Goal: Information Seeking & Learning: Learn about a topic

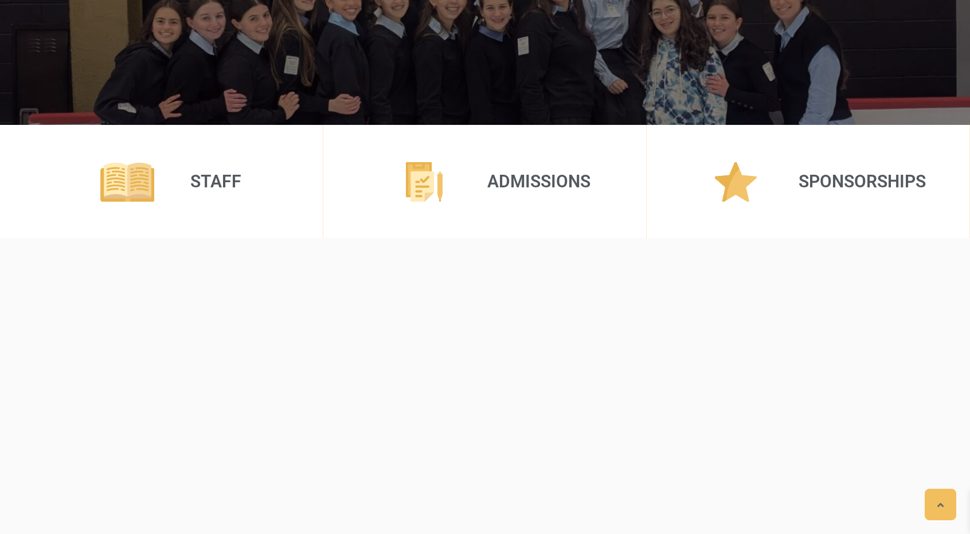
scroll to position [354, 0]
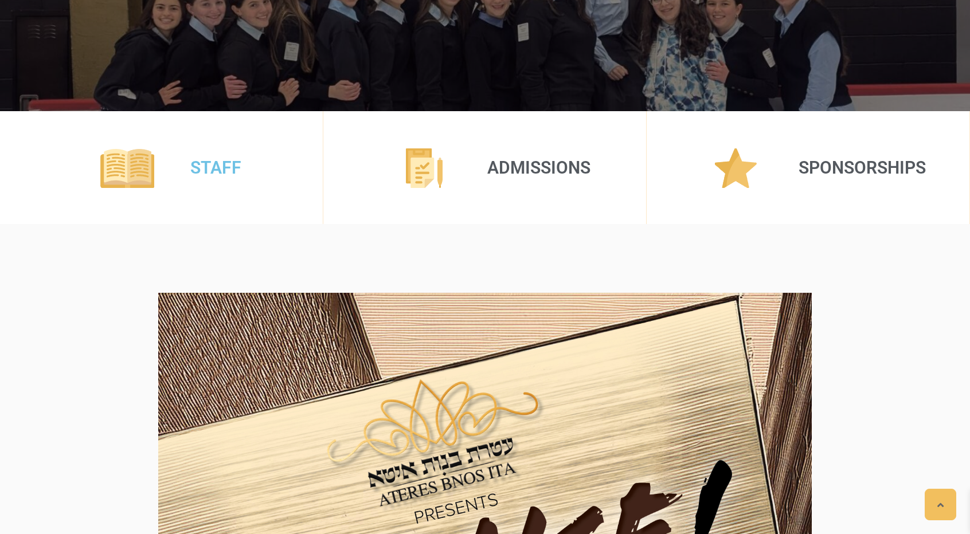
click at [228, 159] on link "Staff" at bounding box center [215, 168] width 51 height 20
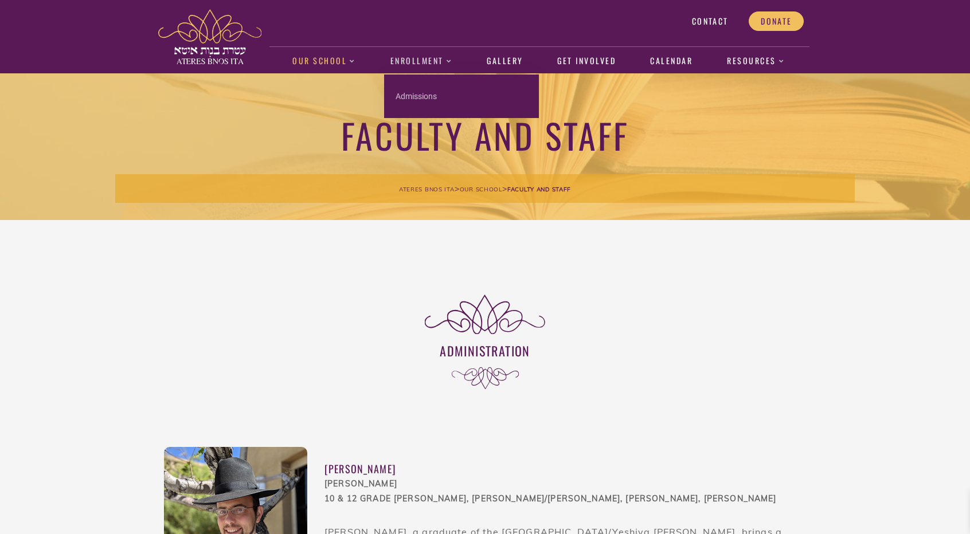
click at [434, 60] on link "Enrollment" at bounding box center [421, 61] width 74 height 26
click at [416, 88] on link "Admissions" at bounding box center [461, 96] width 155 height 21
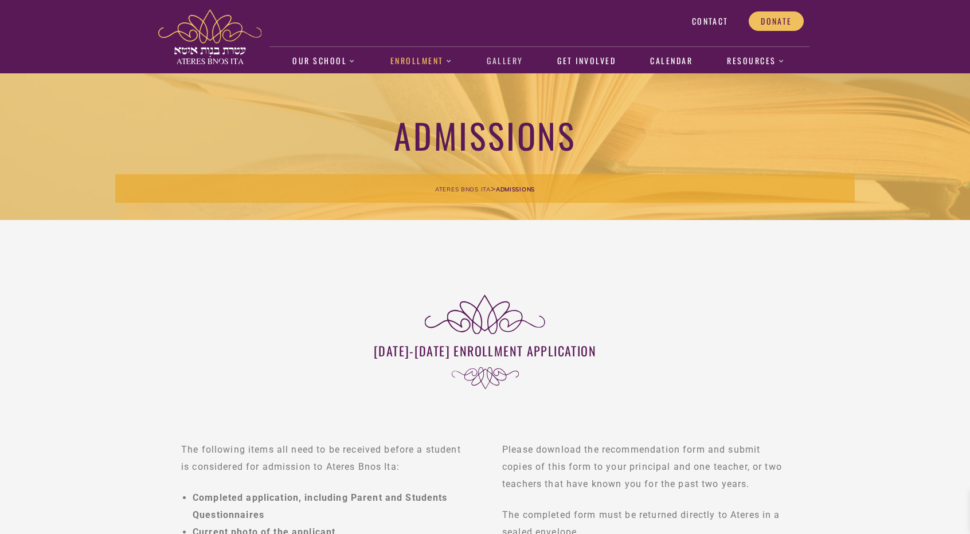
click at [492, 55] on link "Gallery" at bounding box center [505, 61] width 48 height 26
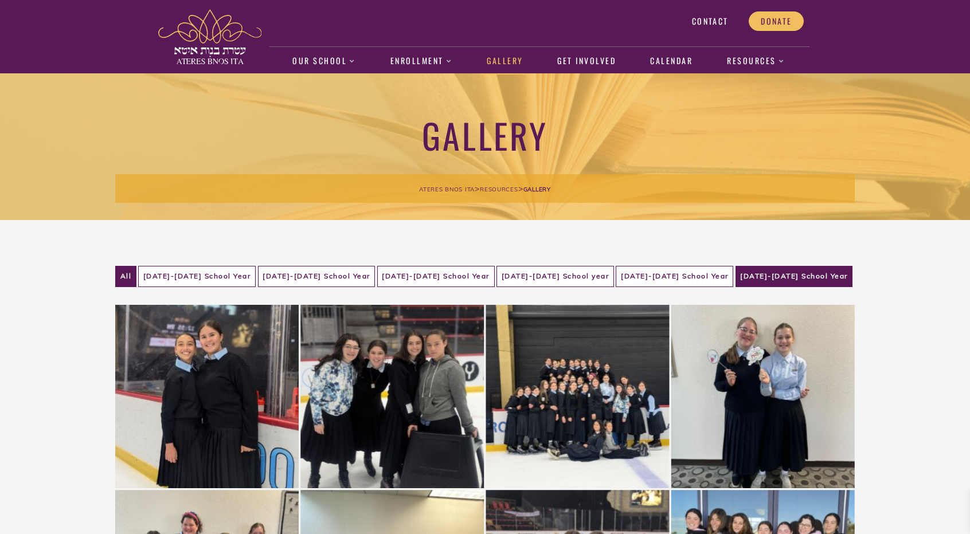
click at [796, 275] on li "[DATE]-[DATE] School Year" at bounding box center [794, 276] width 118 height 21
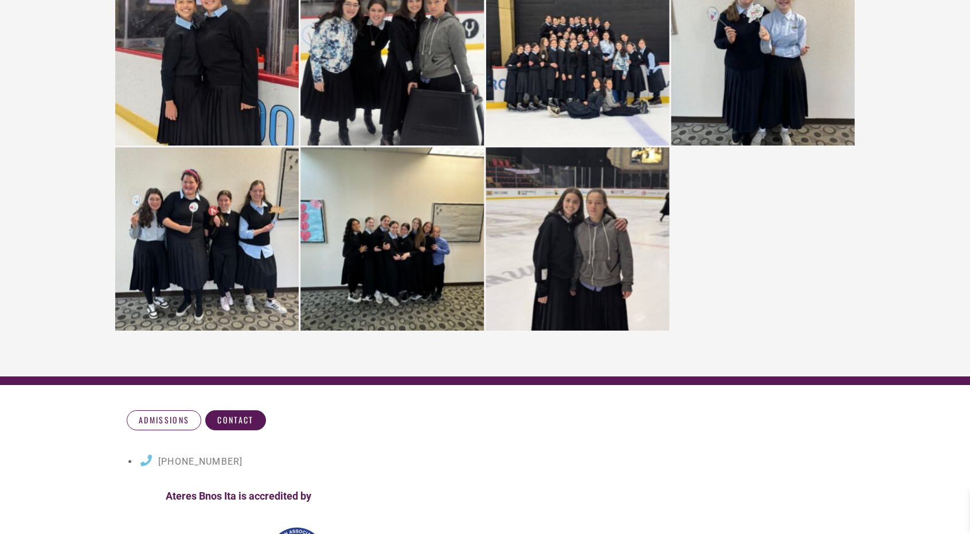
scroll to position [66, 0]
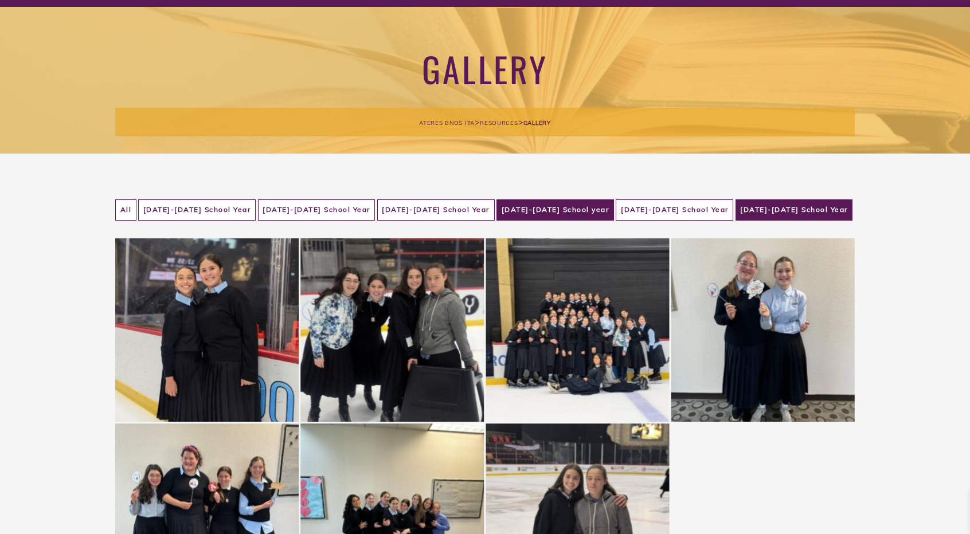
click at [537, 210] on li "[DATE]-[DATE] School year" at bounding box center [555, 209] width 118 height 21
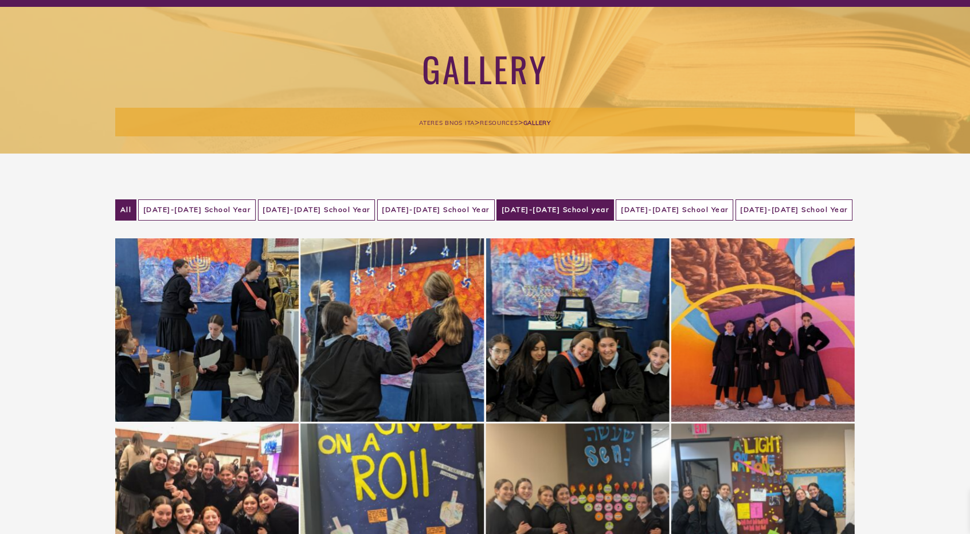
click at [188, 208] on li "[DATE]-[DATE] School Year" at bounding box center [197, 209] width 118 height 21
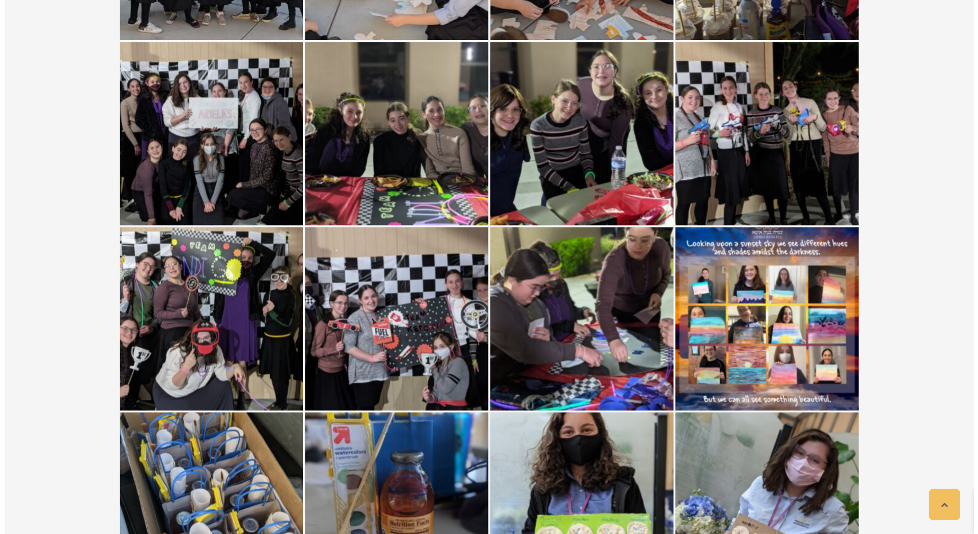
scroll to position [443, 0]
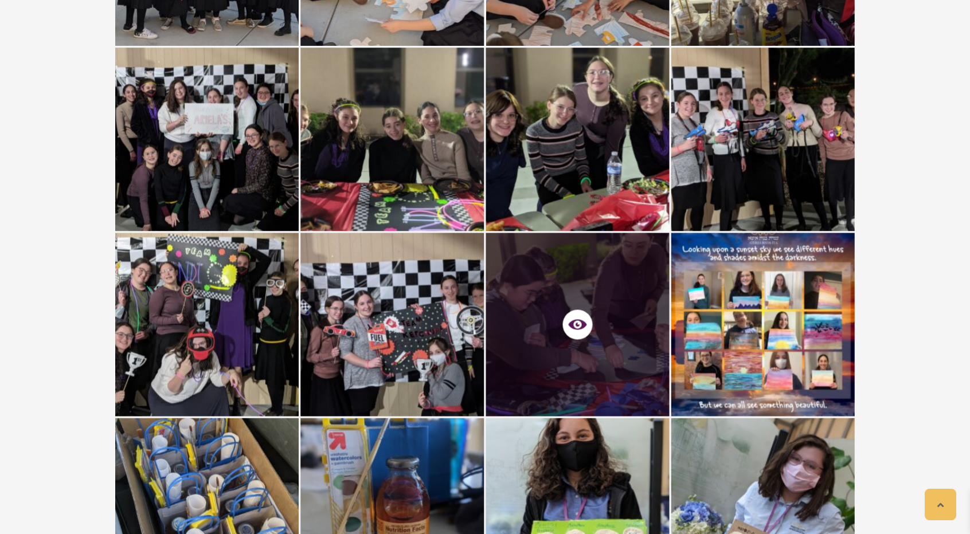
click at [573, 355] on div at bounding box center [577, 324] width 183 height 183
click at [581, 323] on icon at bounding box center [578, 325] width 18 height 18
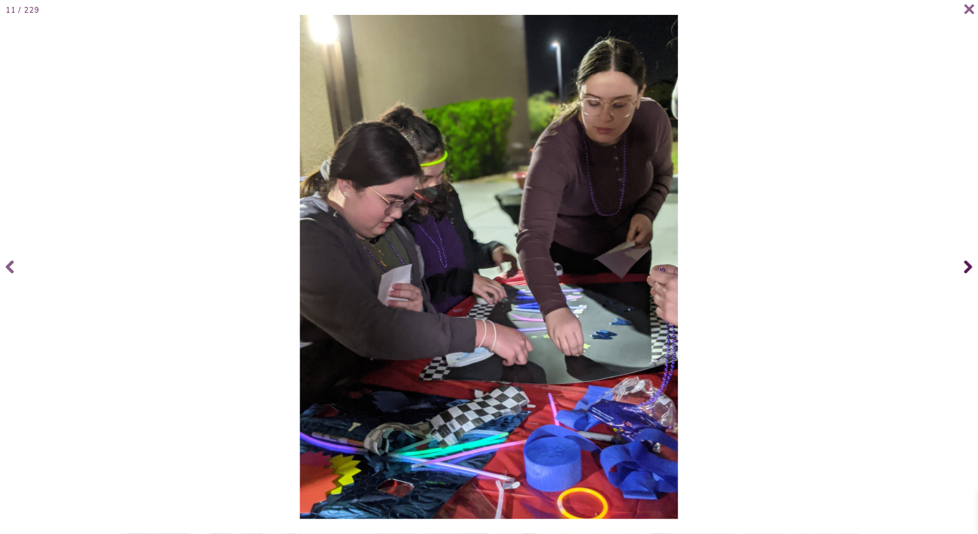
click at [969, 265] on icon at bounding box center [969, 267] width 8 height 13
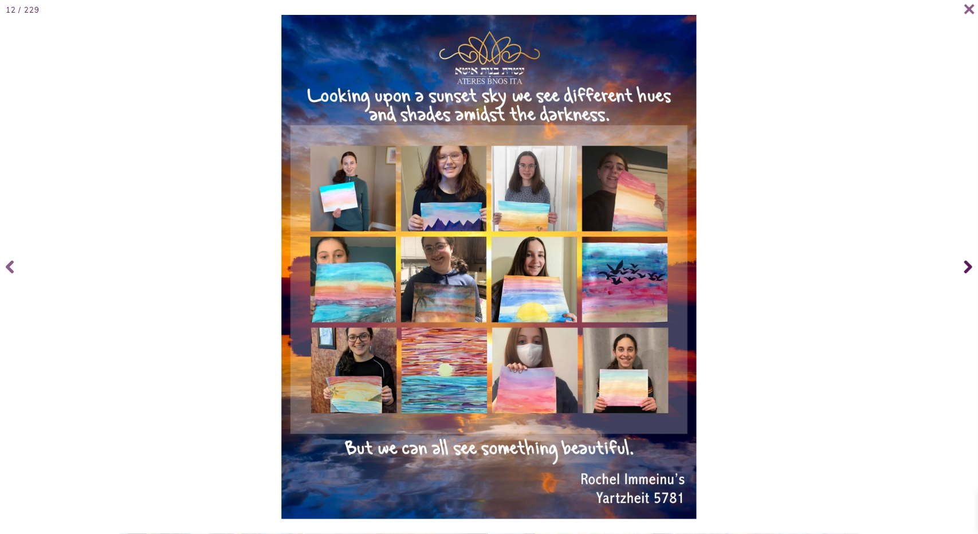
click at [969, 268] on span at bounding box center [967, 267] width 23 height 46
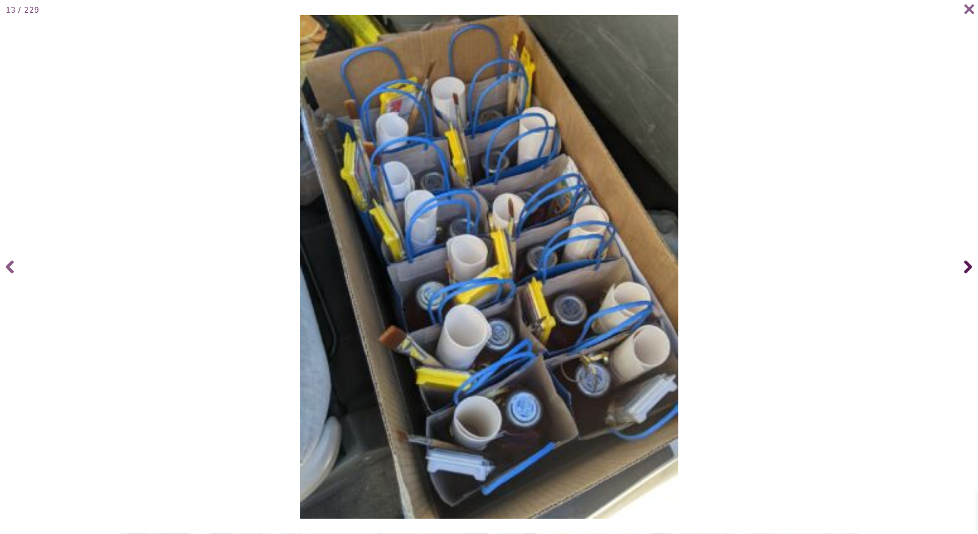
click at [969, 268] on span at bounding box center [967, 267] width 23 height 46
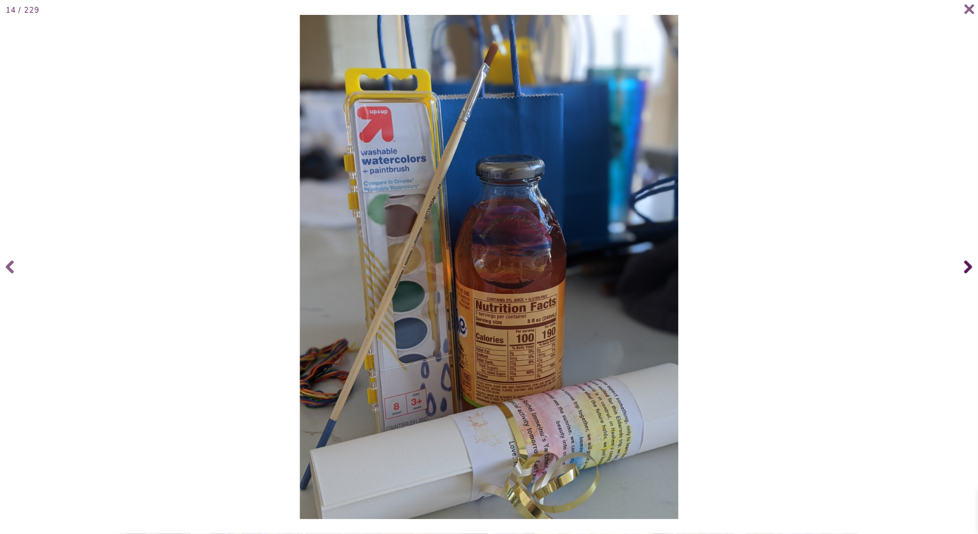
click at [969, 268] on span at bounding box center [967, 267] width 23 height 46
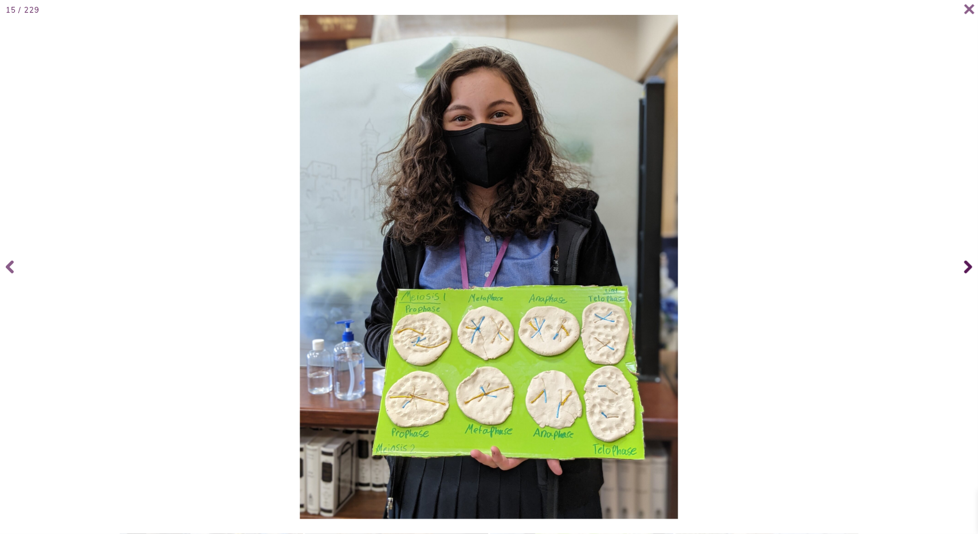
click at [969, 267] on span at bounding box center [967, 267] width 23 height 46
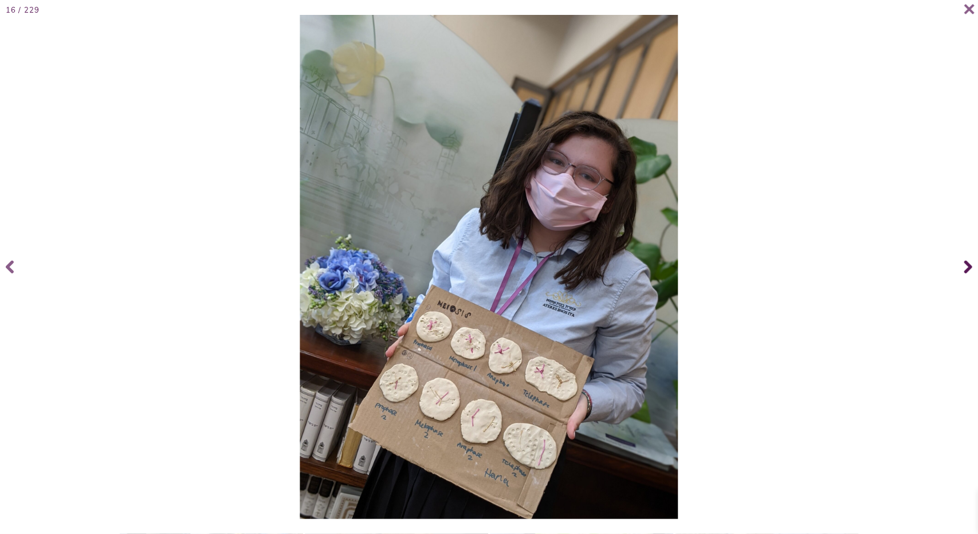
click at [969, 267] on span at bounding box center [967, 267] width 23 height 46
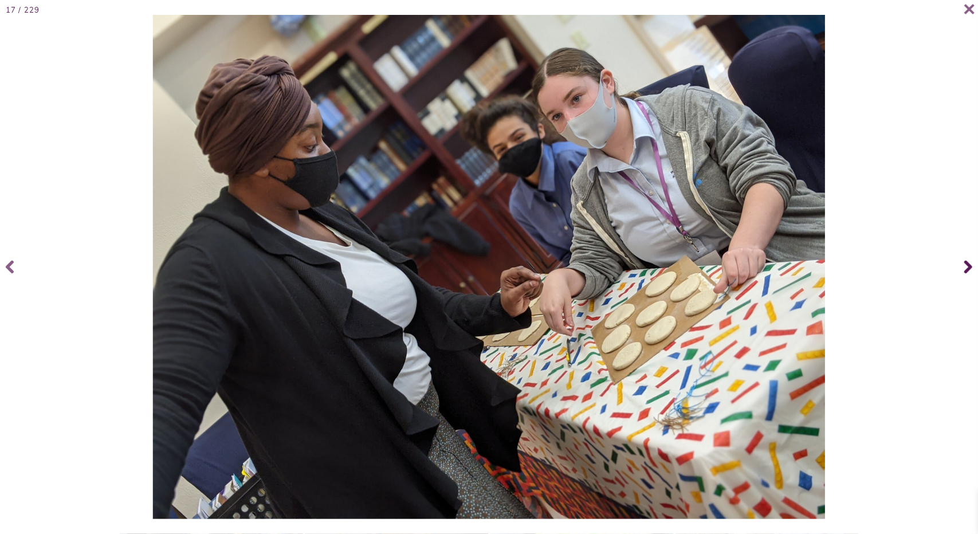
click at [968, 264] on icon at bounding box center [969, 267] width 8 height 13
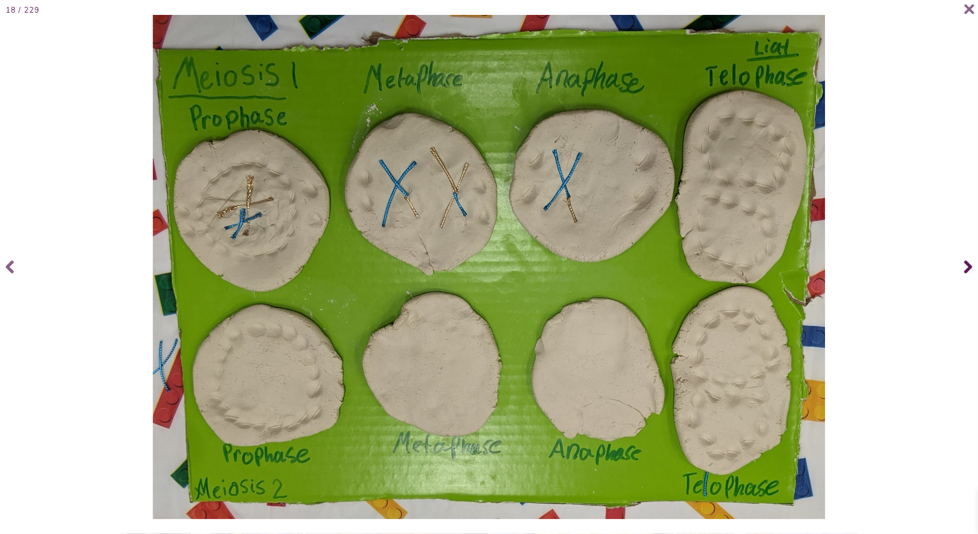
click at [968, 264] on icon at bounding box center [969, 267] width 8 height 13
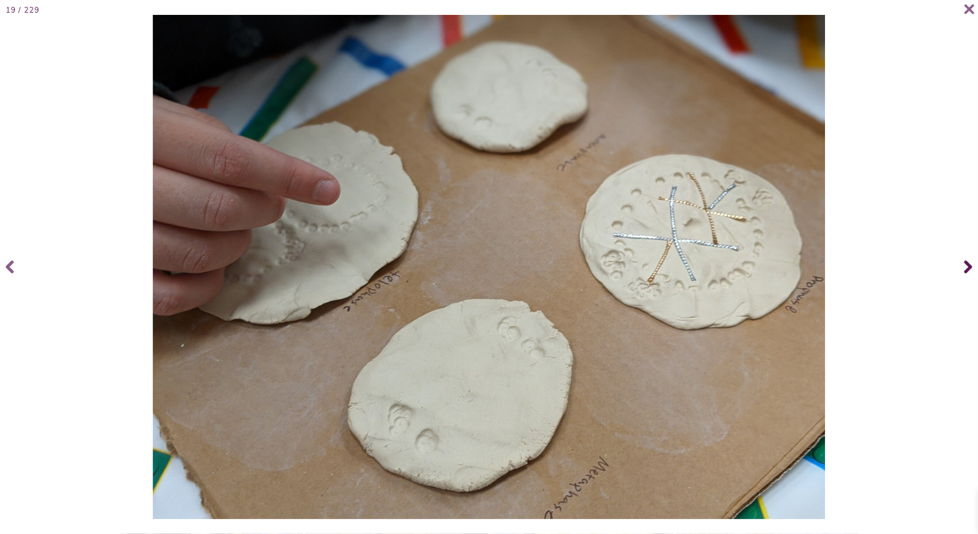
click at [968, 264] on icon at bounding box center [969, 267] width 8 height 13
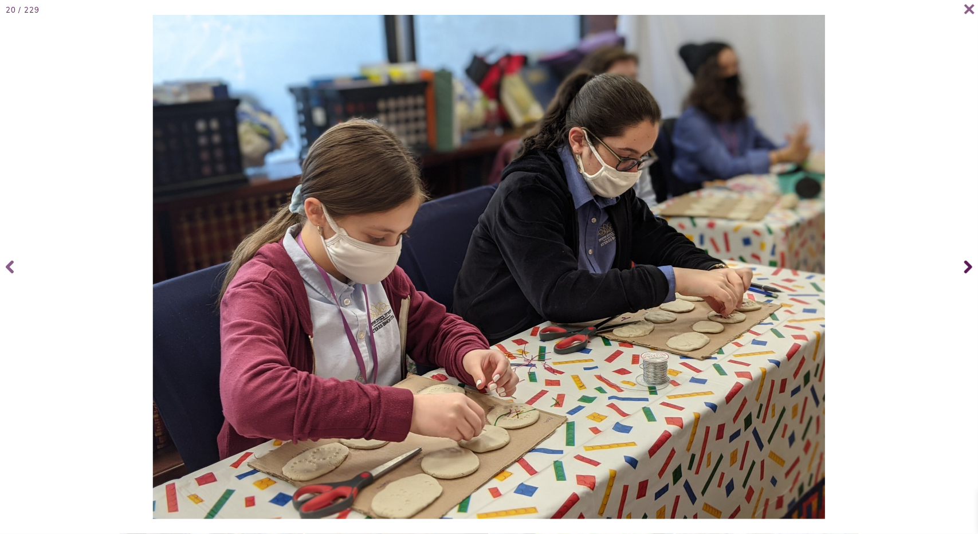
click at [968, 262] on icon at bounding box center [969, 267] width 8 height 13
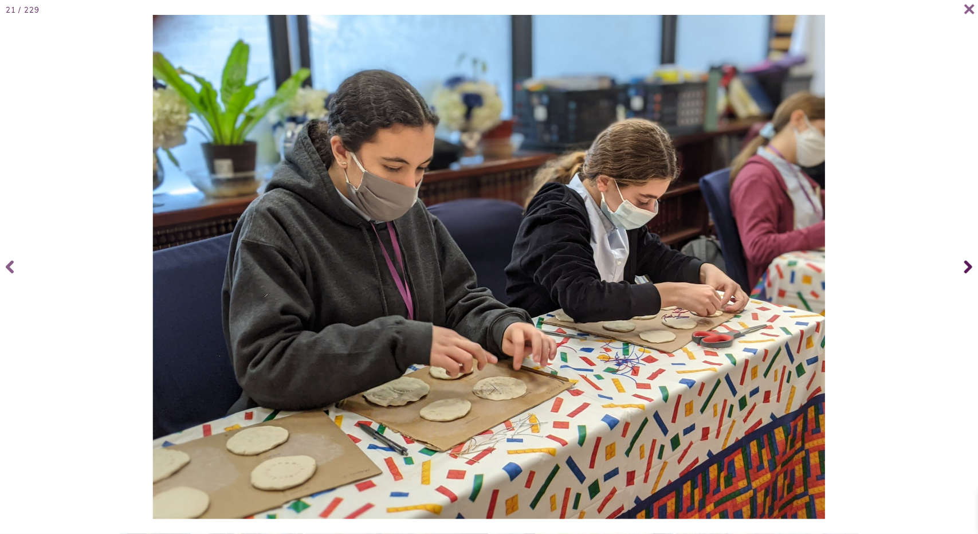
click at [966, 263] on icon at bounding box center [969, 267] width 8 height 13
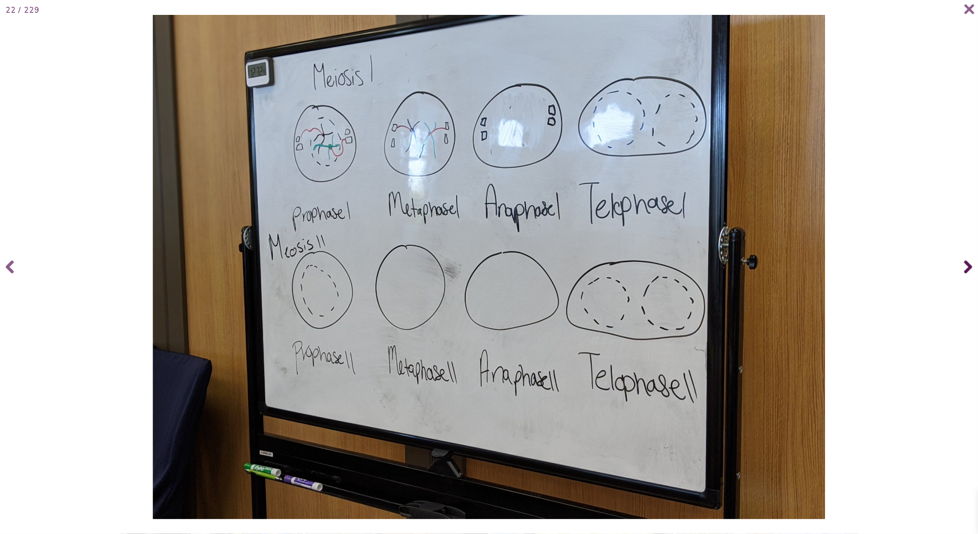
click at [966, 263] on icon at bounding box center [969, 267] width 8 height 13
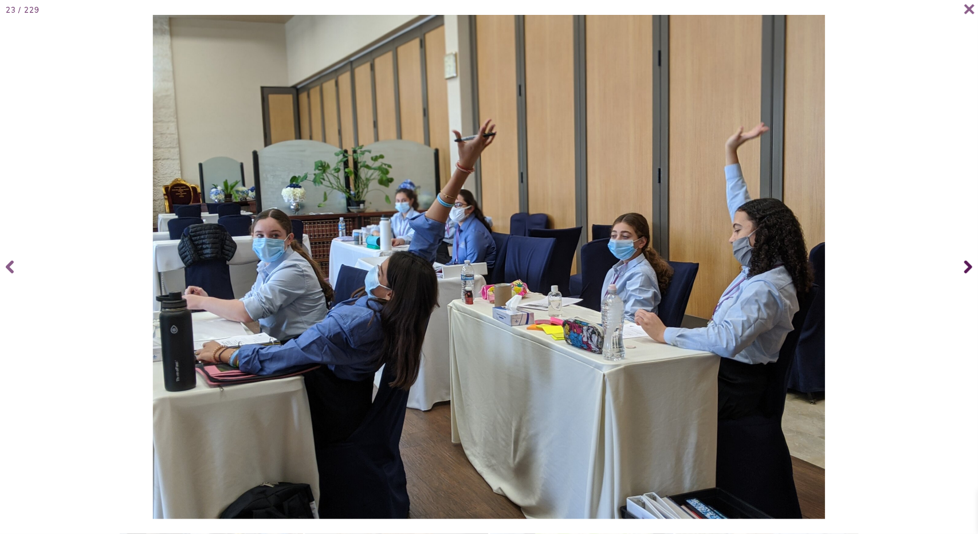
click at [966, 263] on icon at bounding box center [969, 267] width 8 height 13
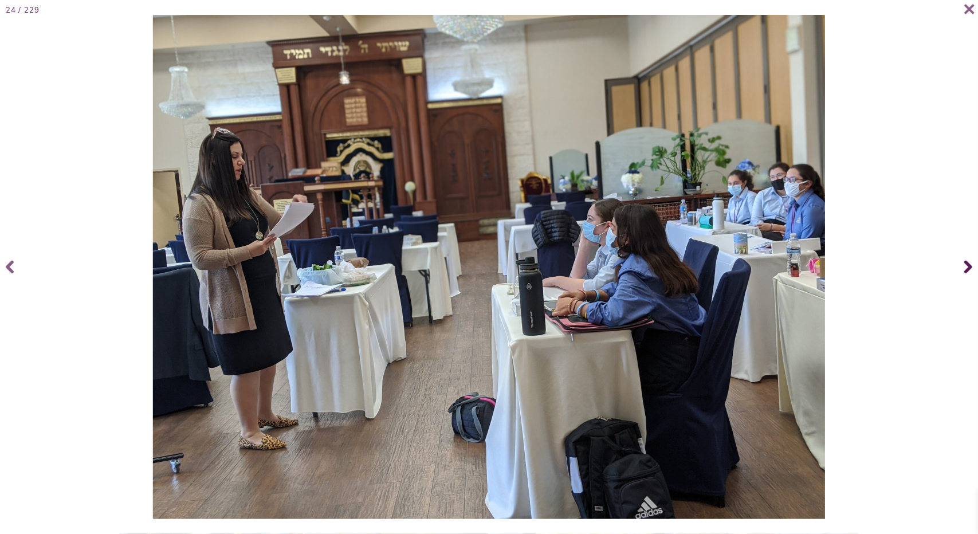
click at [966, 263] on icon at bounding box center [969, 267] width 8 height 13
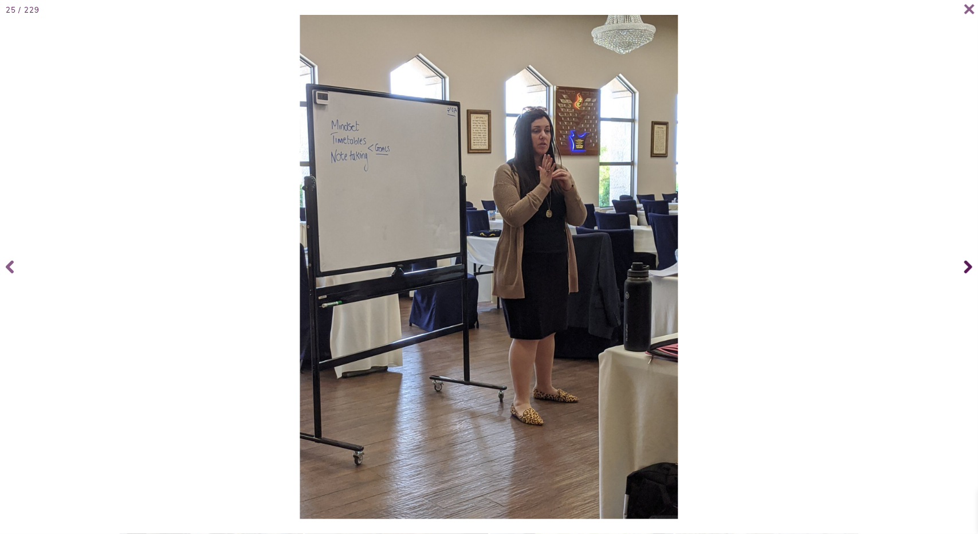
click at [966, 263] on icon at bounding box center [969, 267] width 8 height 13
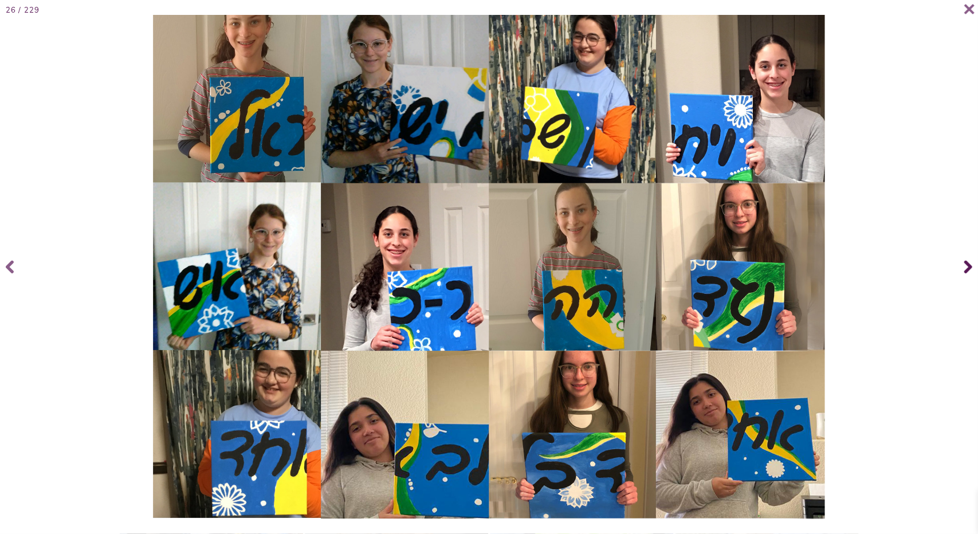
click at [966, 263] on icon at bounding box center [969, 267] width 8 height 13
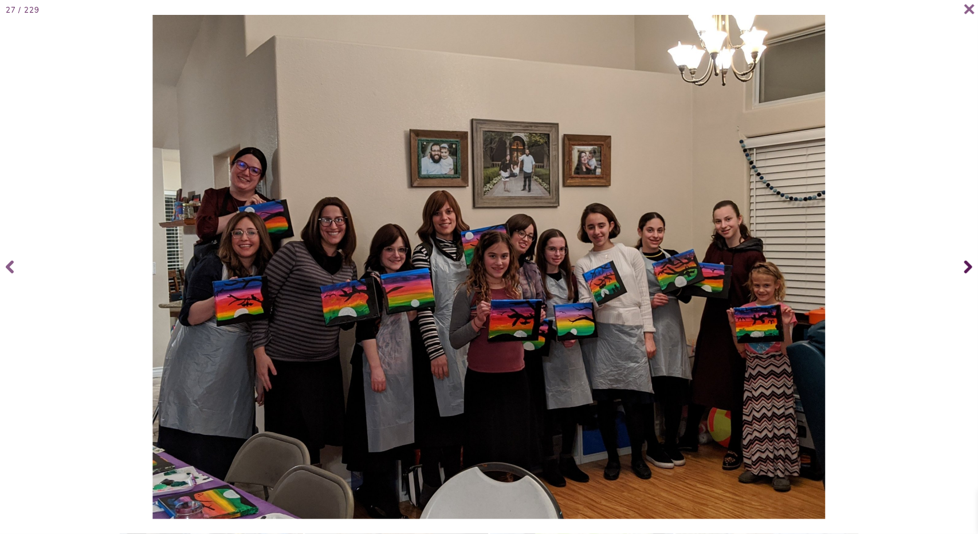
click at [966, 263] on icon at bounding box center [969, 267] width 8 height 13
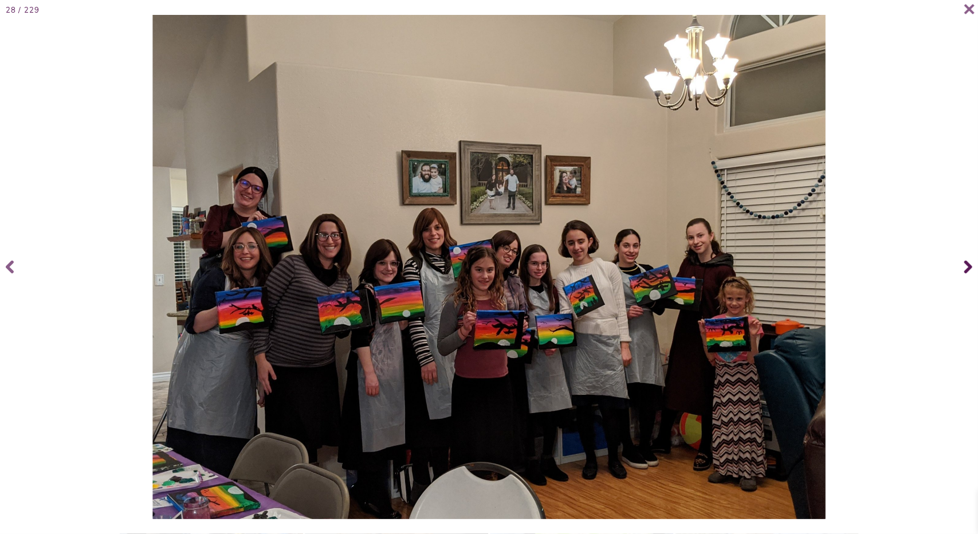
click at [966, 263] on icon at bounding box center [969, 267] width 8 height 13
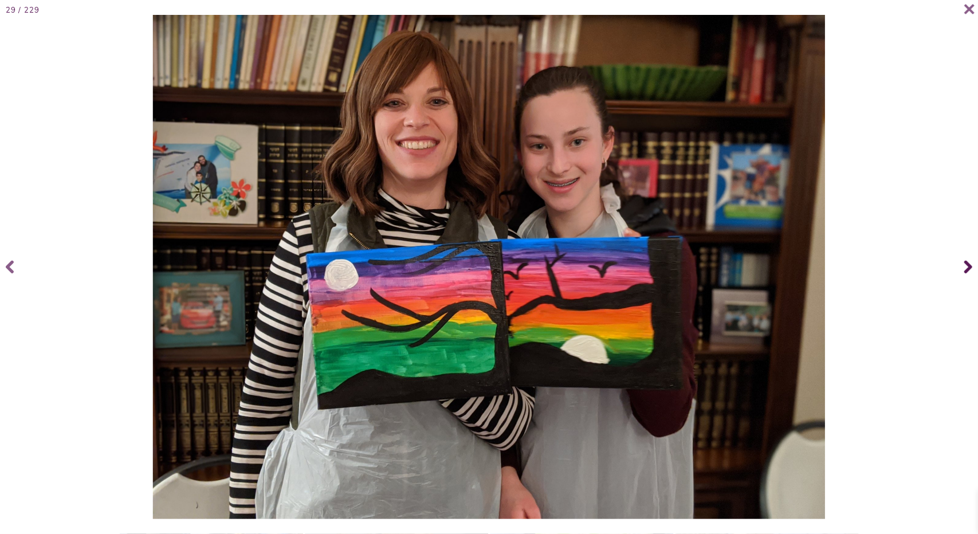
click at [966, 263] on icon at bounding box center [969, 267] width 8 height 13
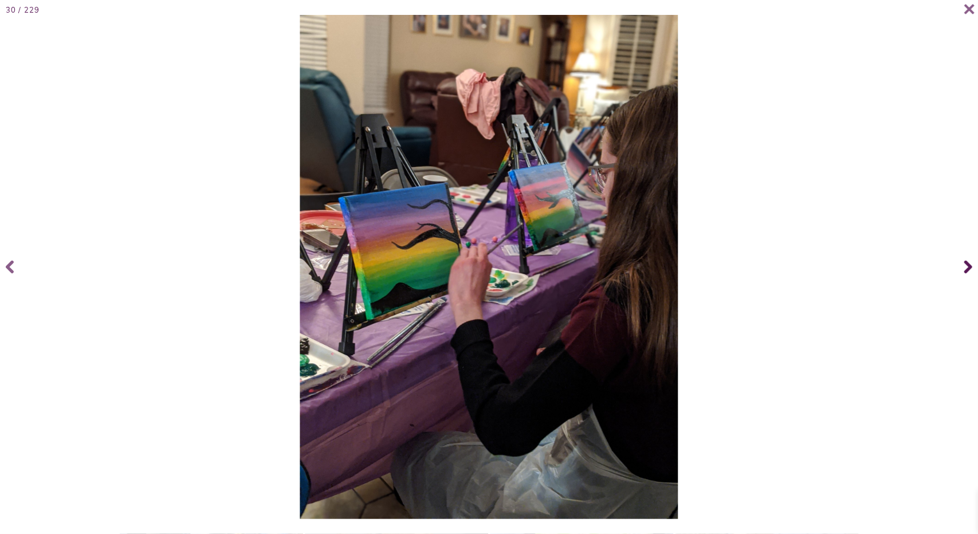
click at [967, 264] on icon at bounding box center [969, 267] width 8 height 13
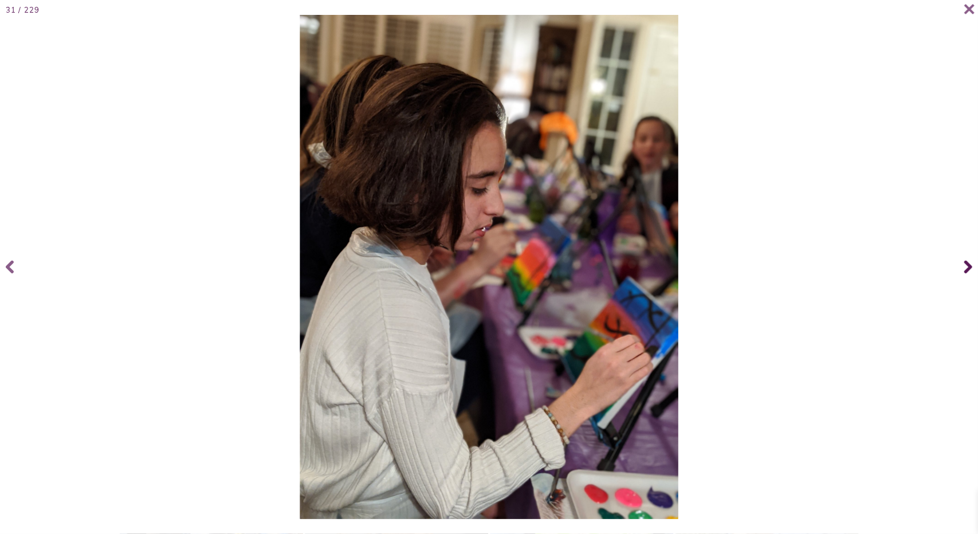
click at [967, 264] on icon at bounding box center [969, 267] width 8 height 13
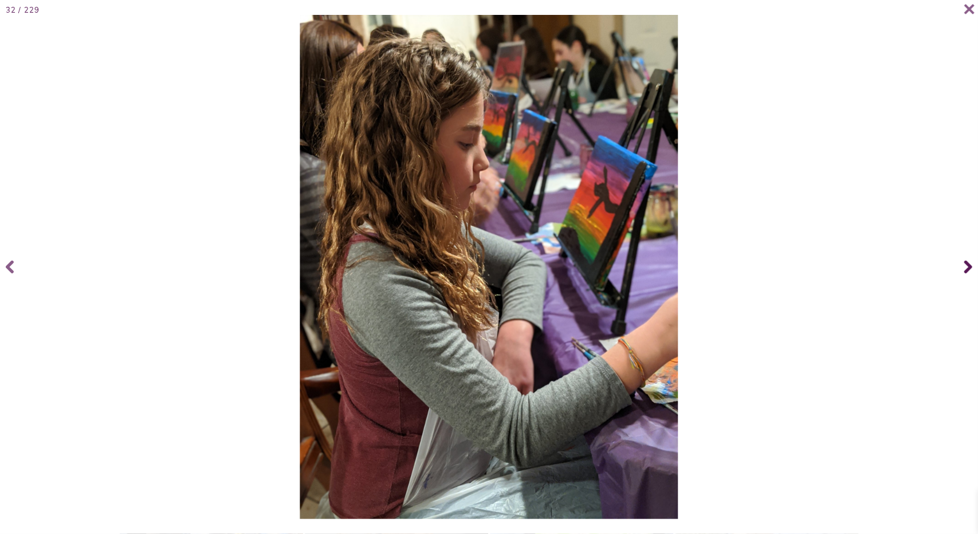
click at [966, 265] on icon at bounding box center [969, 267] width 8 height 46
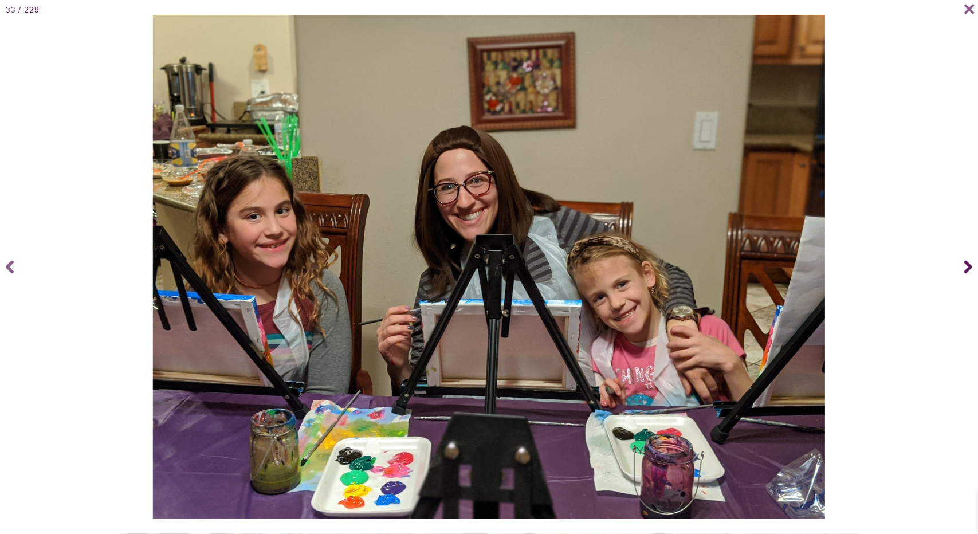
click at [966, 265] on icon at bounding box center [969, 267] width 8 height 46
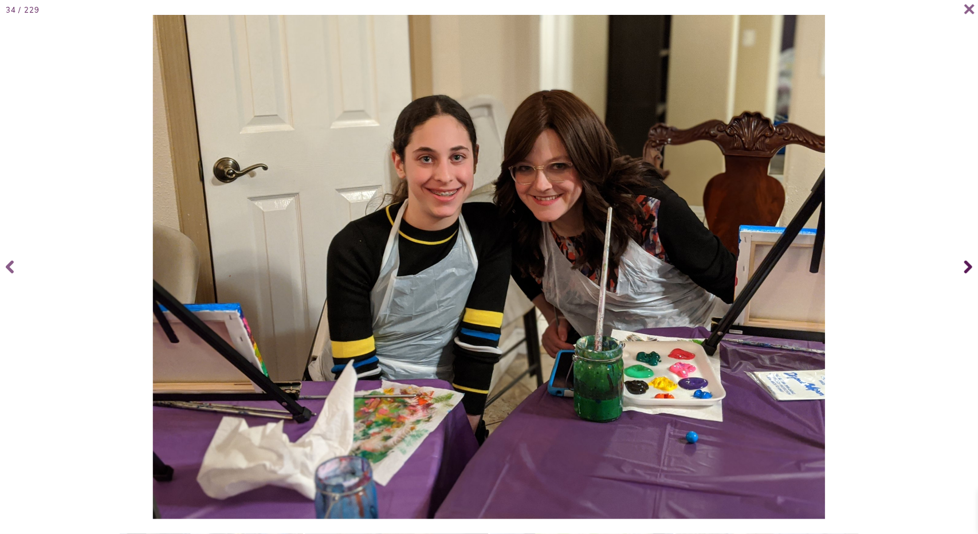
click at [966, 265] on icon at bounding box center [969, 267] width 8 height 46
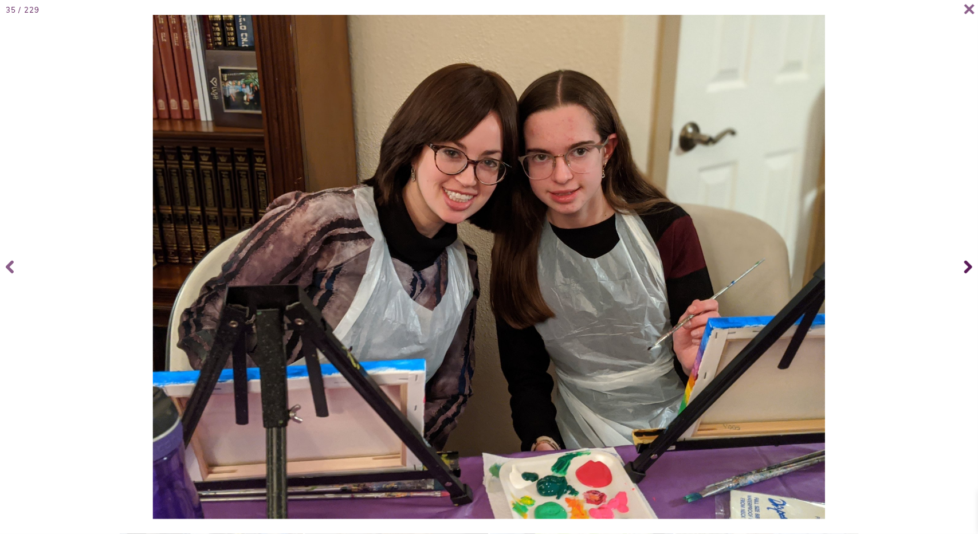
click at [966, 265] on icon at bounding box center [969, 267] width 8 height 46
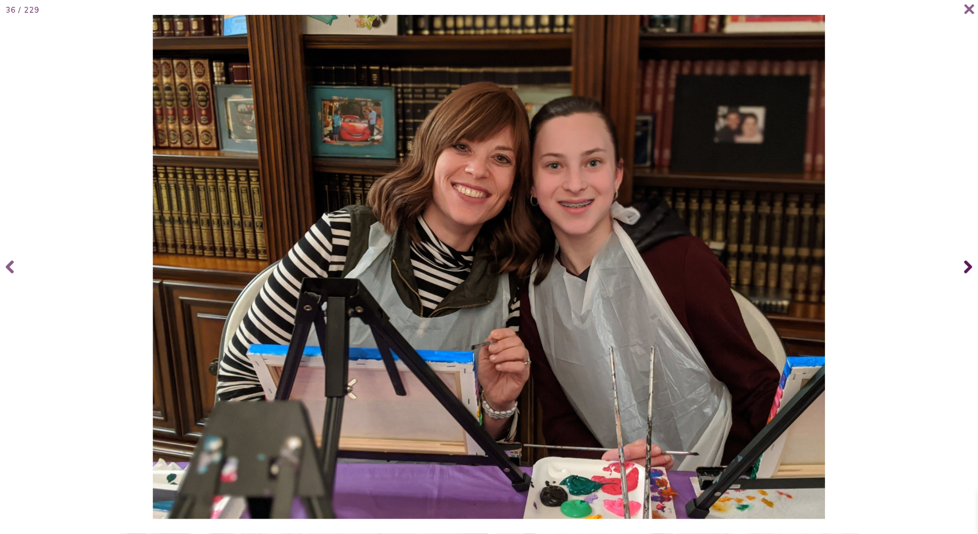
click at [967, 264] on icon at bounding box center [969, 267] width 8 height 13
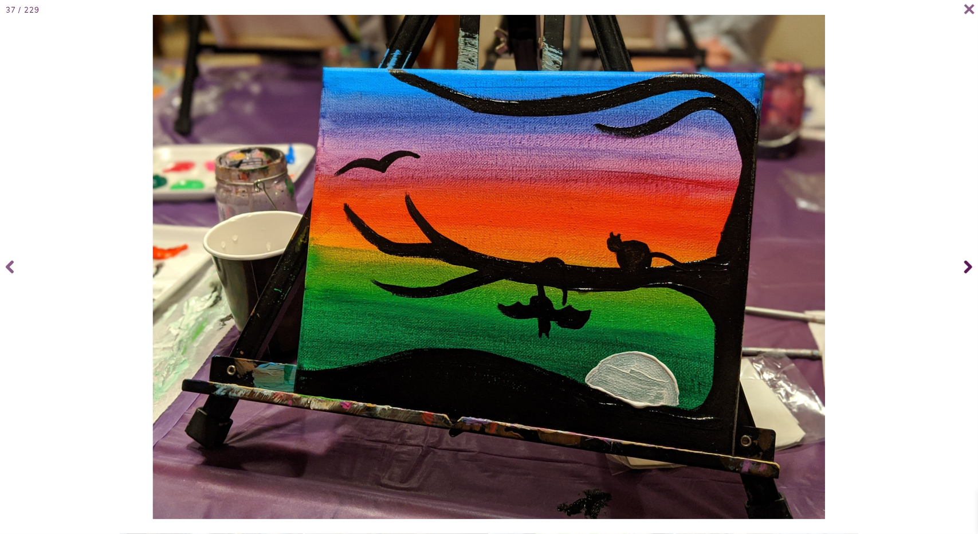
click at [967, 264] on icon at bounding box center [969, 267] width 8 height 13
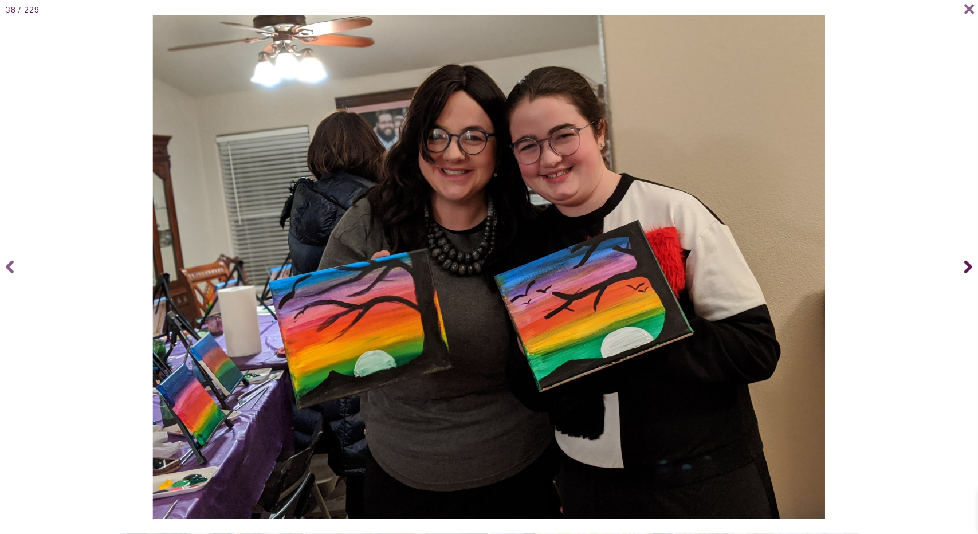
click at [967, 266] on icon at bounding box center [969, 267] width 8 height 46
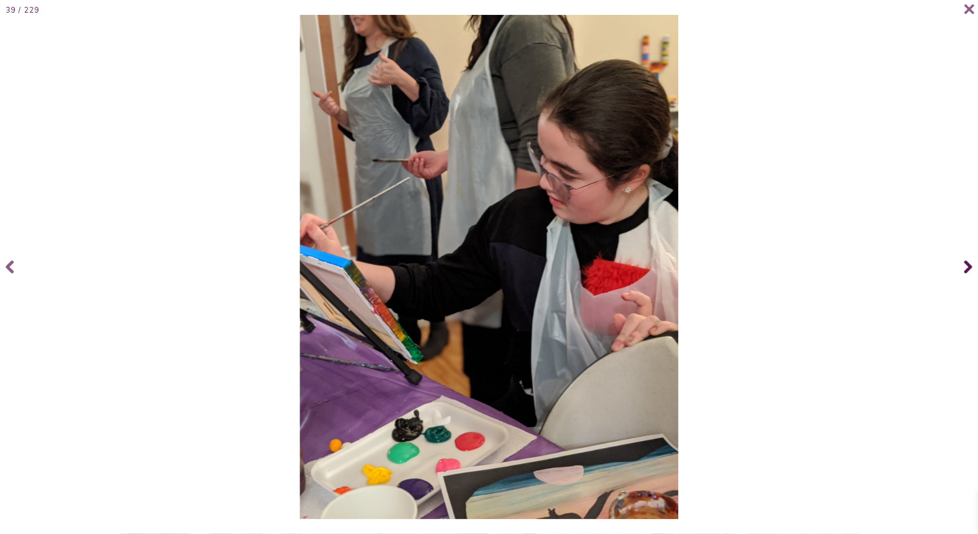
click at [967, 266] on icon at bounding box center [969, 267] width 8 height 46
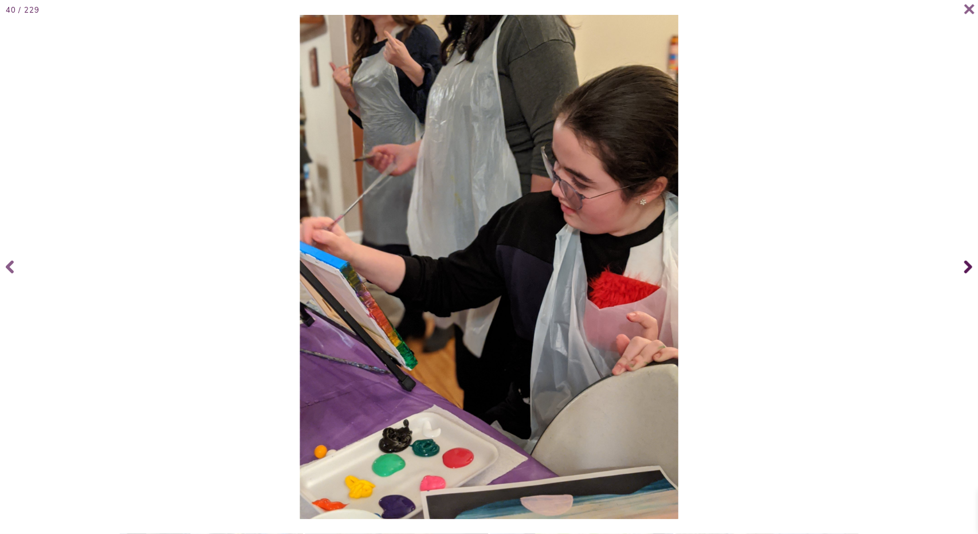
click at [967, 266] on icon at bounding box center [969, 267] width 8 height 46
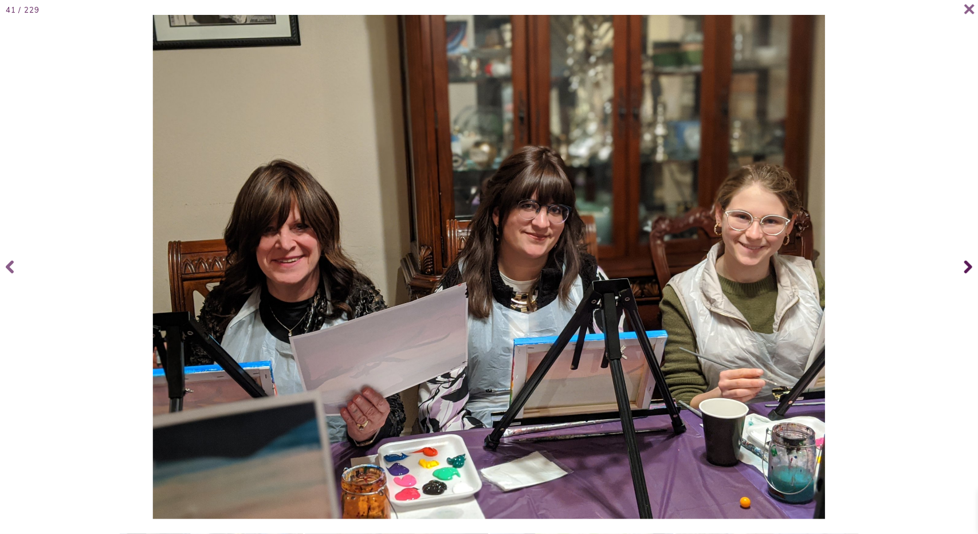
click at [967, 266] on icon at bounding box center [969, 267] width 8 height 46
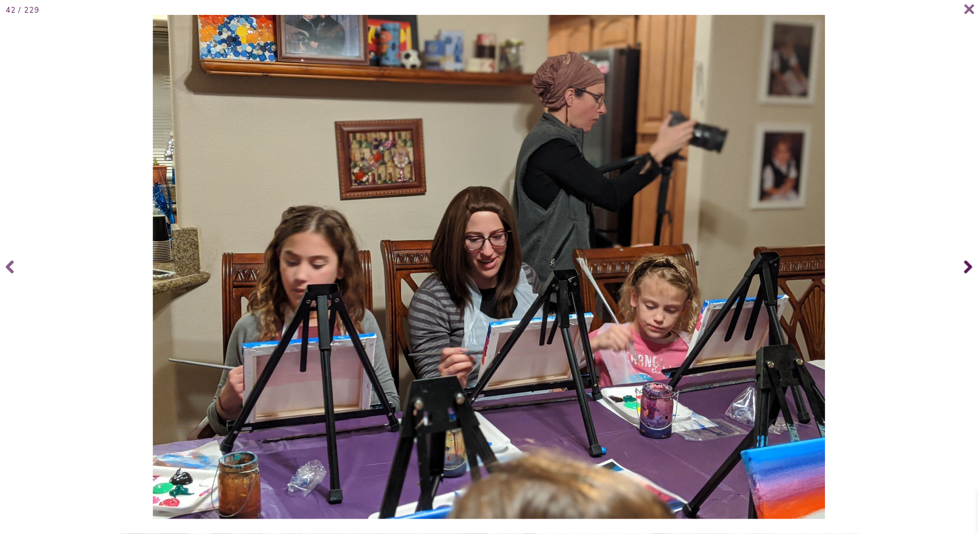
click at [968, 267] on icon at bounding box center [969, 267] width 8 height 46
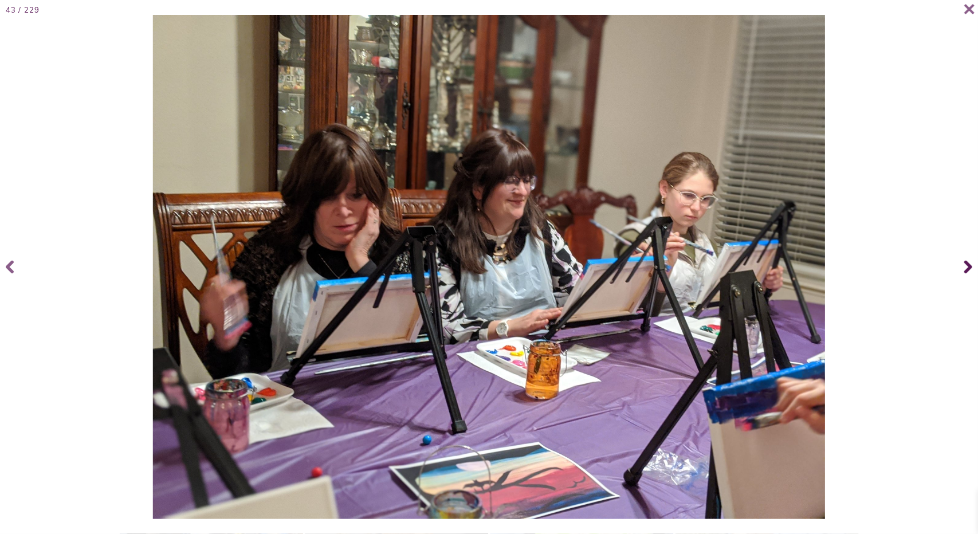
click at [969, 268] on icon at bounding box center [969, 267] width 8 height 13
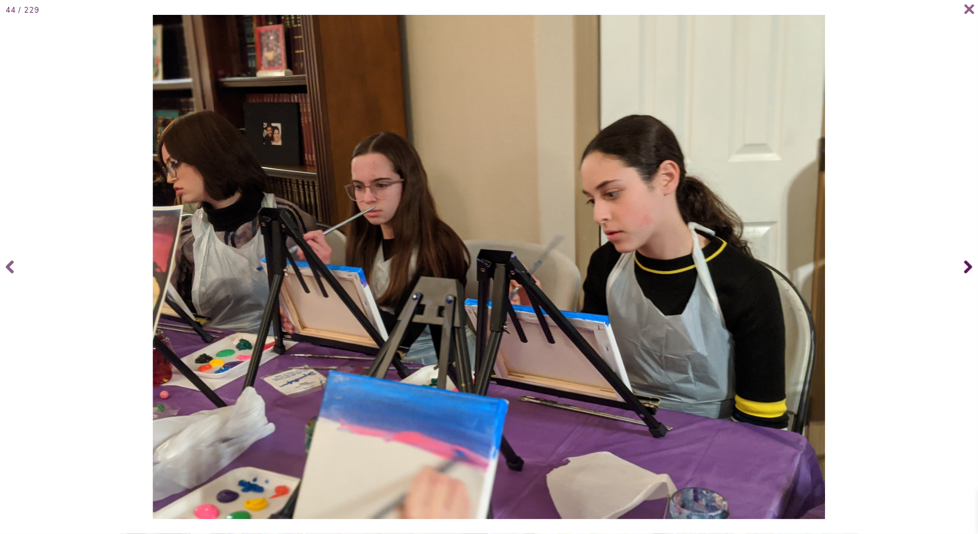
click at [967, 264] on icon at bounding box center [969, 267] width 8 height 13
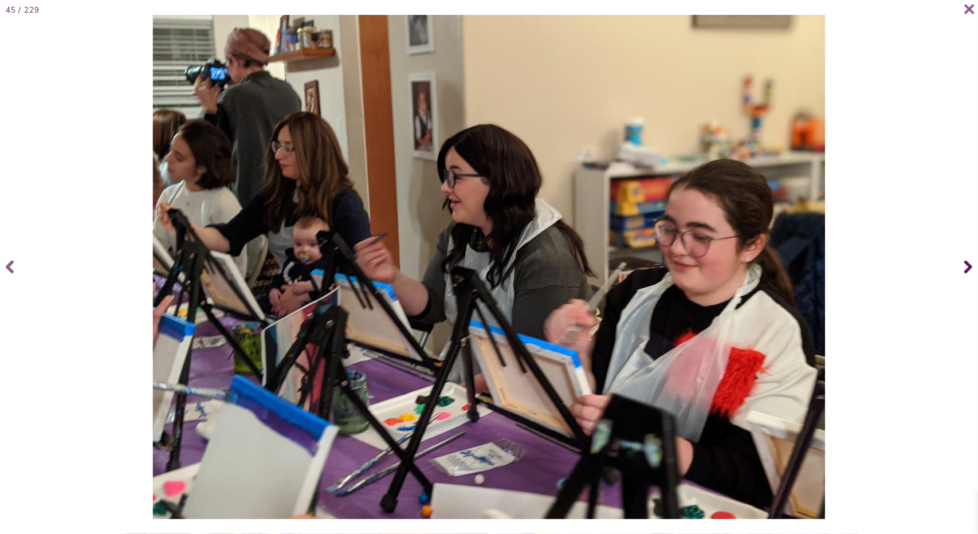
click at [968, 264] on icon at bounding box center [969, 267] width 8 height 13
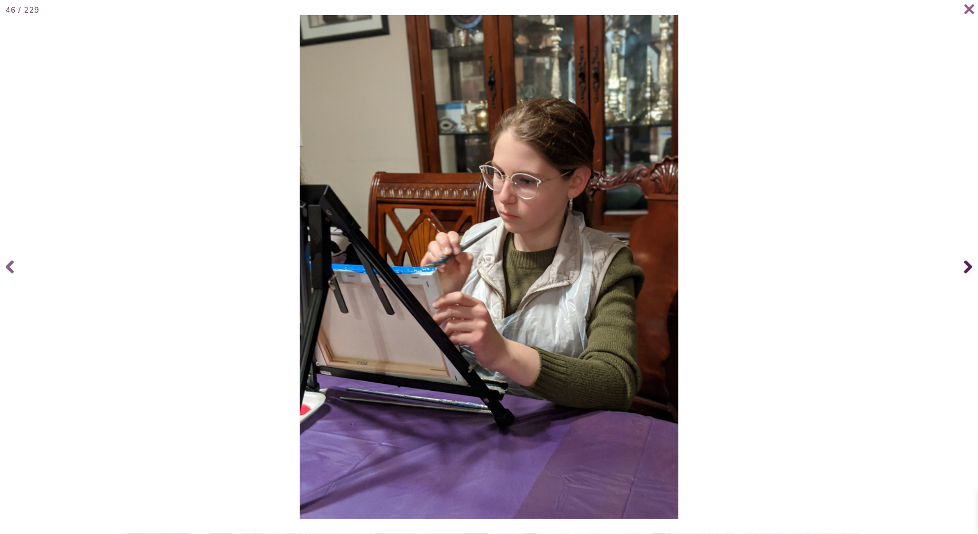
click at [968, 264] on icon at bounding box center [969, 267] width 8 height 13
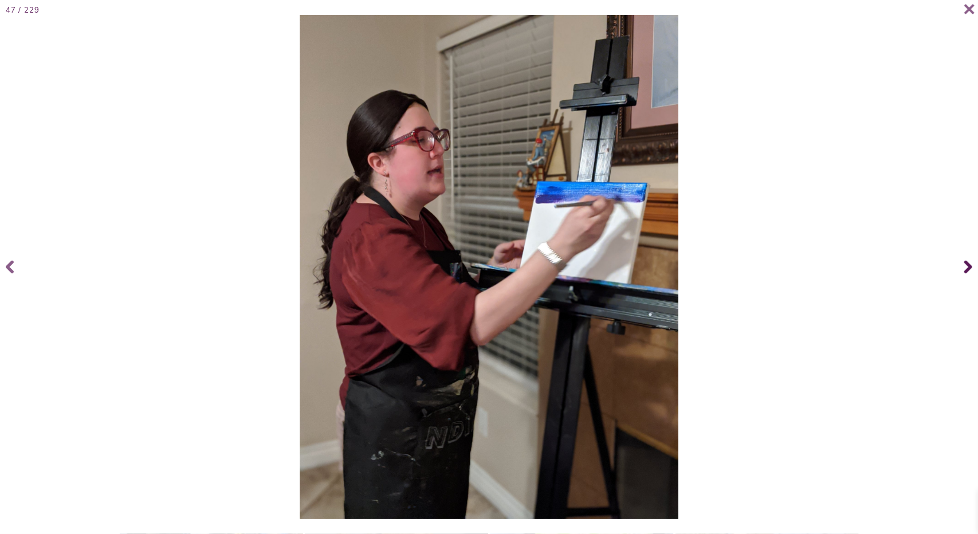
click at [968, 264] on icon at bounding box center [969, 267] width 8 height 13
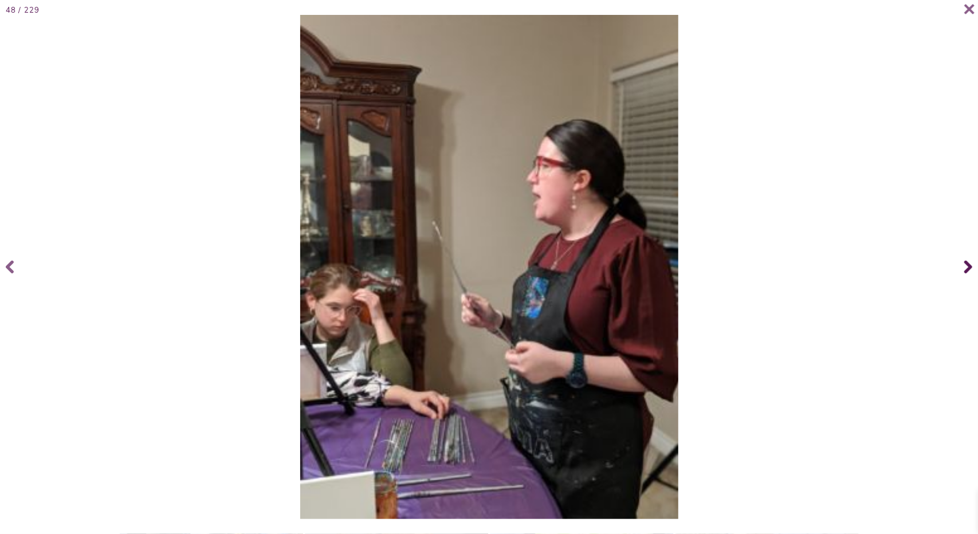
click at [968, 264] on icon at bounding box center [969, 267] width 8 height 13
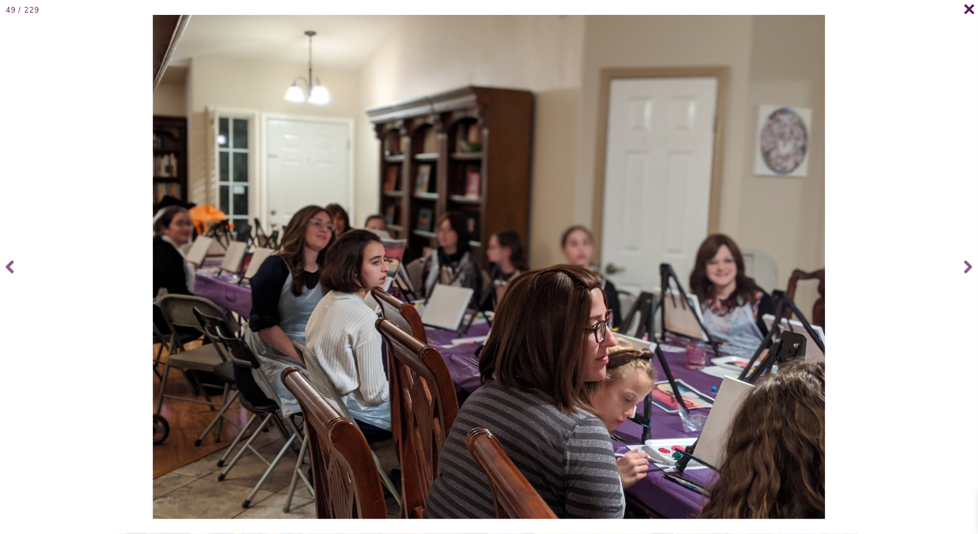
click at [966, 6] on icon at bounding box center [970, 9] width 10 height 10
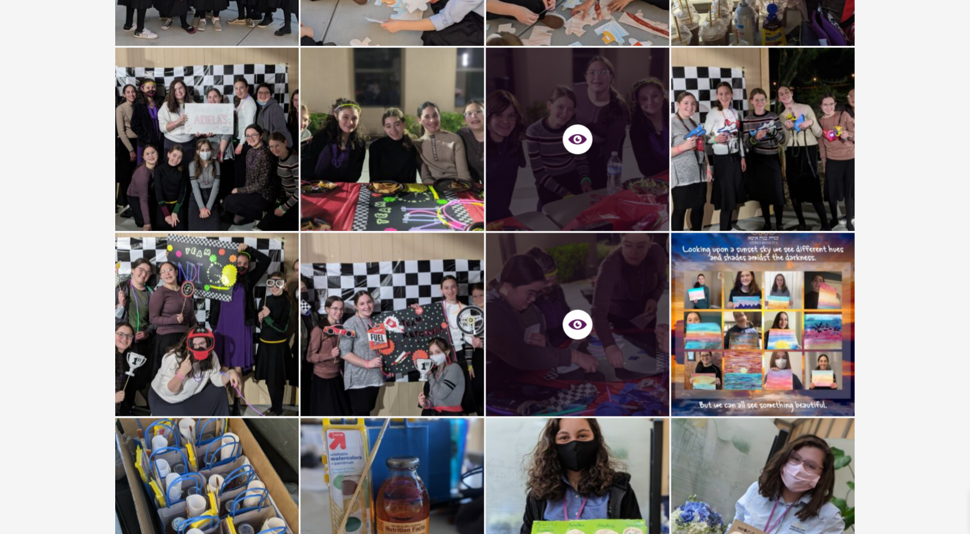
scroll to position [0, 0]
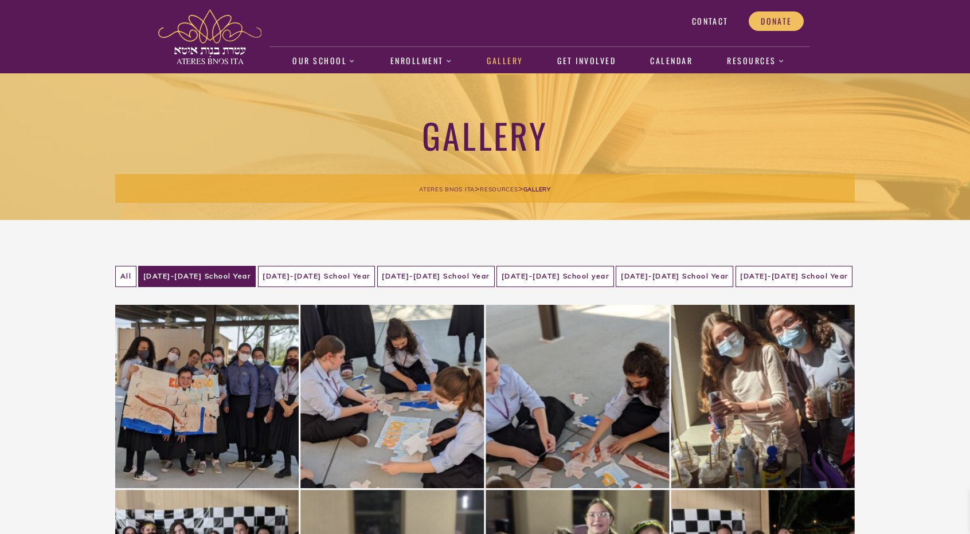
click at [347, 276] on li "[DATE]-[DATE] School Year" at bounding box center [317, 276] width 118 height 21
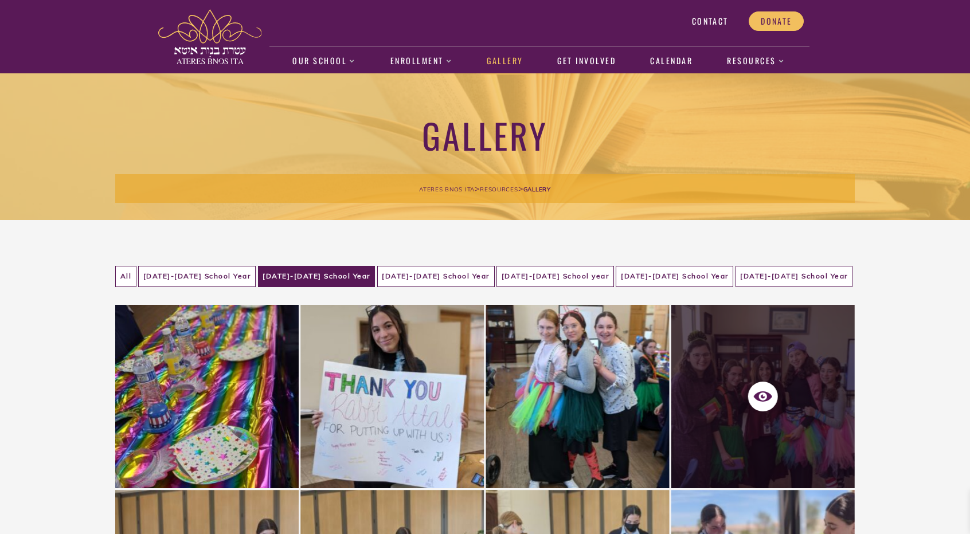
click at [797, 393] on span at bounding box center [762, 397] width 183 height 36
click at [749, 392] on span at bounding box center [763, 397] width 30 height 30
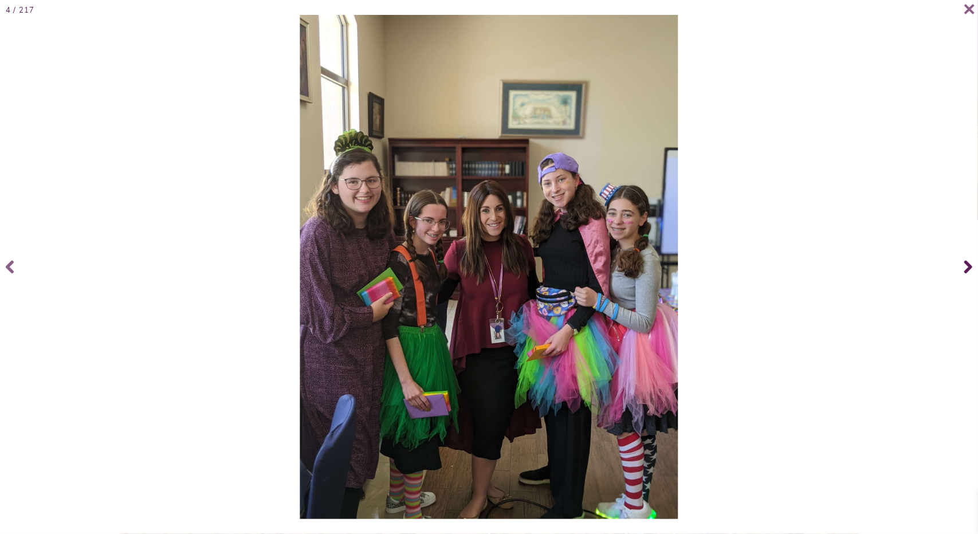
click at [963, 263] on span at bounding box center [967, 267] width 23 height 46
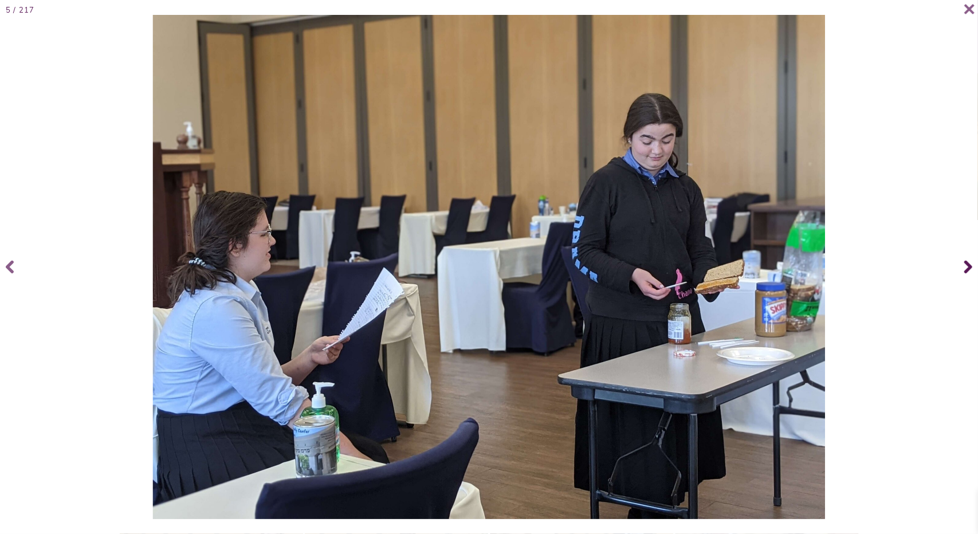
click at [963, 263] on span at bounding box center [967, 267] width 23 height 46
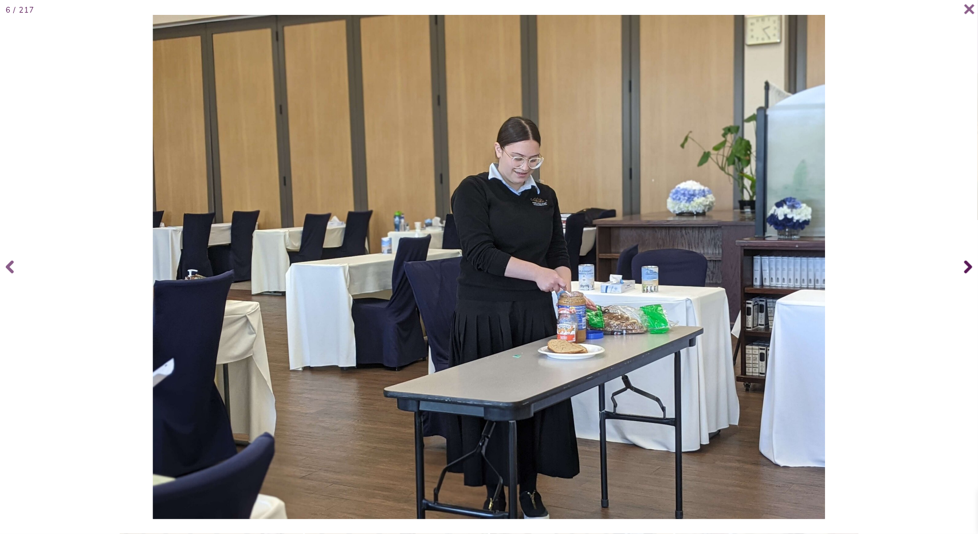
click at [963, 263] on span at bounding box center [967, 267] width 23 height 46
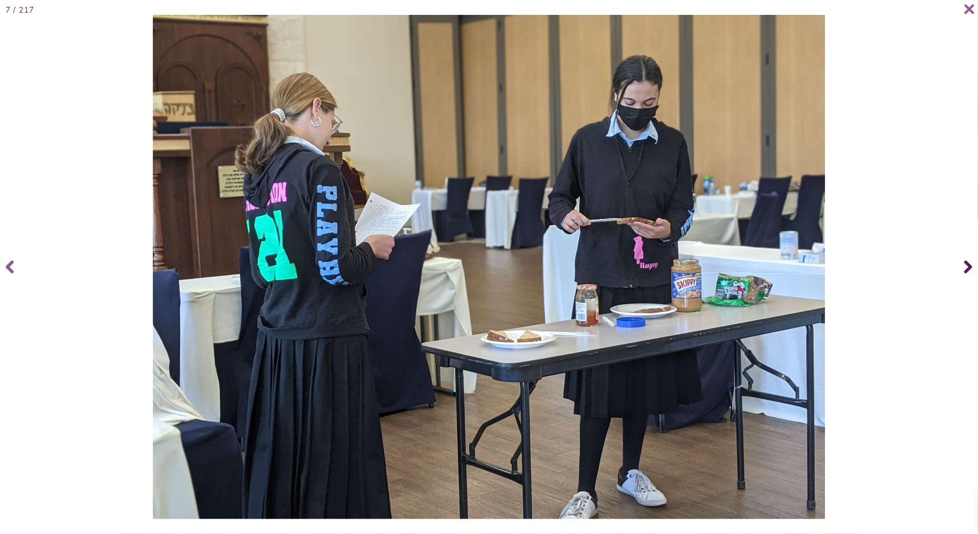
click at [963, 263] on span at bounding box center [967, 267] width 23 height 46
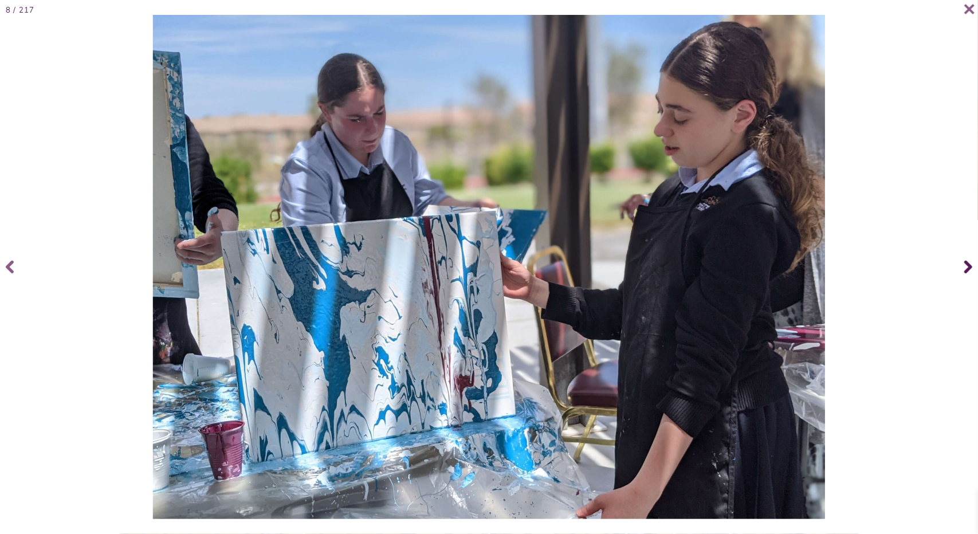
click at [963, 263] on span at bounding box center [967, 267] width 23 height 46
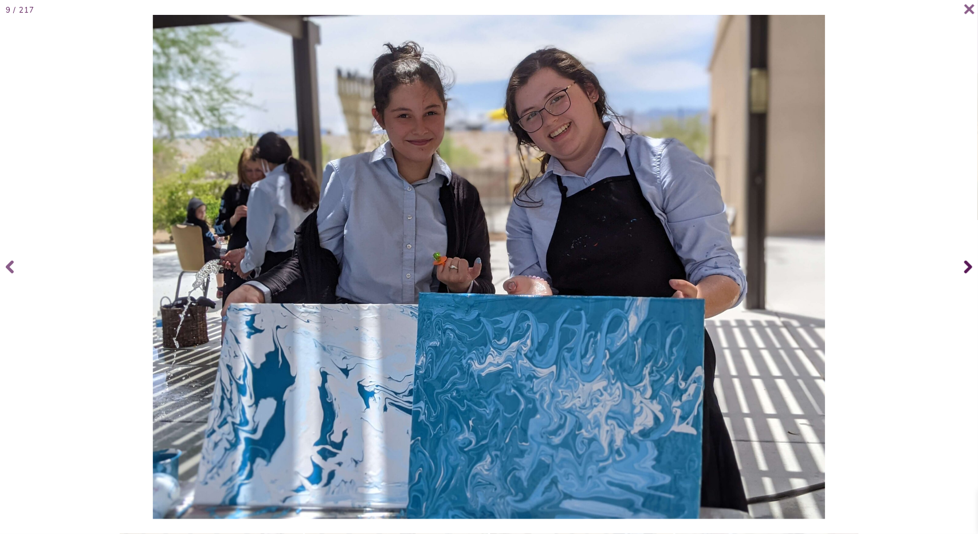
click at [963, 263] on span at bounding box center [967, 267] width 23 height 46
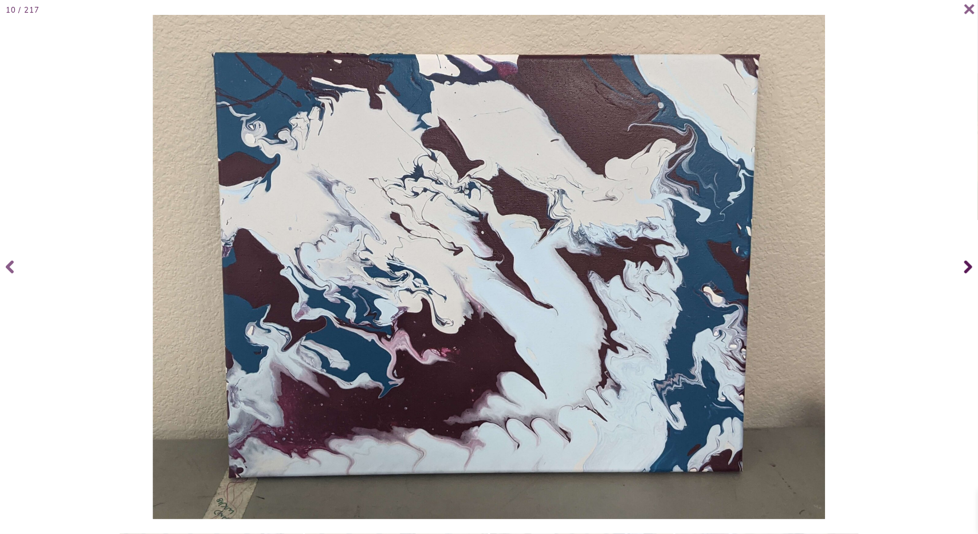
click at [963, 263] on span at bounding box center [967, 267] width 23 height 46
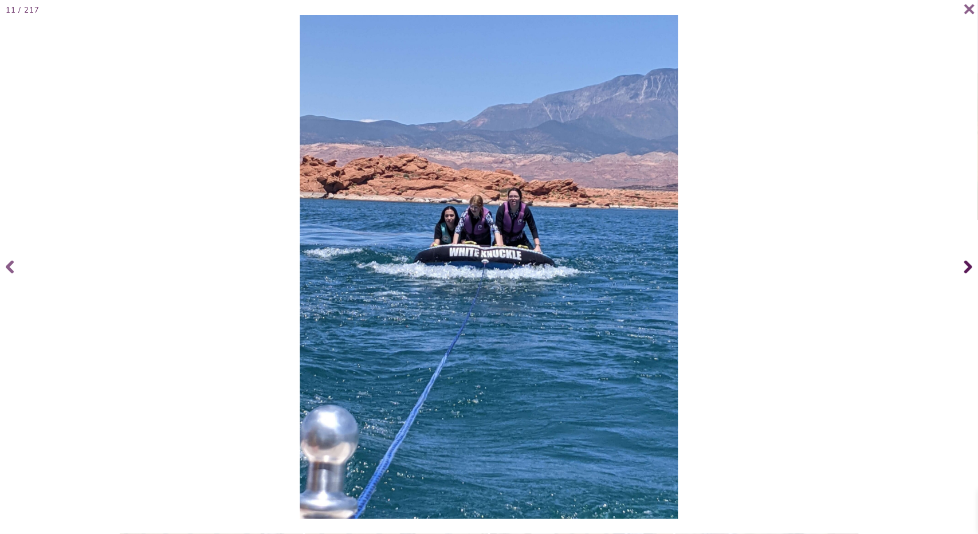
click at [963, 264] on span at bounding box center [967, 267] width 23 height 46
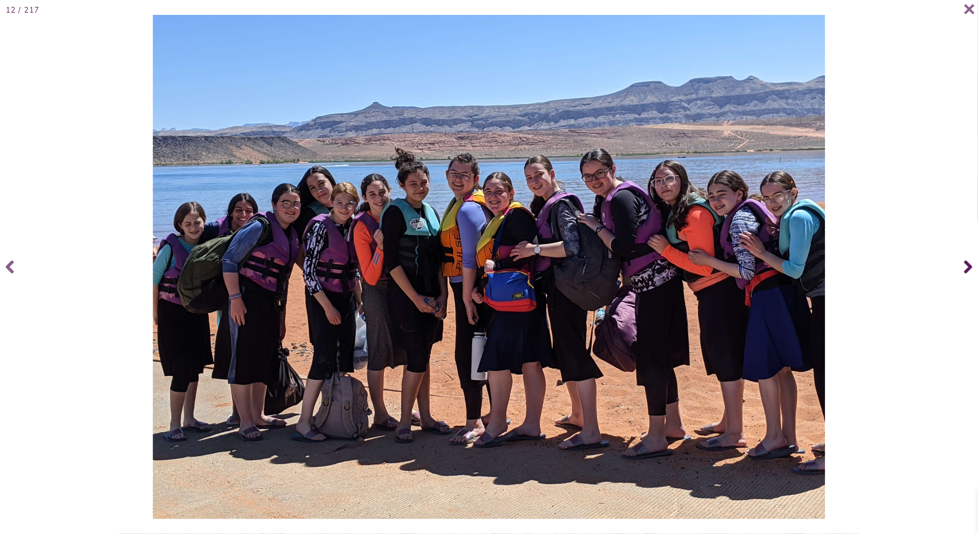
click at [964, 265] on span at bounding box center [967, 267] width 23 height 46
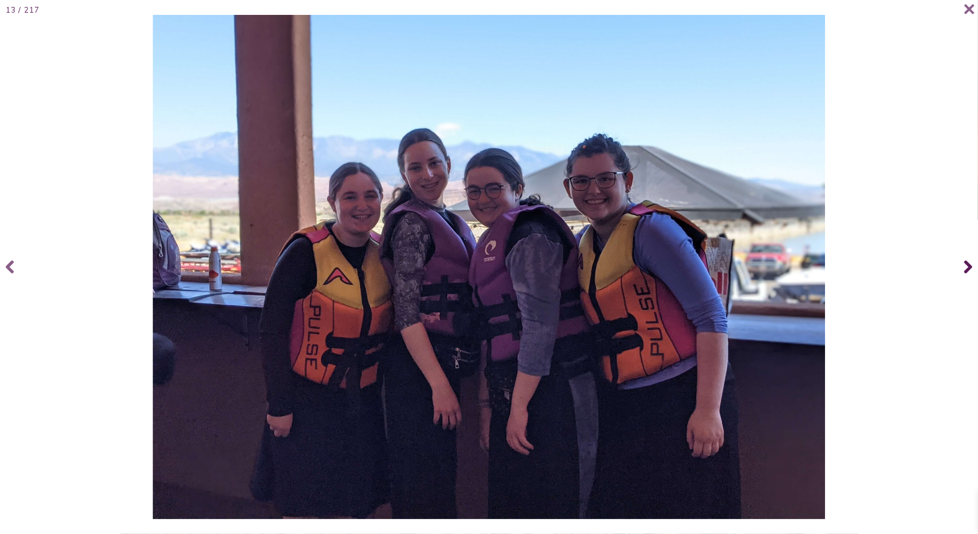
click at [963, 263] on span at bounding box center [967, 267] width 23 height 46
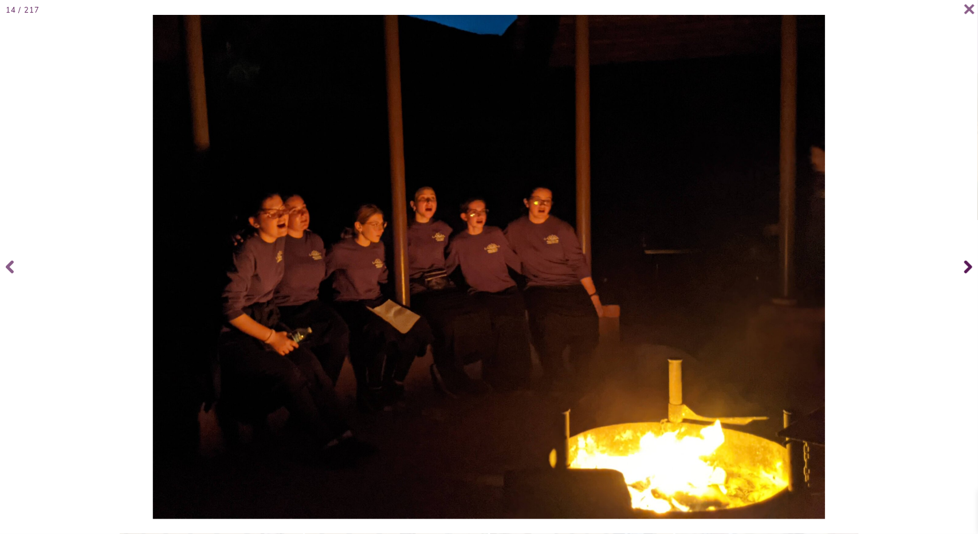
click at [963, 265] on span at bounding box center [967, 267] width 23 height 46
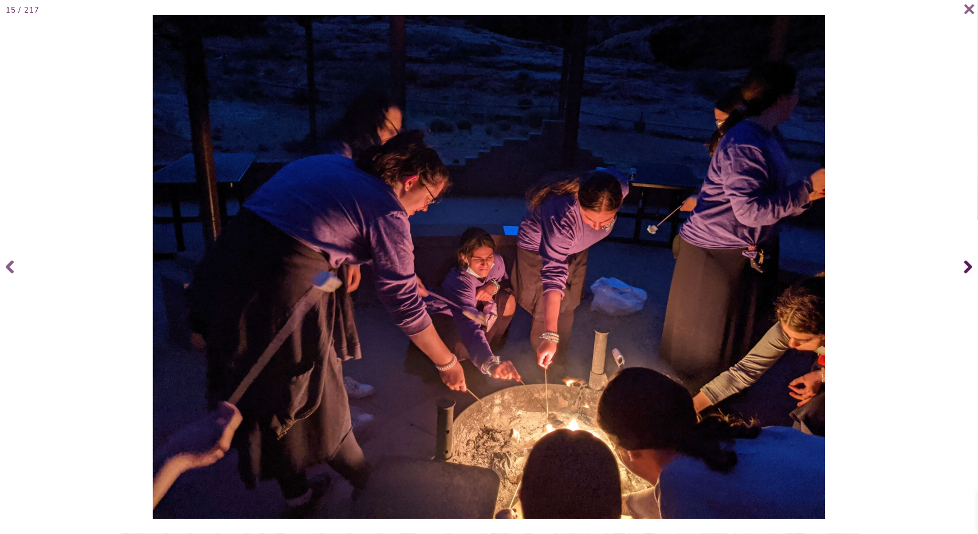
click at [963, 268] on span at bounding box center [967, 267] width 23 height 46
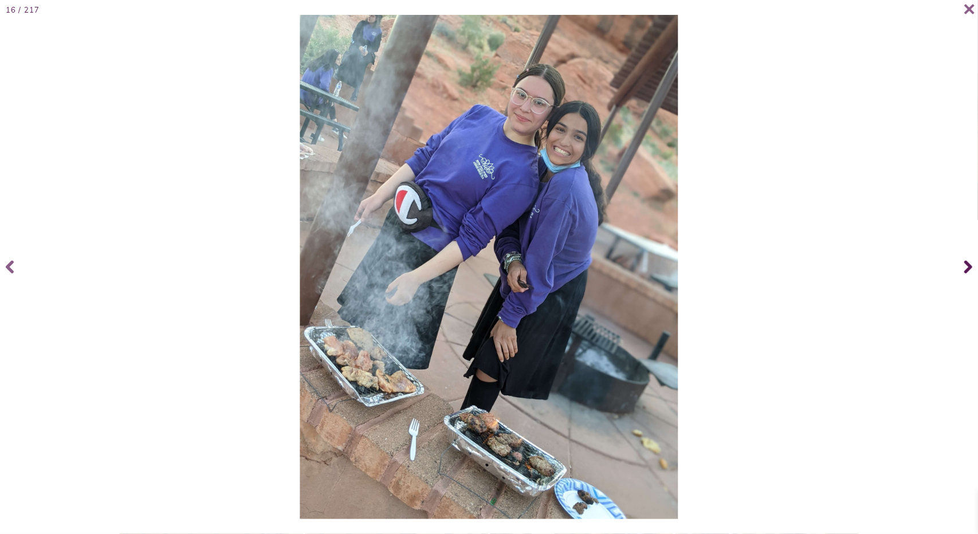
click at [962, 269] on span at bounding box center [967, 267] width 23 height 46
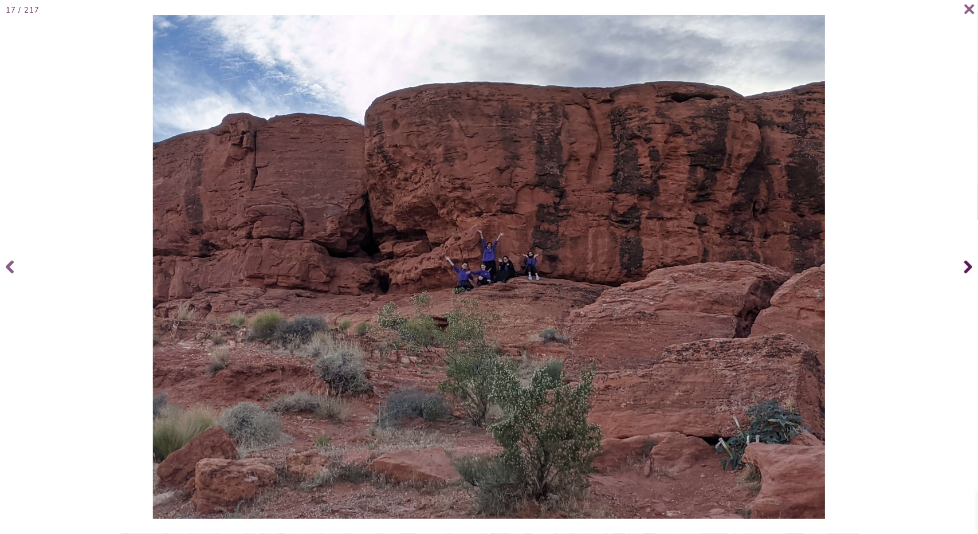
click at [962, 269] on span at bounding box center [967, 267] width 23 height 46
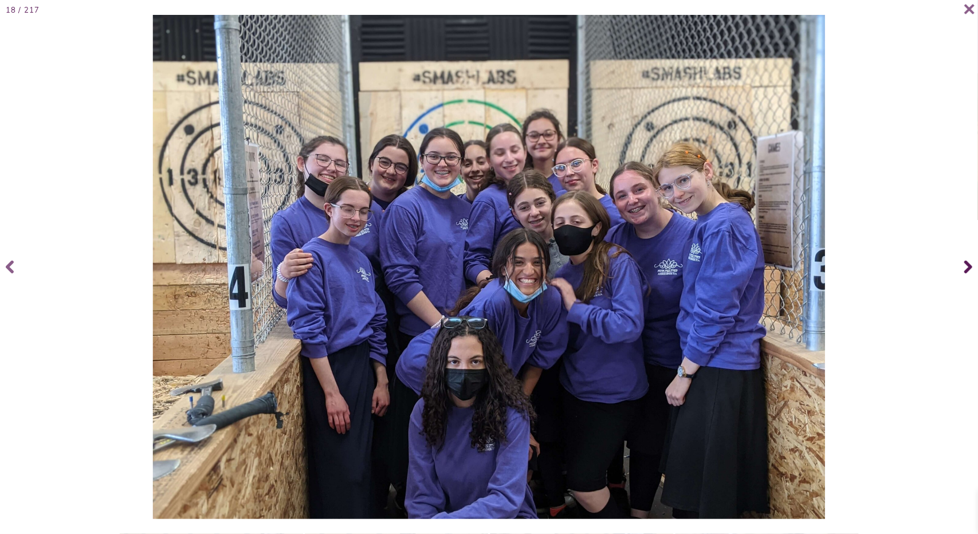
click at [962, 269] on span at bounding box center [967, 267] width 23 height 46
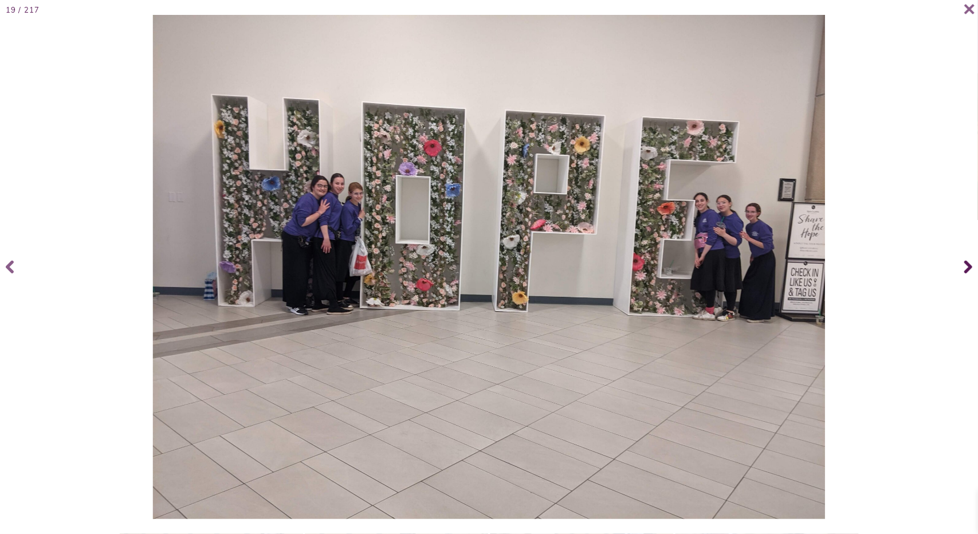
click at [962, 269] on span at bounding box center [967, 267] width 23 height 46
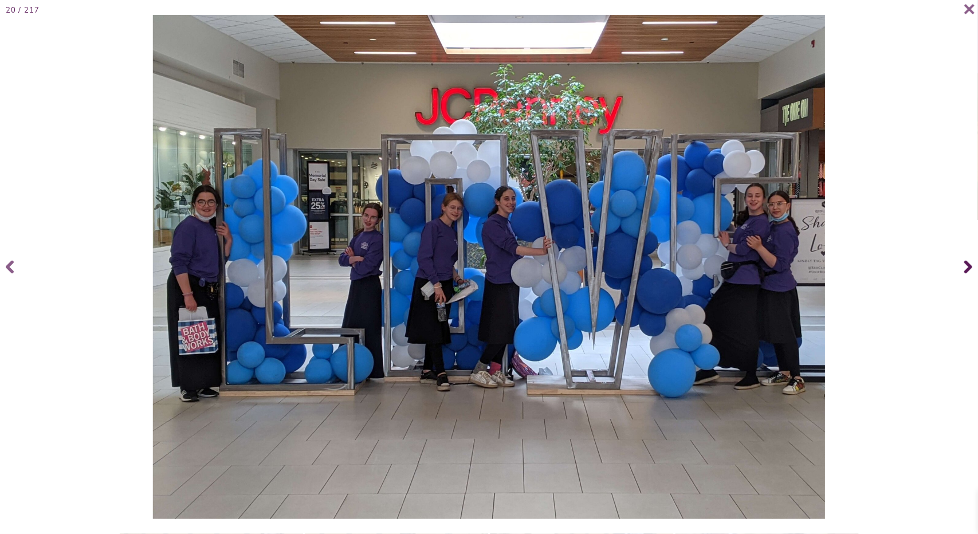
click at [962, 269] on span at bounding box center [967, 267] width 23 height 46
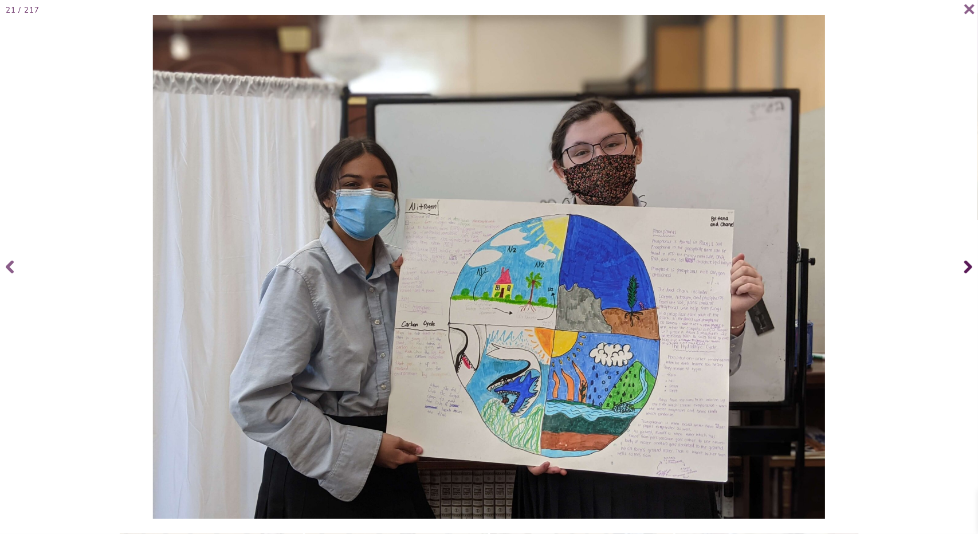
click at [962, 271] on span at bounding box center [967, 267] width 23 height 46
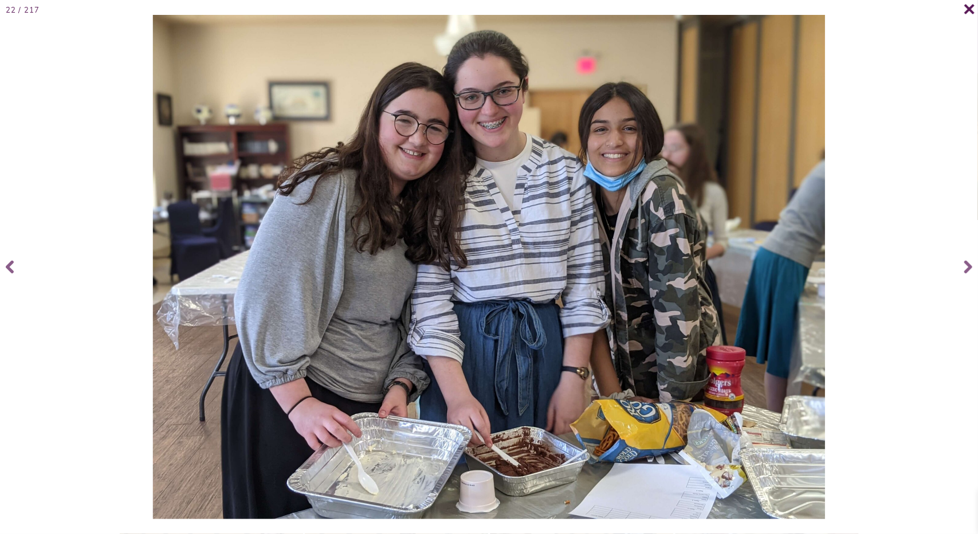
click at [969, 18] on span at bounding box center [964, 14] width 23 height 23
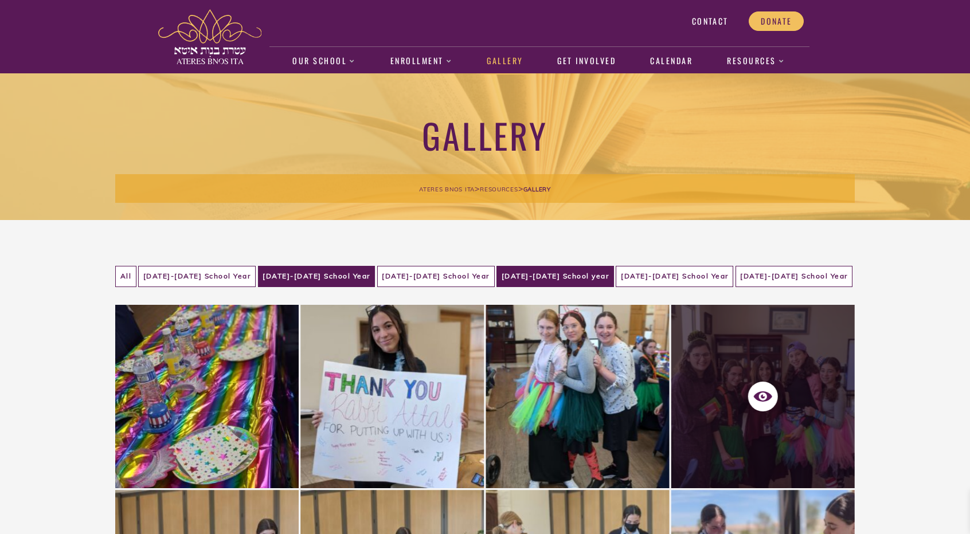
click at [526, 280] on li "[DATE]-[DATE] School year" at bounding box center [555, 276] width 118 height 21
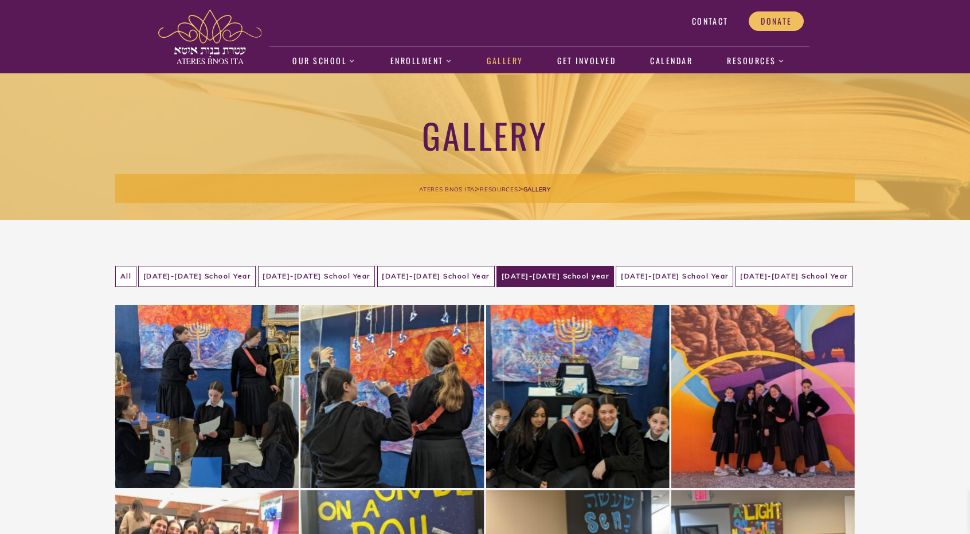
scroll to position [215, 0]
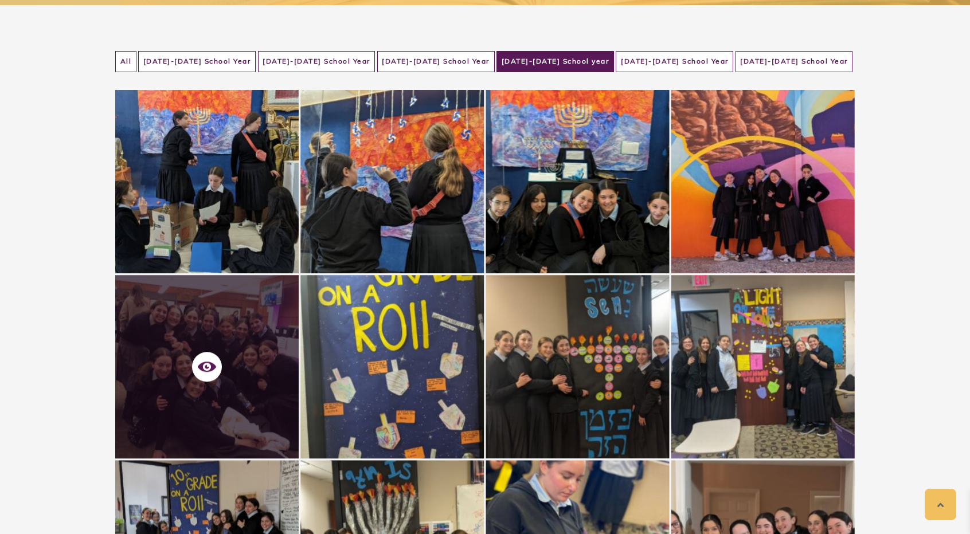
click at [146, 362] on div at bounding box center [206, 366] width 183 height 183
click at [199, 366] on icon at bounding box center [207, 367] width 18 height 10
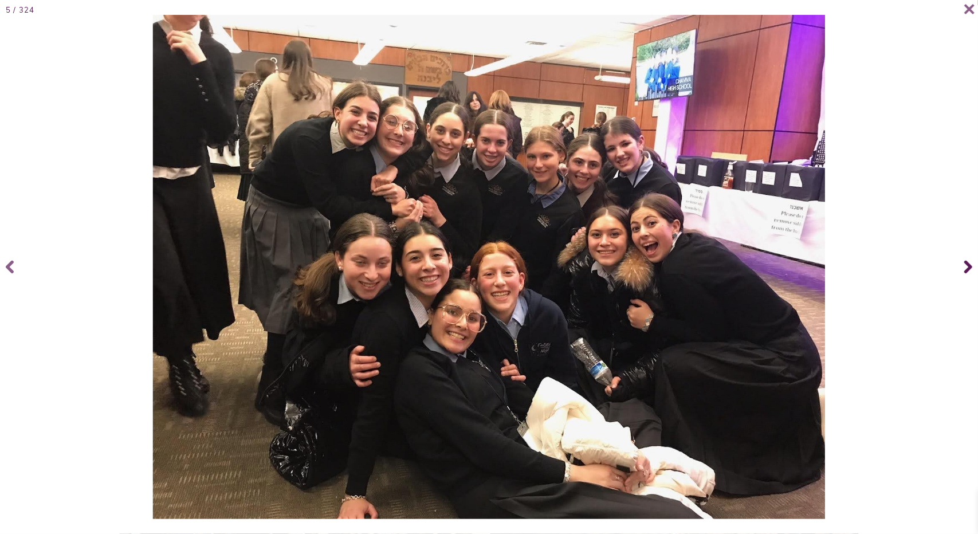
click at [969, 265] on icon at bounding box center [969, 267] width 8 height 13
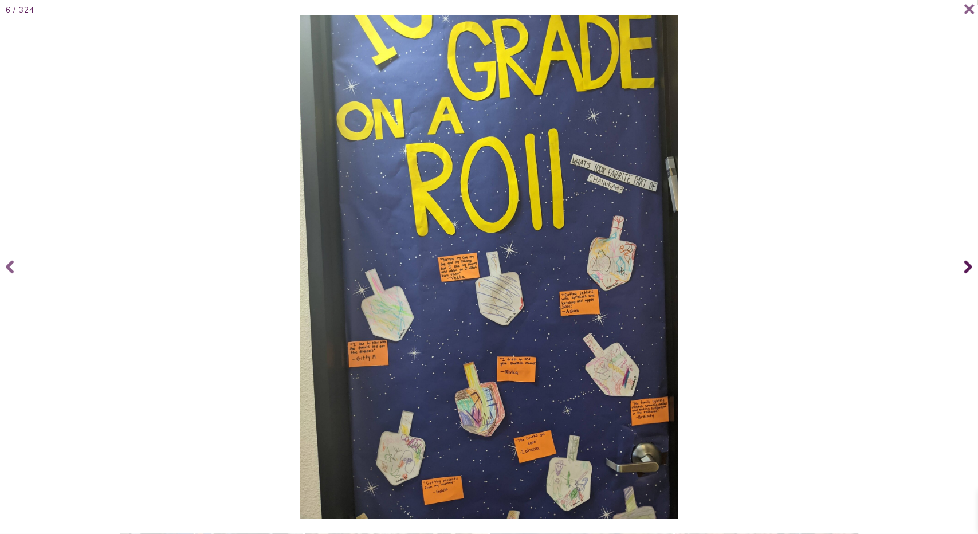
click at [969, 265] on icon at bounding box center [969, 267] width 8 height 13
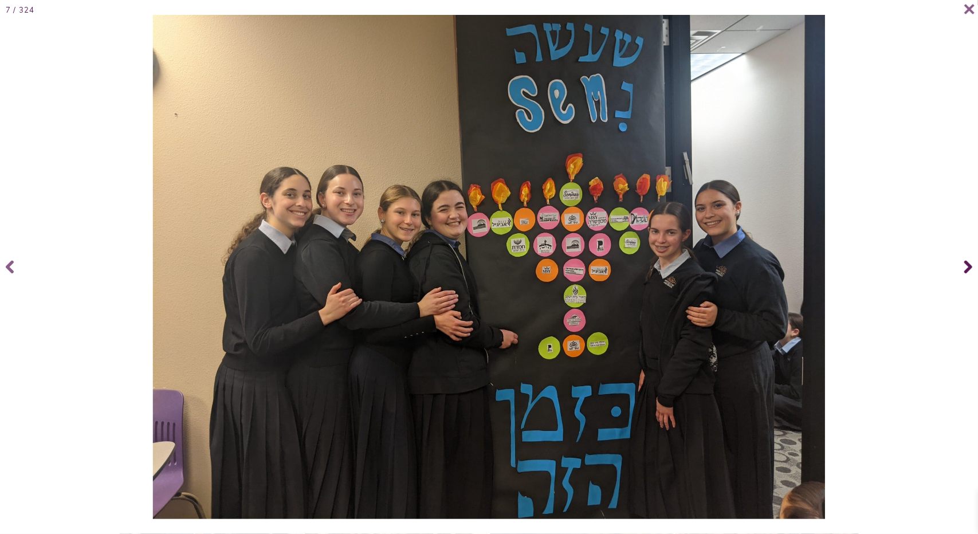
click at [969, 265] on icon at bounding box center [969, 267] width 8 height 13
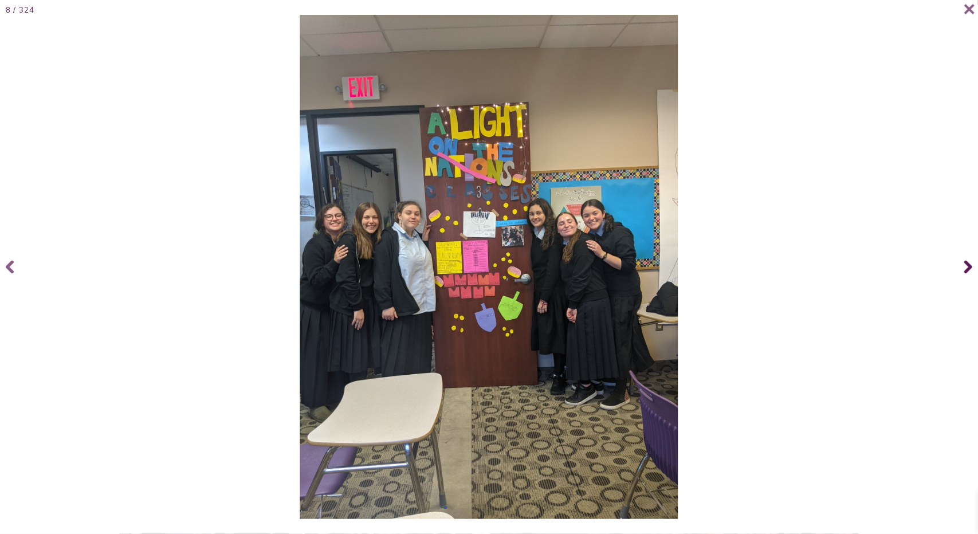
click at [969, 268] on icon at bounding box center [969, 267] width 8 height 13
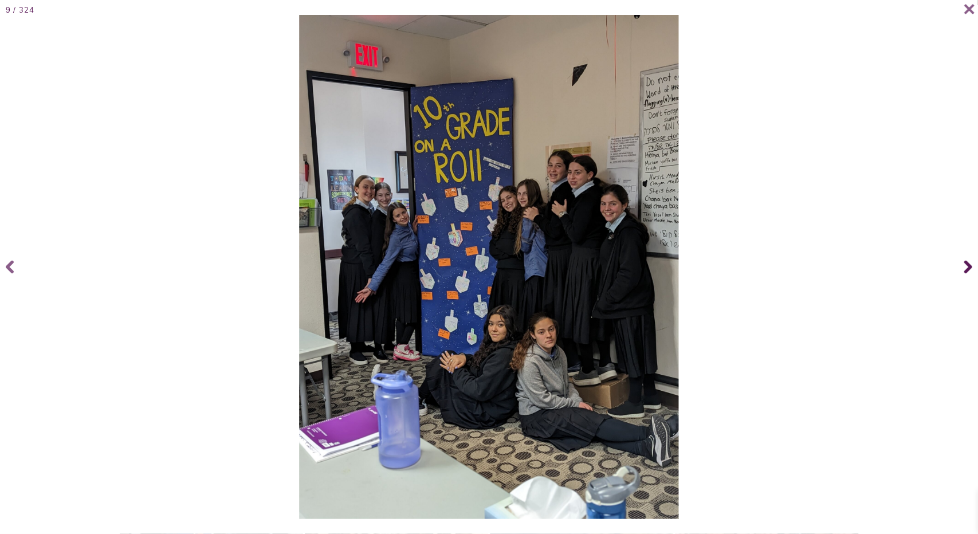
click at [969, 268] on icon at bounding box center [969, 267] width 8 height 13
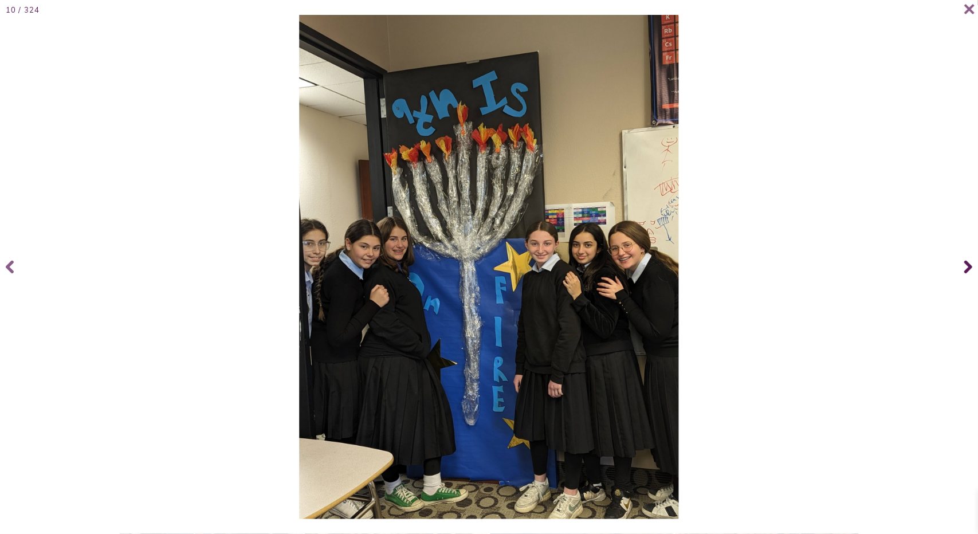
click at [969, 268] on icon at bounding box center [969, 267] width 8 height 13
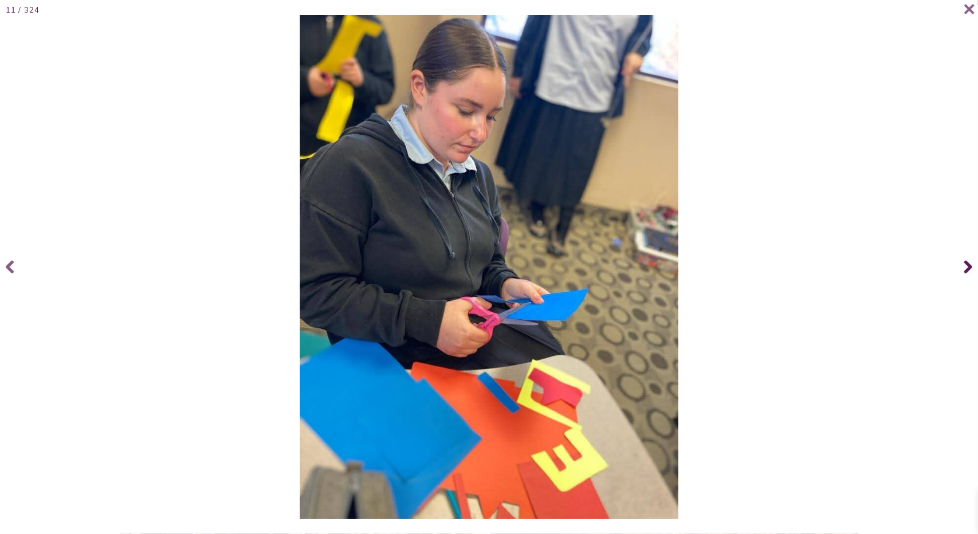
click at [968, 265] on icon at bounding box center [969, 267] width 8 height 13
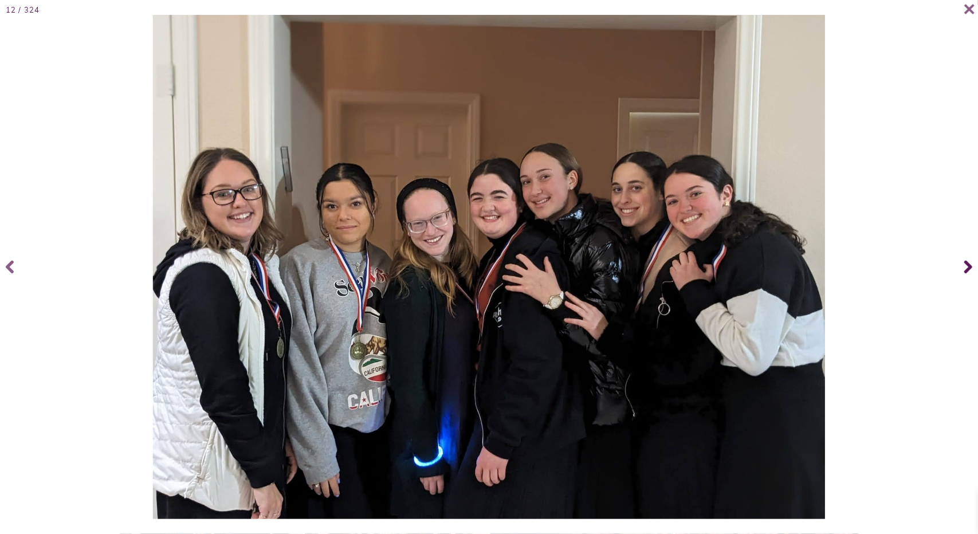
click at [968, 267] on icon at bounding box center [969, 267] width 8 height 46
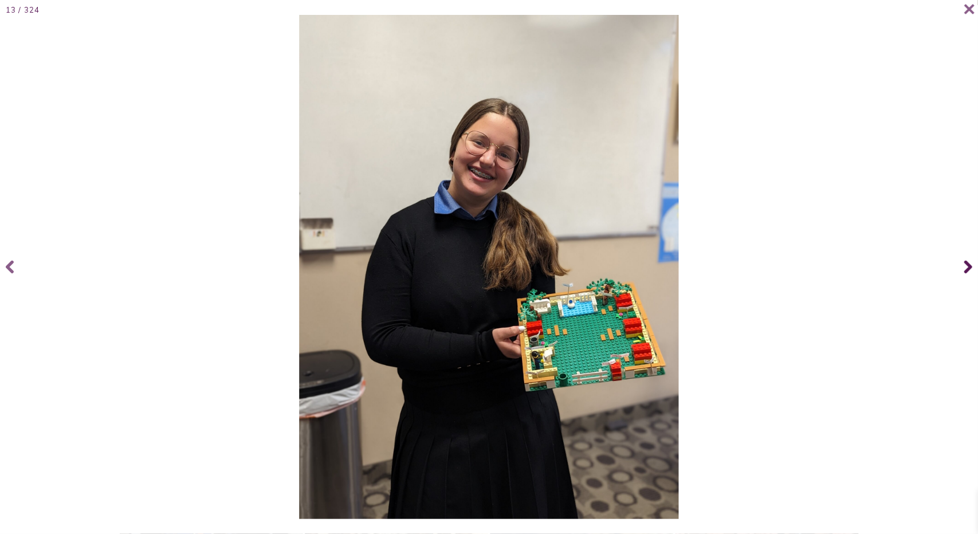
click at [968, 267] on icon at bounding box center [969, 267] width 8 height 46
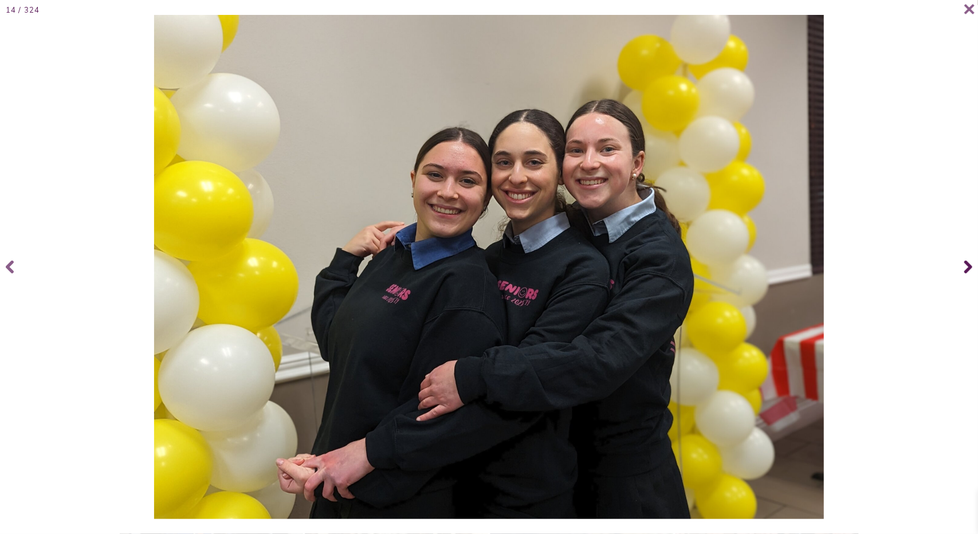
click at [968, 265] on icon at bounding box center [969, 267] width 8 height 13
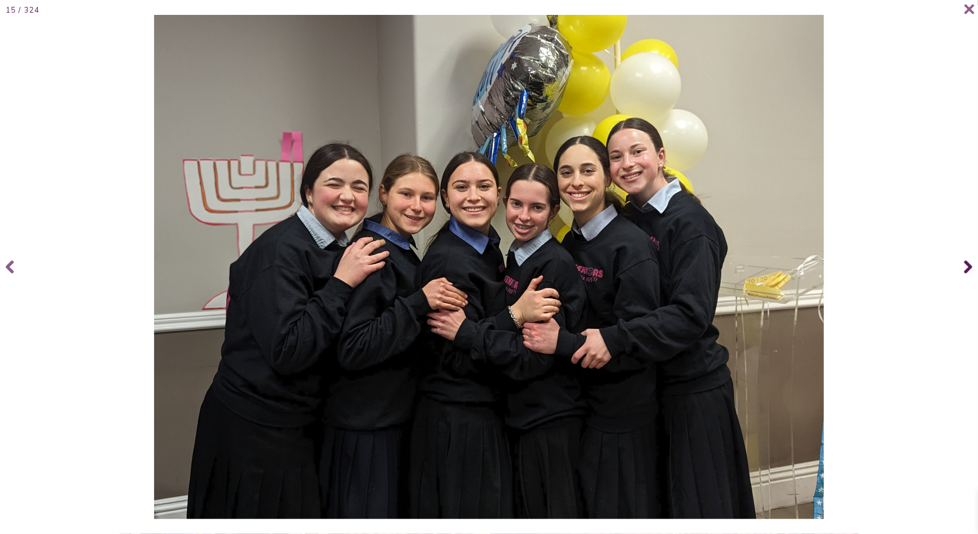
click at [969, 267] on icon at bounding box center [969, 267] width 8 height 13
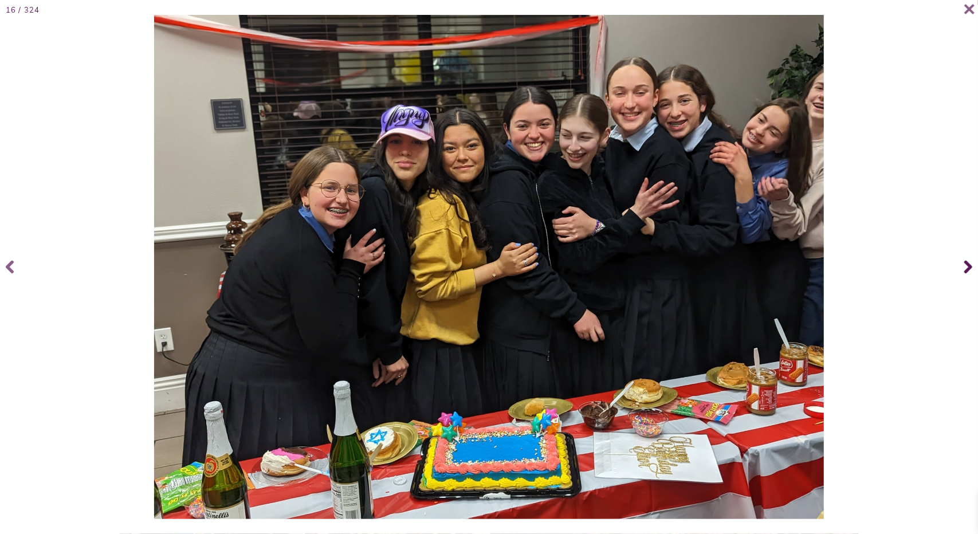
click at [969, 267] on icon at bounding box center [969, 267] width 8 height 13
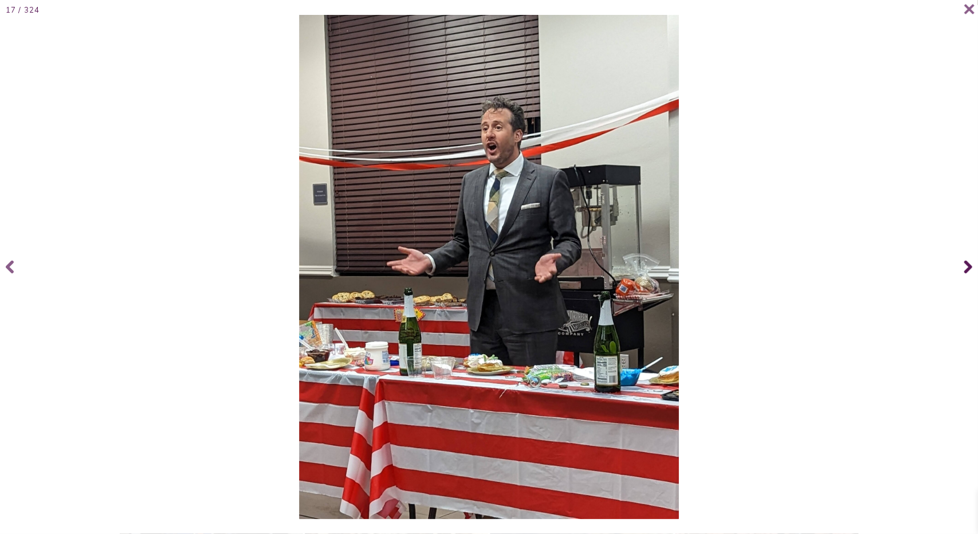
click at [969, 267] on icon at bounding box center [969, 267] width 8 height 13
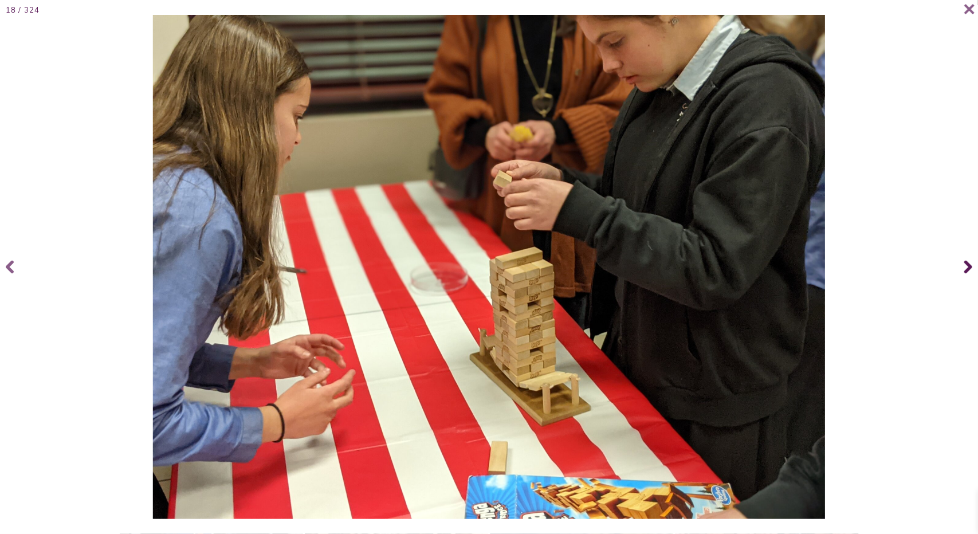
click at [969, 267] on icon at bounding box center [969, 267] width 8 height 13
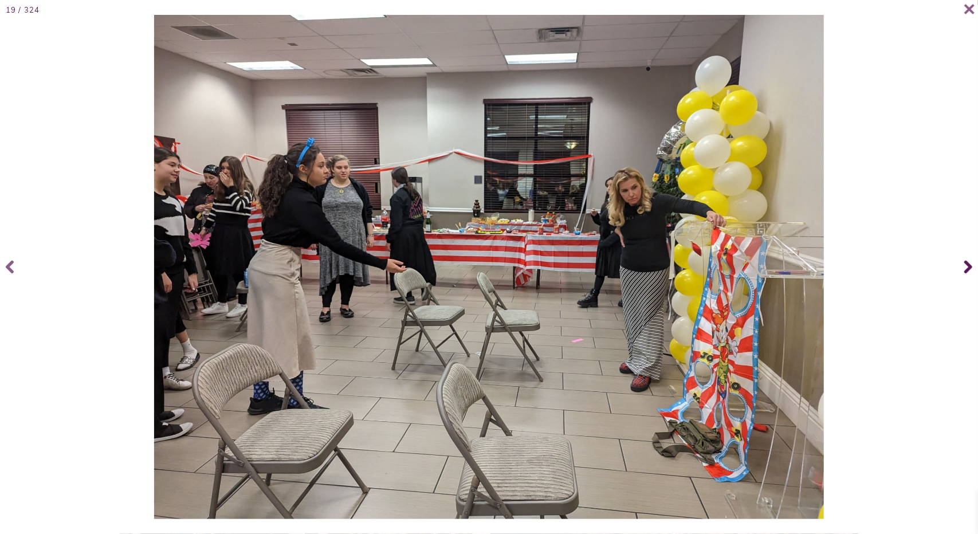
click at [969, 267] on icon at bounding box center [969, 267] width 8 height 13
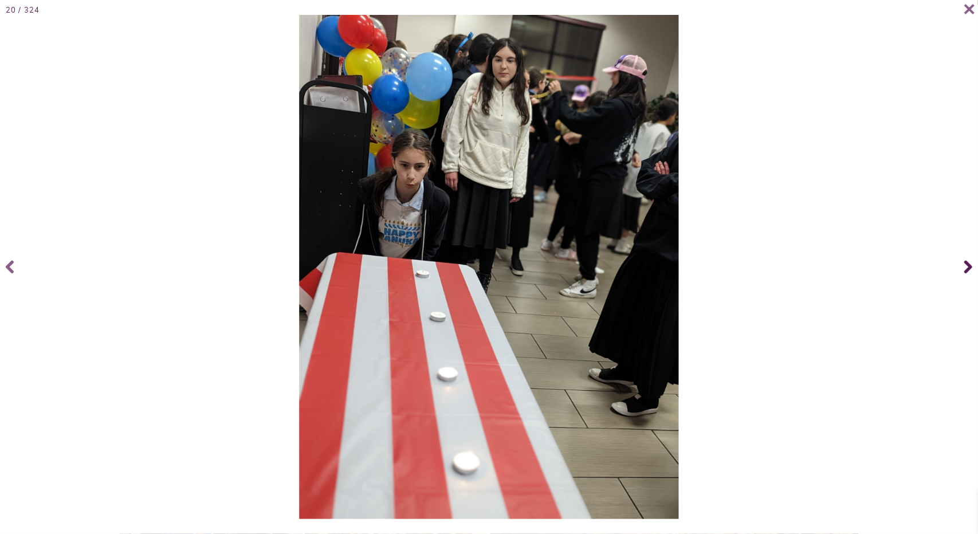
click at [969, 266] on span at bounding box center [967, 267] width 23 height 46
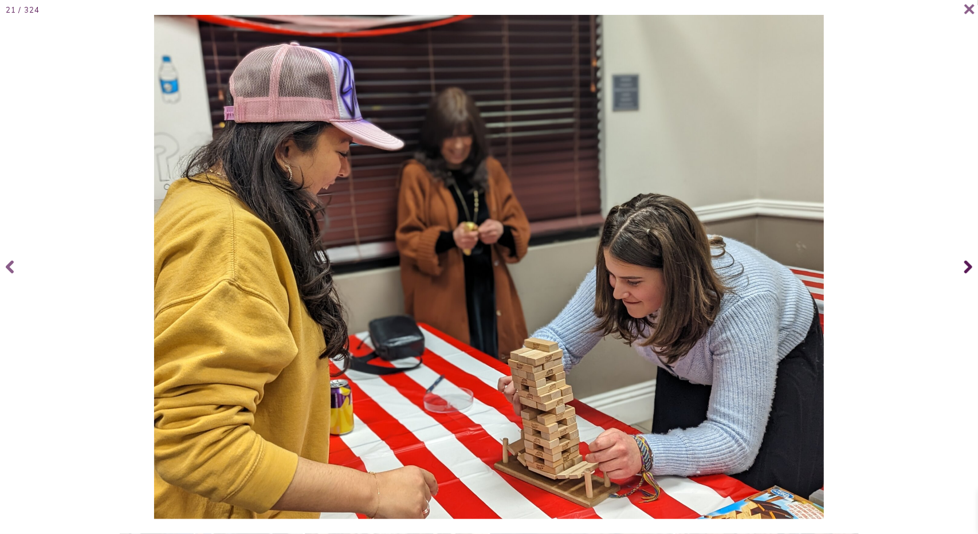
click at [969, 266] on span at bounding box center [967, 267] width 23 height 46
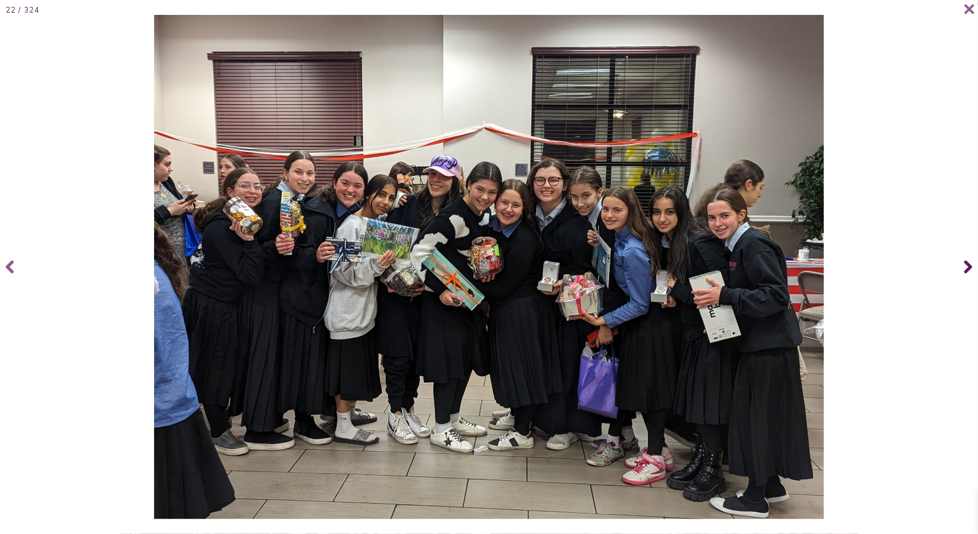
click at [969, 268] on span at bounding box center [967, 267] width 23 height 46
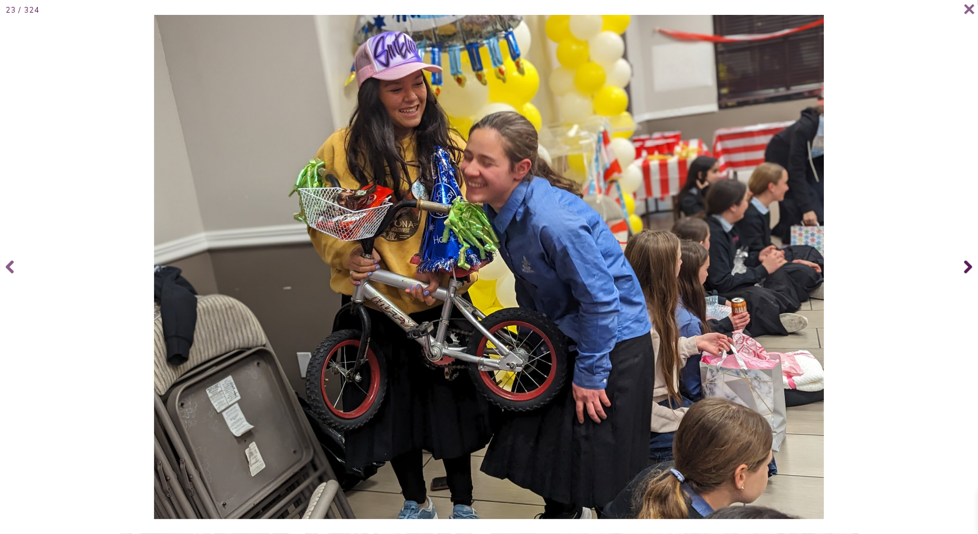
click at [969, 268] on icon at bounding box center [969, 267] width 8 height 13
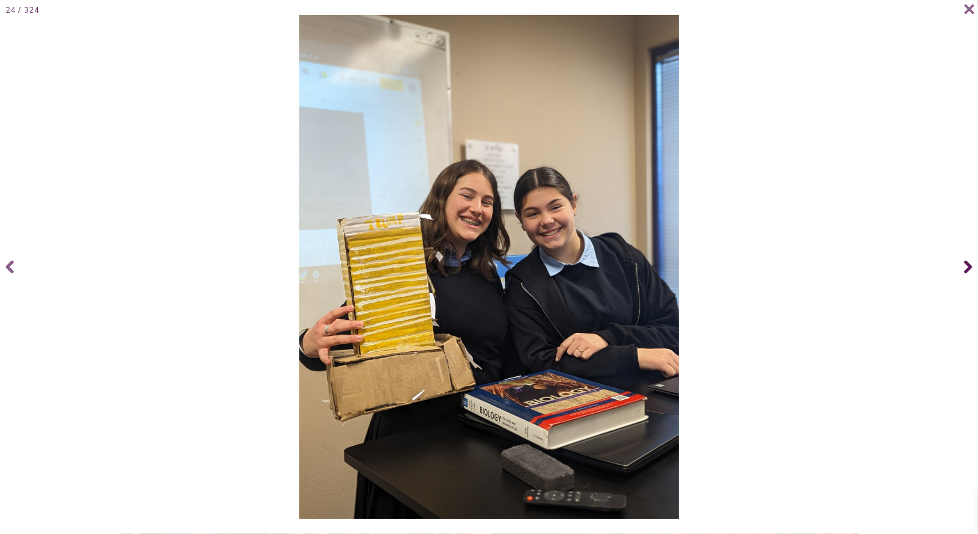
click at [969, 269] on icon at bounding box center [969, 267] width 8 height 13
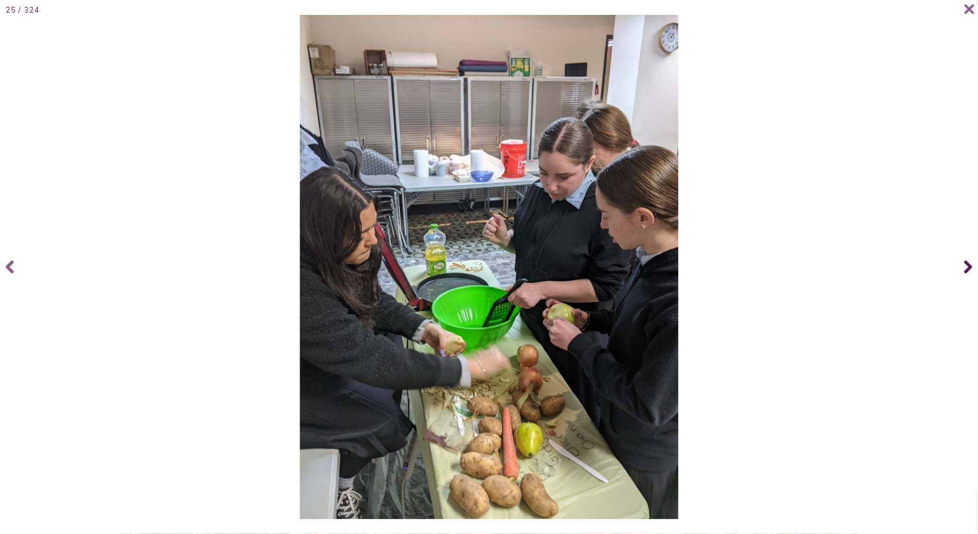
click at [969, 271] on icon at bounding box center [969, 267] width 8 height 13
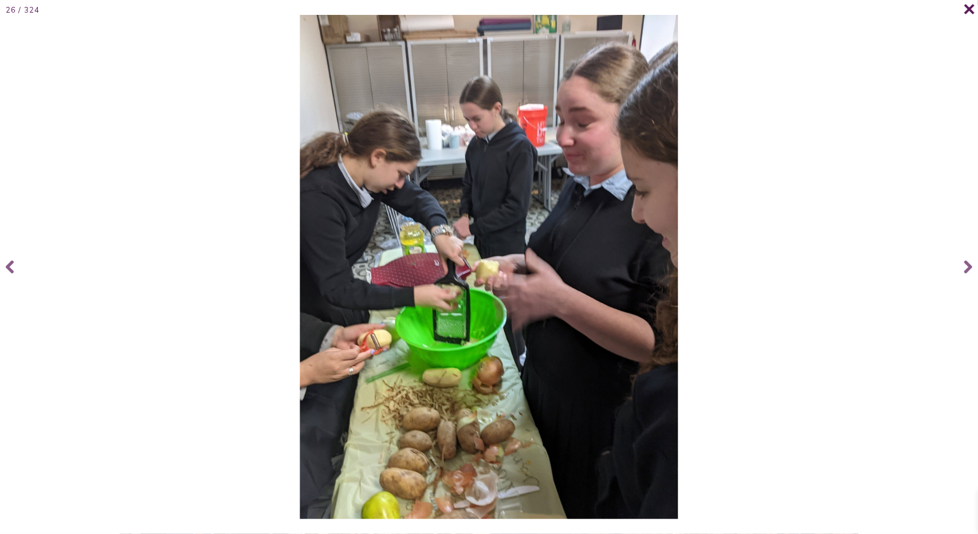
click at [963, 10] on span at bounding box center [964, 14] width 23 height 23
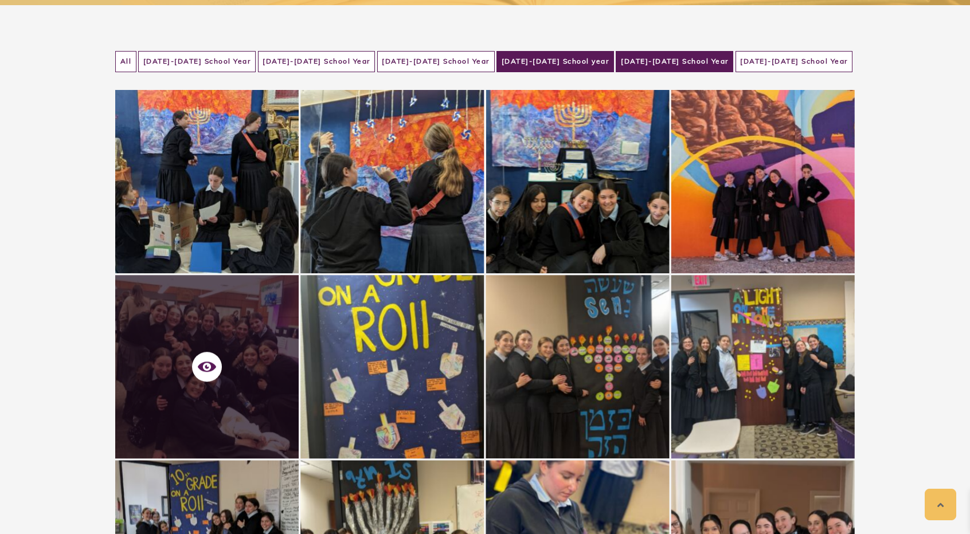
click at [661, 60] on li "[DATE]-[DATE] School Year" at bounding box center [675, 61] width 118 height 21
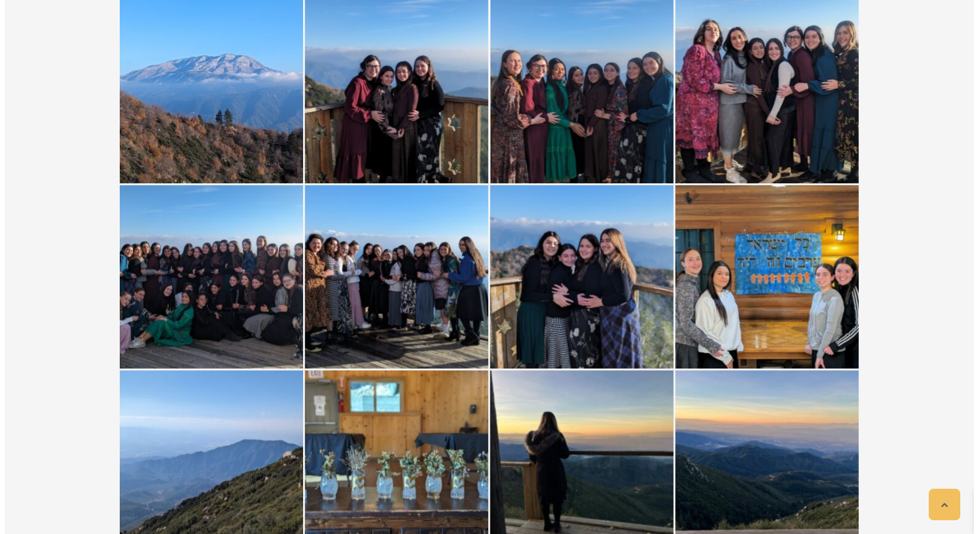
scroll to position [1792, 0]
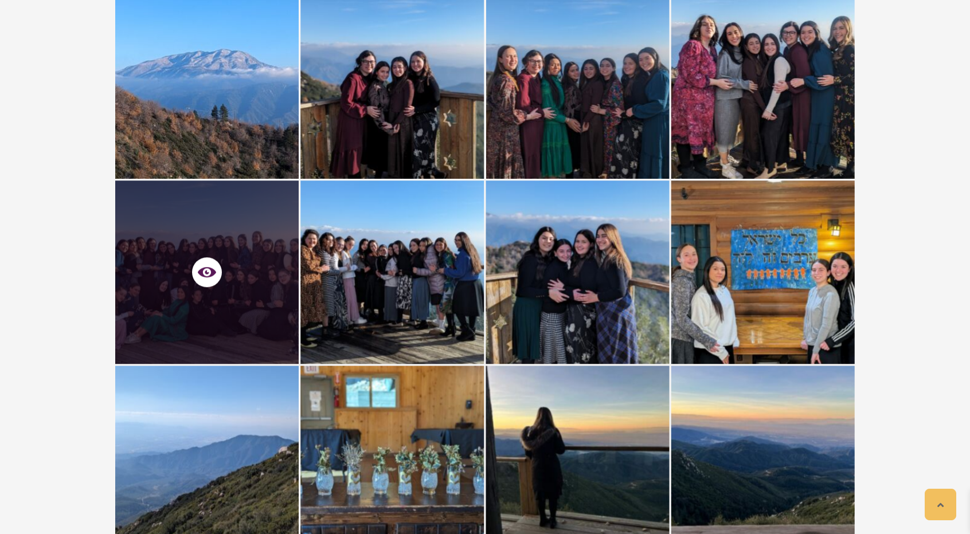
click at [198, 263] on span at bounding box center [206, 273] width 183 height 36
click at [211, 269] on icon at bounding box center [207, 272] width 18 height 10
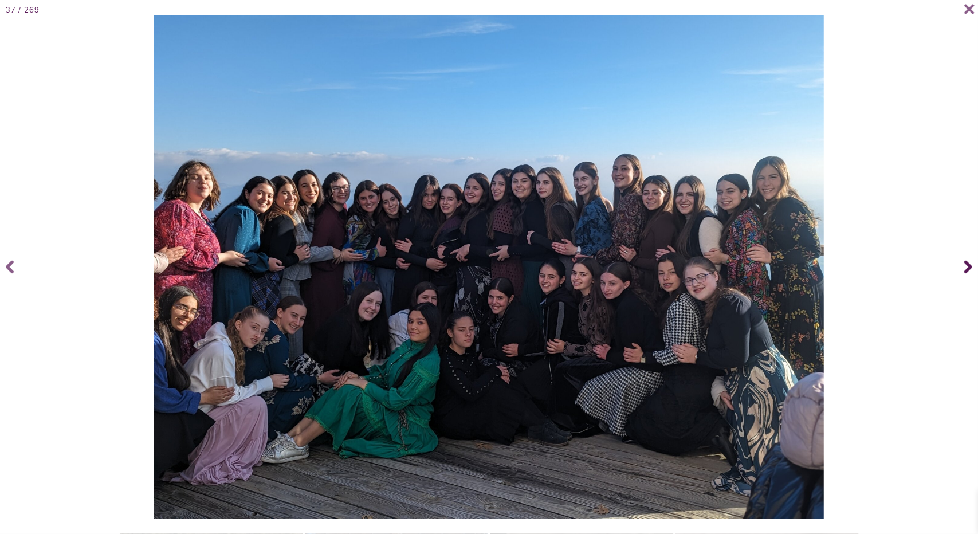
click at [963, 259] on span at bounding box center [967, 267] width 23 height 46
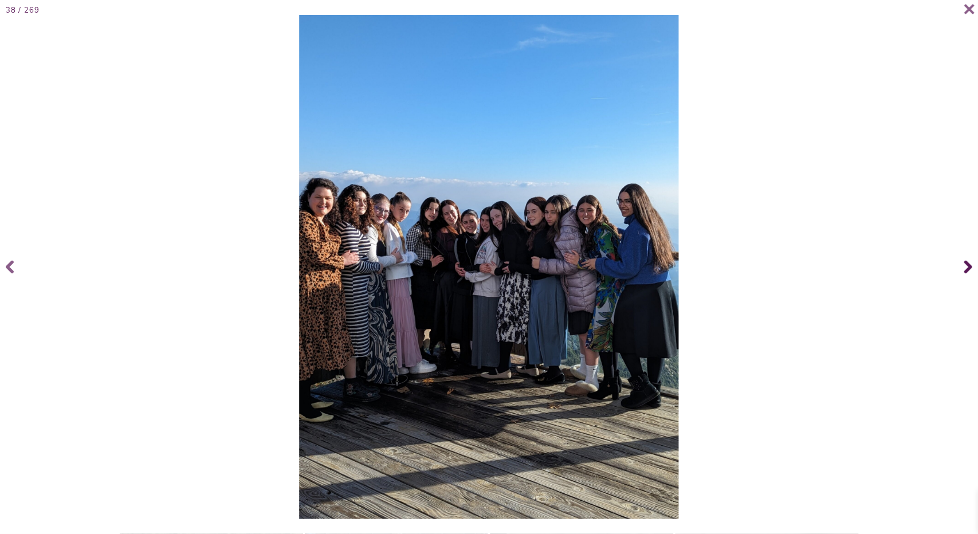
click at [963, 259] on span at bounding box center [967, 267] width 23 height 46
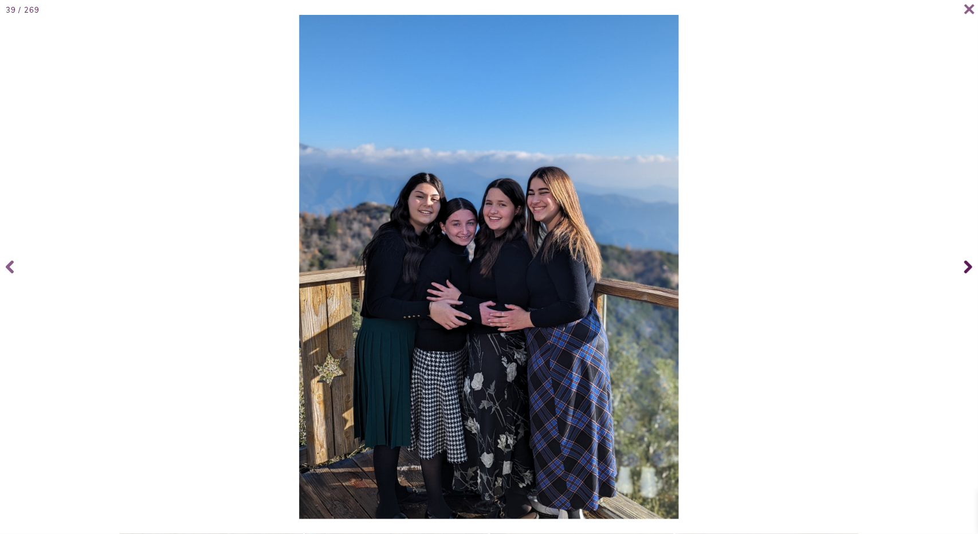
click at [964, 259] on span at bounding box center [967, 267] width 23 height 46
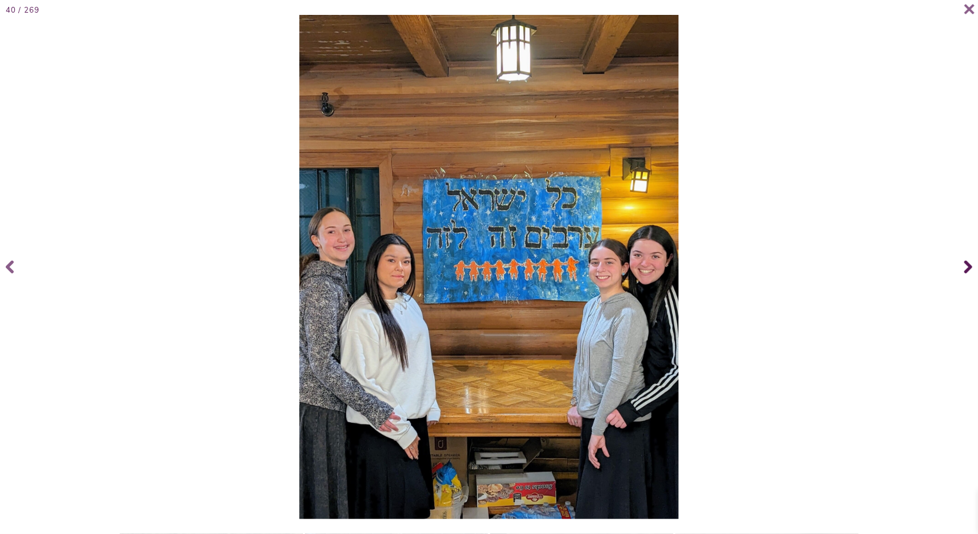
click at [964, 263] on span at bounding box center [967, 267] width 23 height 46
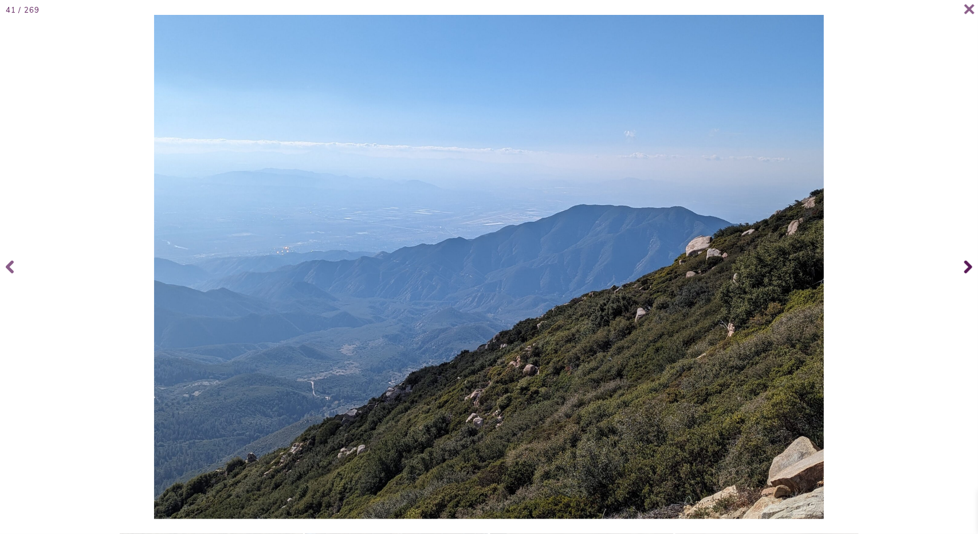
click at [964, 260] on span at bounding box center [967, 267] width 23 height 46
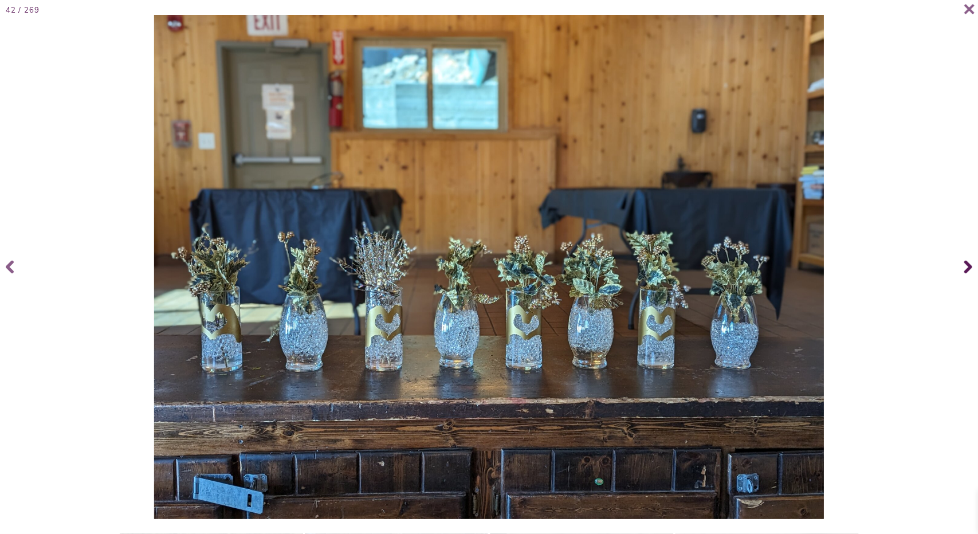
click at [964, 260] on span at bounding box center [967, 267] width 23 height 46
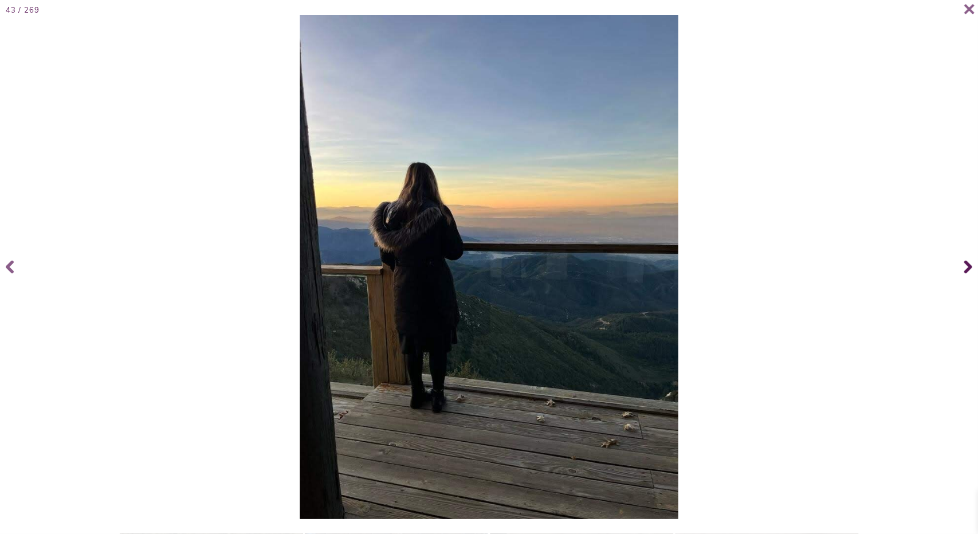
click at [964, 260] on span at bounding box center [967, 267] width 23 height 46
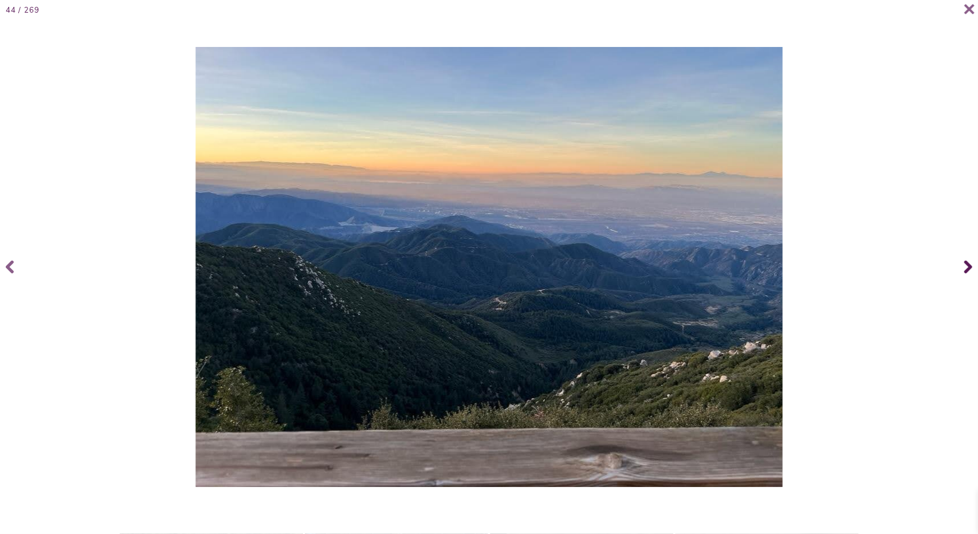
click at [964, 260] on span at bounding box center [967, 267] width 23 height 46
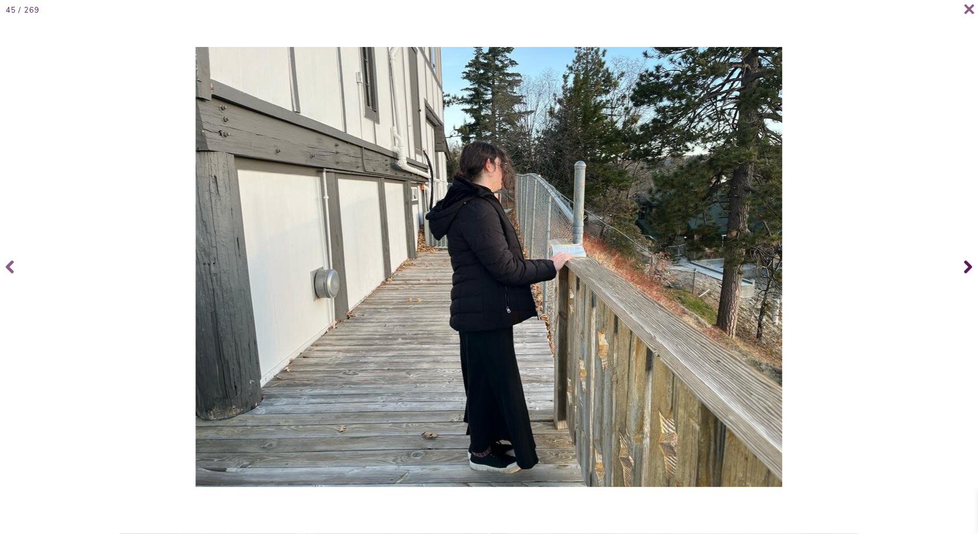
click at [964, 260] on span at bounding box center [967, 267] width 23 height 46
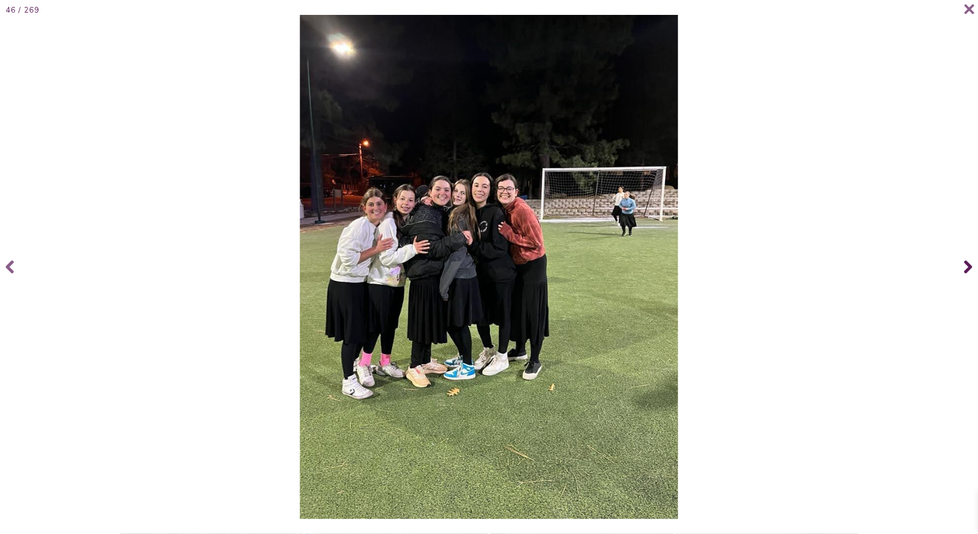
click at [964, 260] on span at bounding box center [967, 267] width 23 height 46
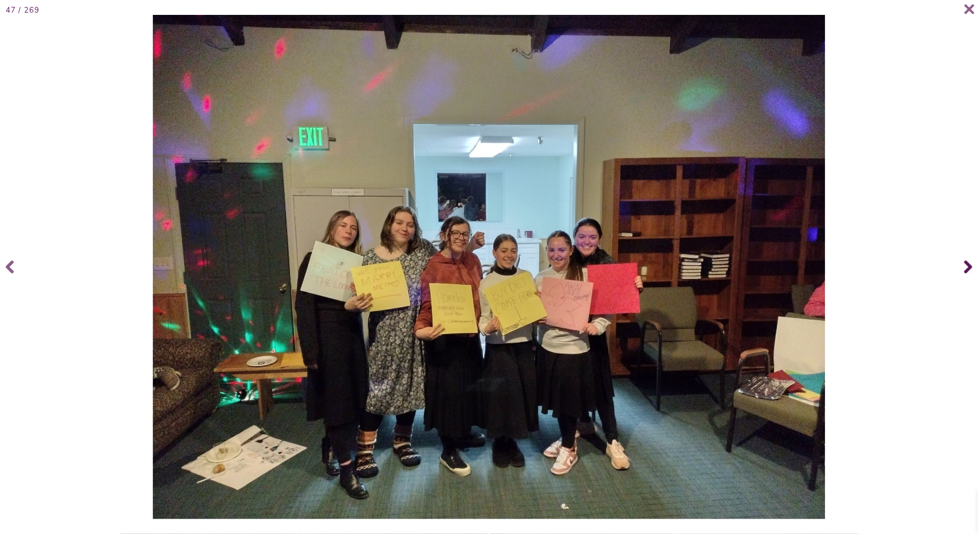
click at [964, 260] on span at bounding box center [967, 267] width 23 height 46
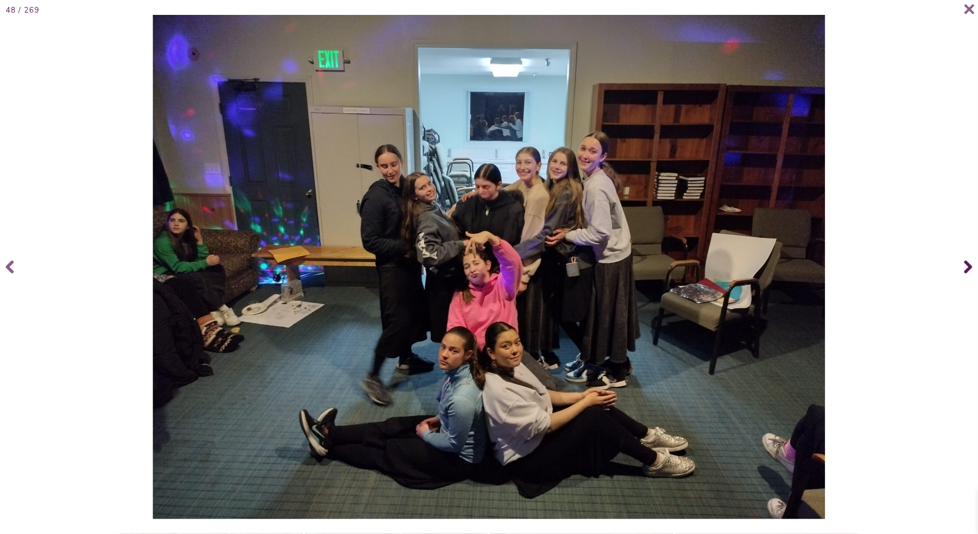
click at [964, 260] on span at bounding box center [967, 267] width 23 height 46
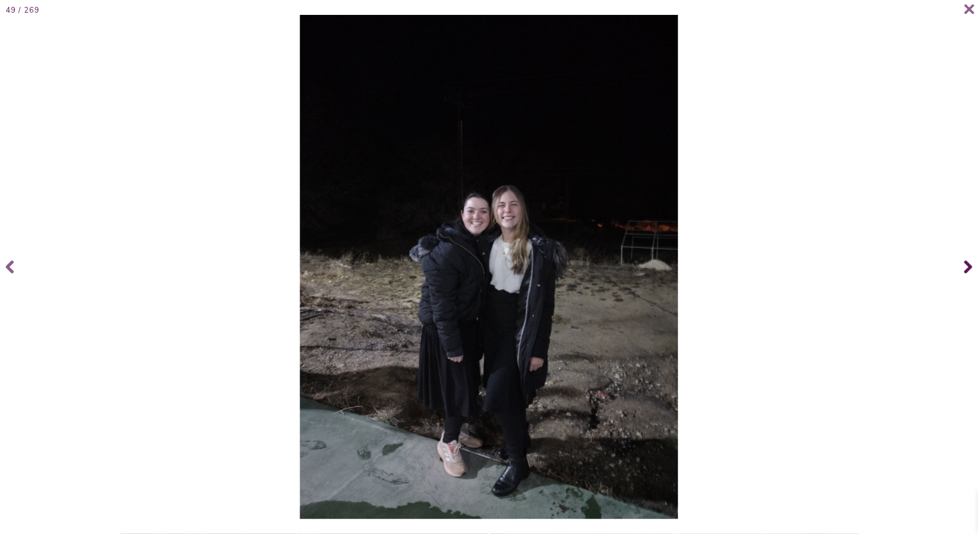
click at [964, 260] on span at bounding box center [967, 267] width 23 height 46
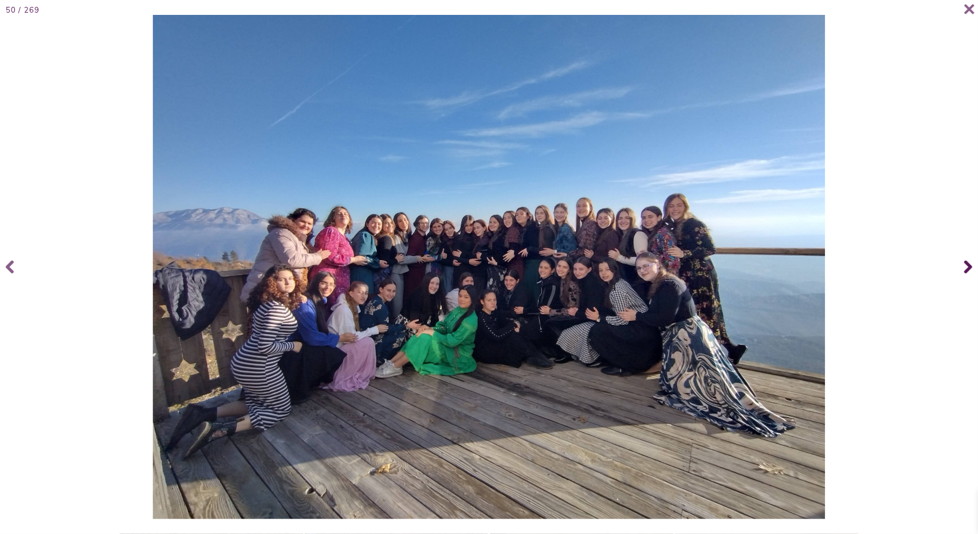
click at [964, 260] on span at bounding box center [967, 267] width 23 height 46
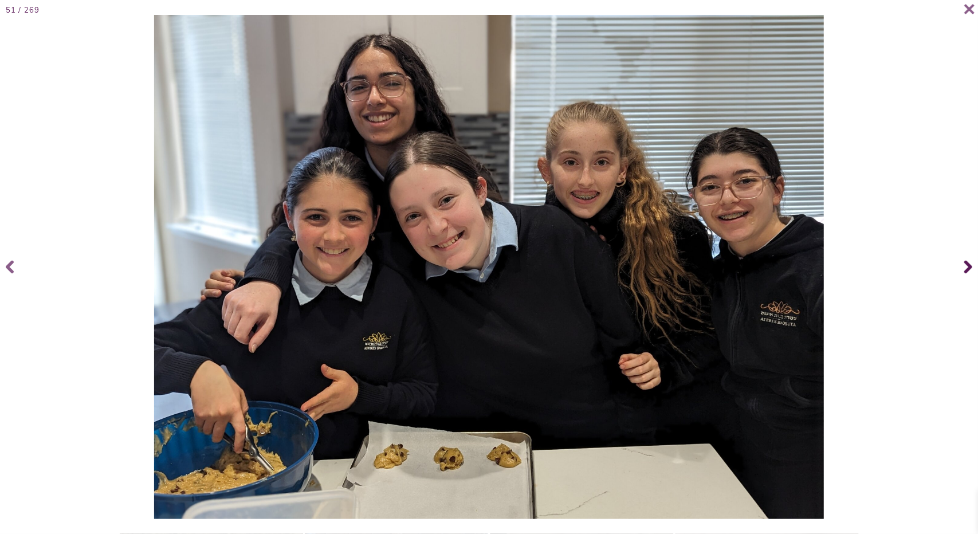
click at [964, 260] on span at bounding box center [967, 267] width 23 height 46
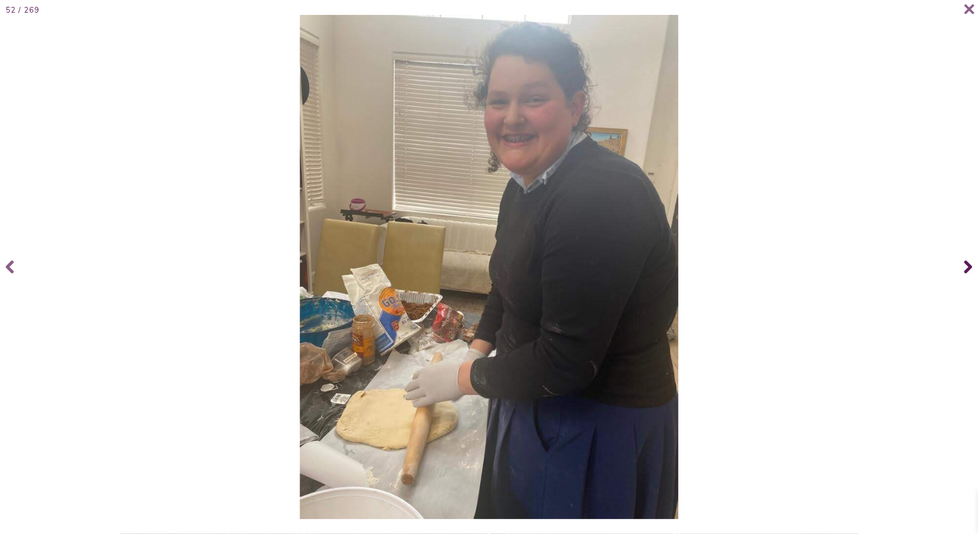
click at [964, 260] on span at bounding box center [967, 267] width 23 height 46
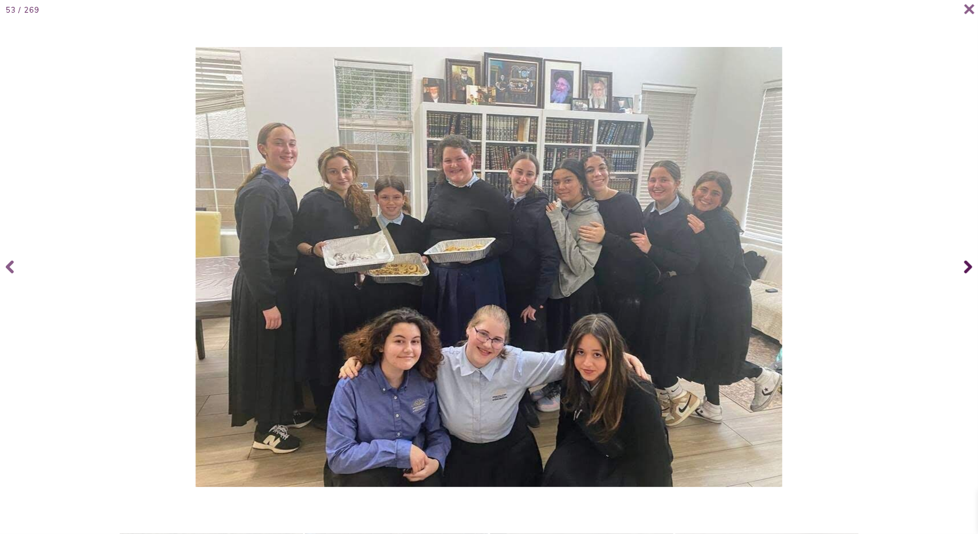
click at [964, 260] on span at bounding box center [967, 267] width 23 height 46
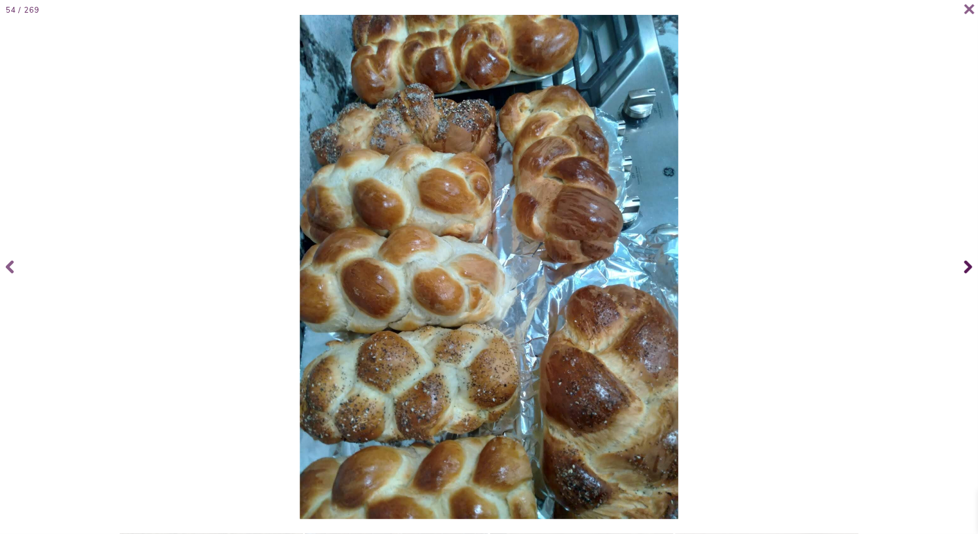
click at [964, 260] on span at bounding box center [967, 267] width 23 height 46
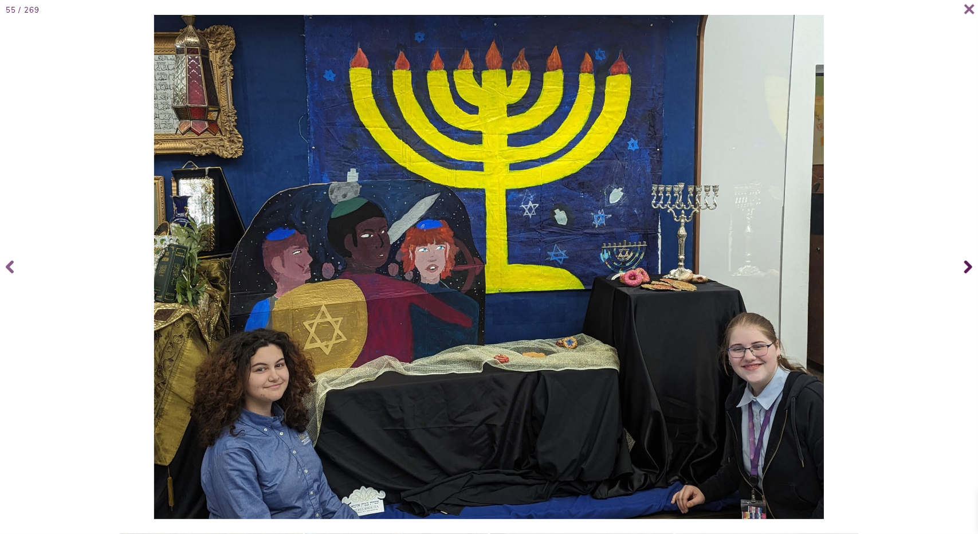
click at [964, 260] on span at bounding box center [967, 267] width 23 height 46
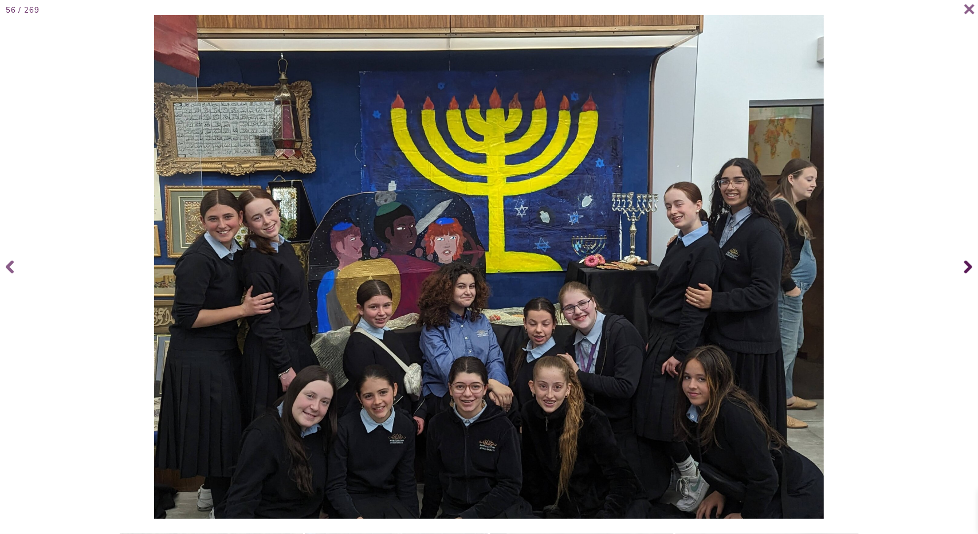
click at [964, 260] on span at bounding box center [967, 267] width 23 height 46
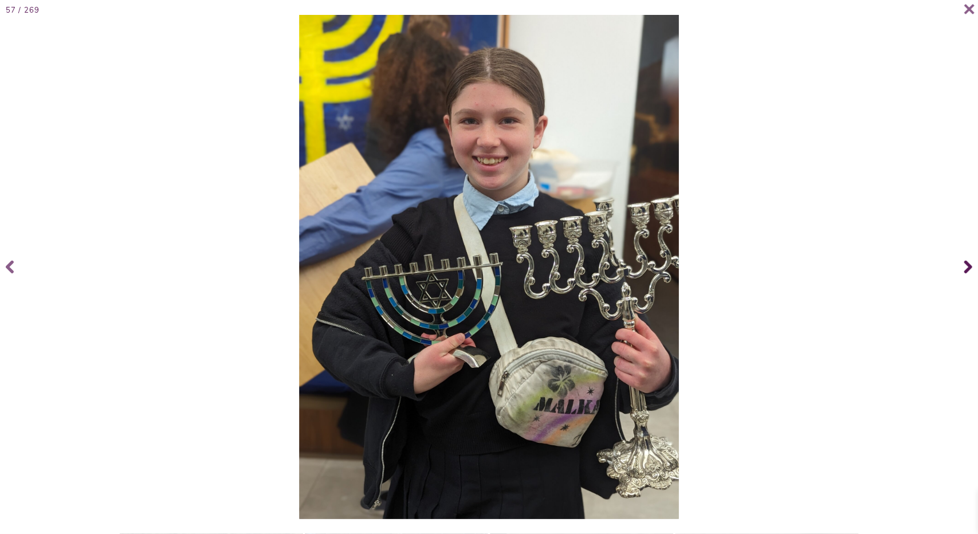
click at [964, 260] on span at bounding box center [967, 267] width 23 height 46
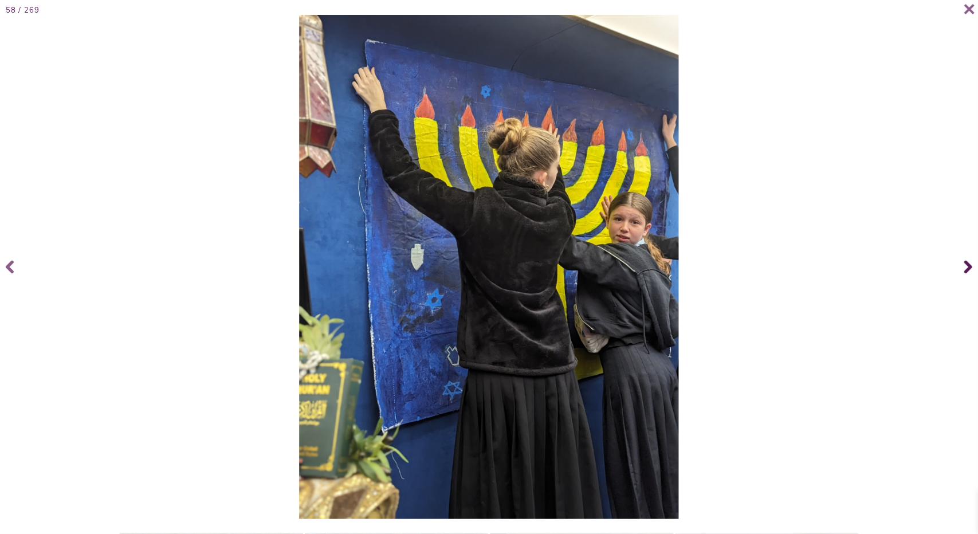
click at [964, 260] on span at bounding box center [967, 267] width 23 height 46
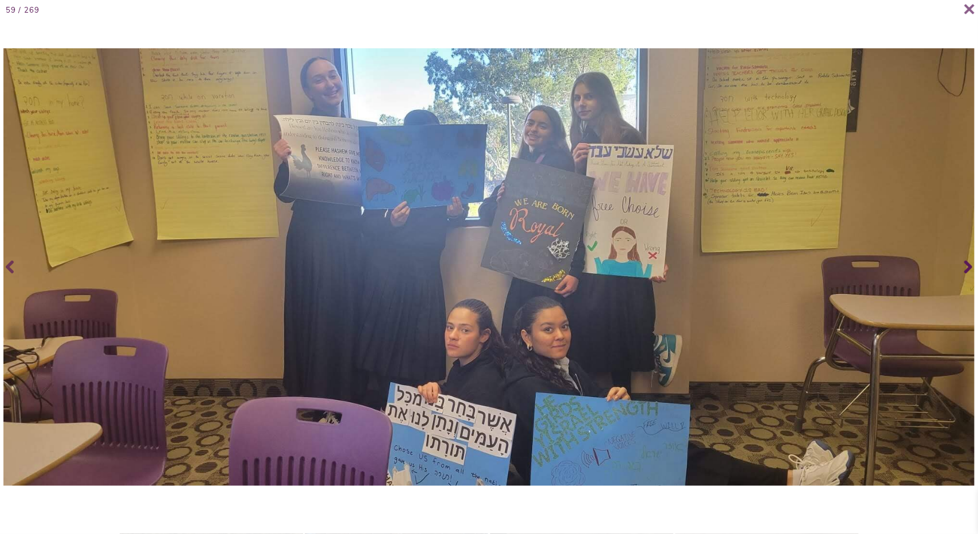
click at [964, 260] on span at bounding box center [967, 267] width 23 height 46
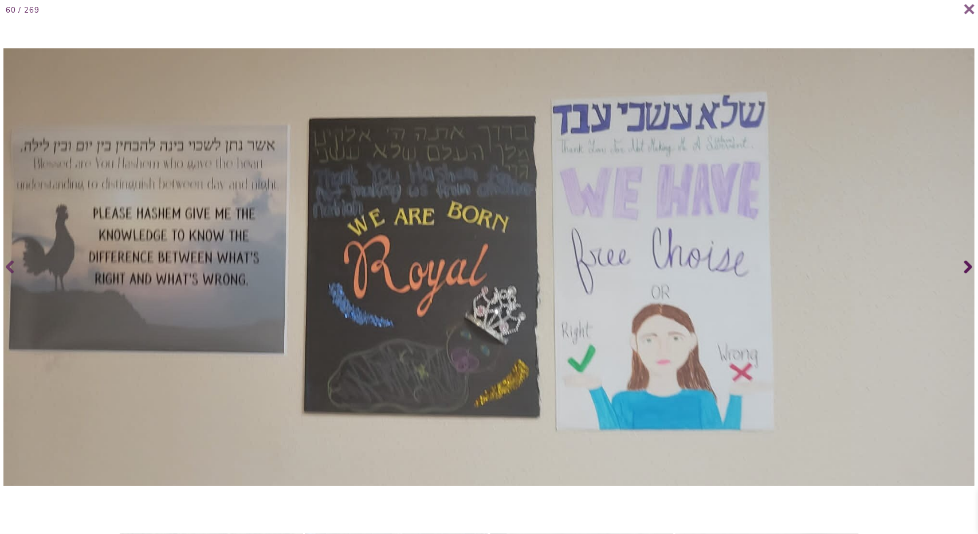
click at [964, 260] on span at bounding box center [967, 267] width 23 height 46
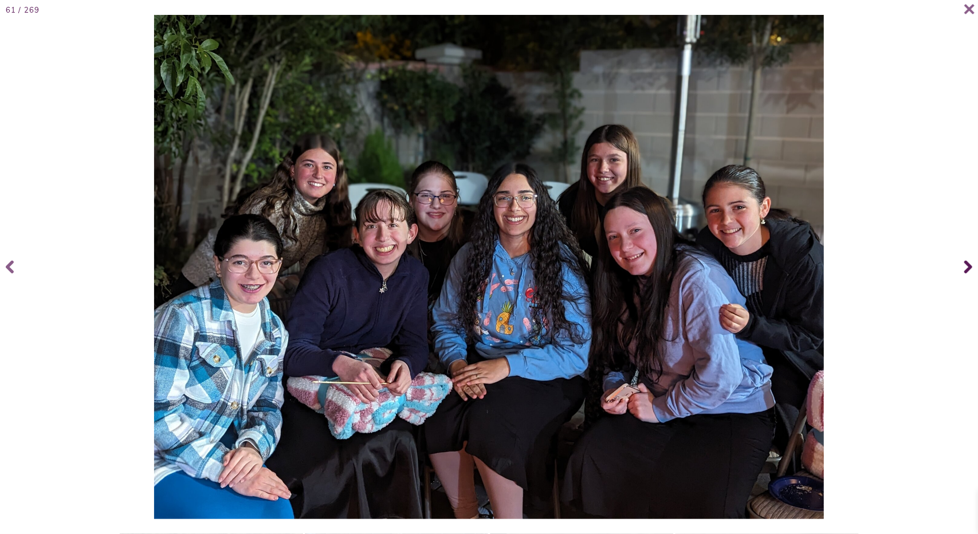
click at [964, 260] on span at bounding box center [967, 267] width 23 height 46
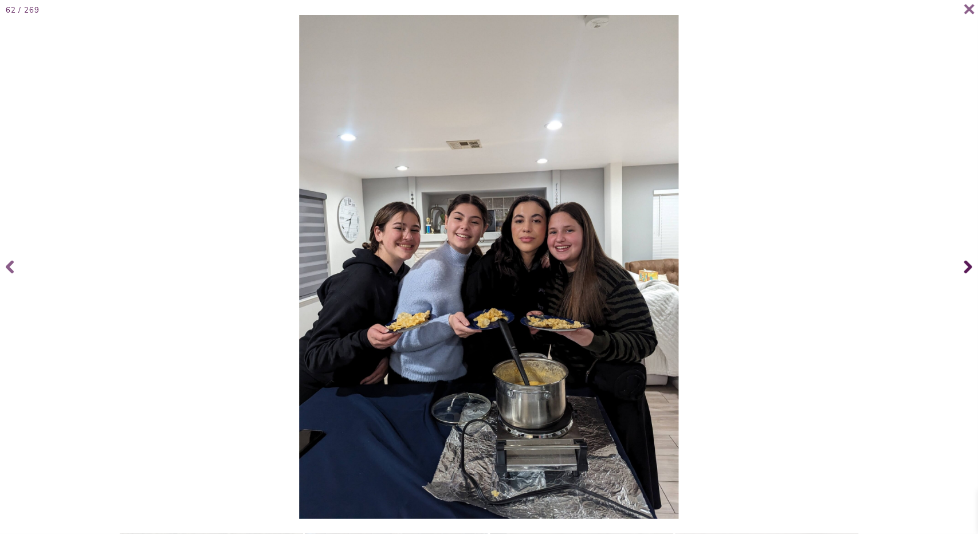
click at [964, 260] on span at bounding box center [967, 267] width 23 height 46
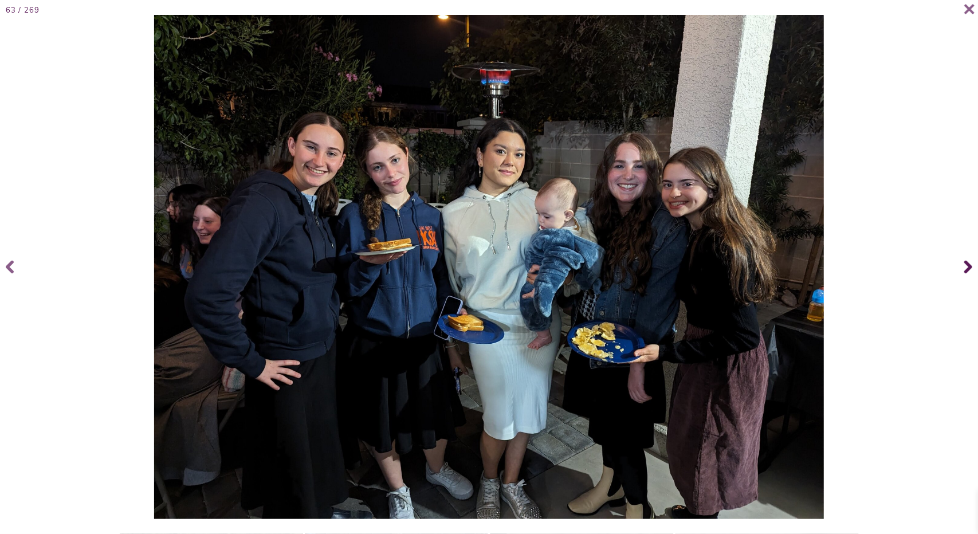
click at [963, 260] on span at bounding box center [967, 267] width 23 height 46
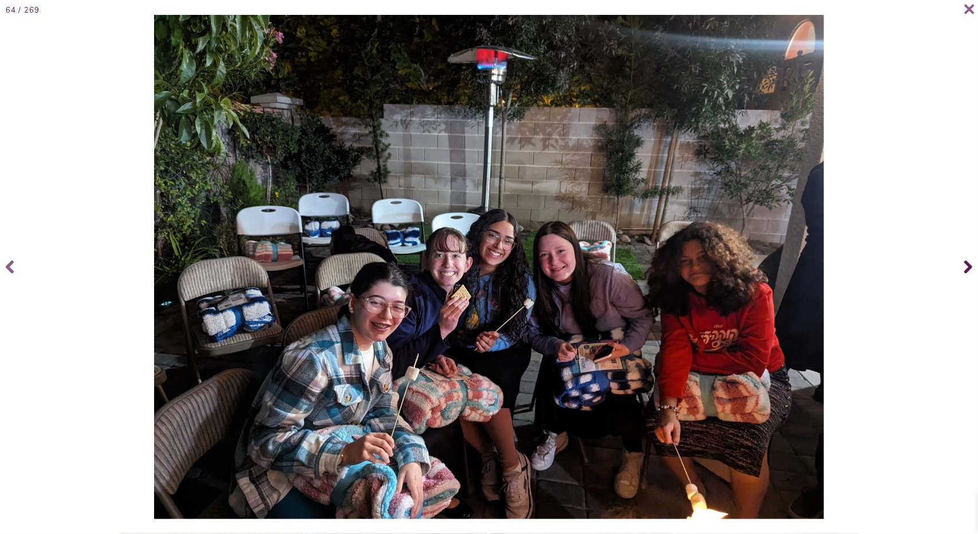
click at [963, 260] on span at bounding box center [967, 267] width 23 height 46
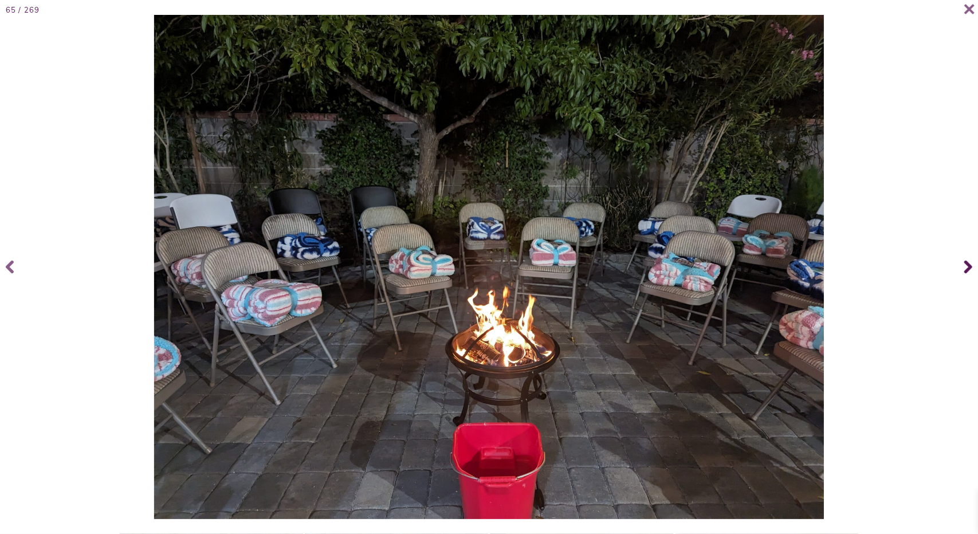
click at [963, 261] on span at bounding box center [967, 267] width 23 height 46
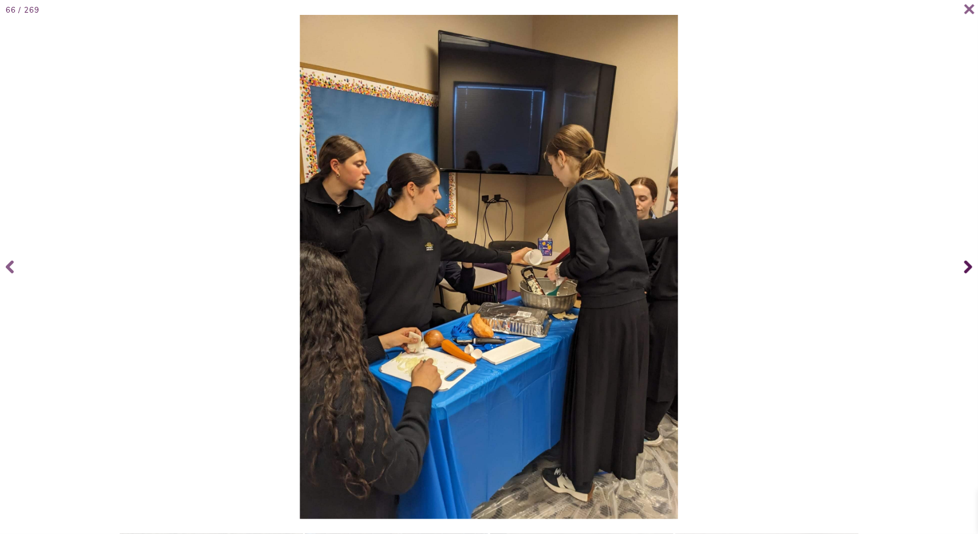
click at [964, 263] on span at bounding box center [967, 267] width 23 height 46
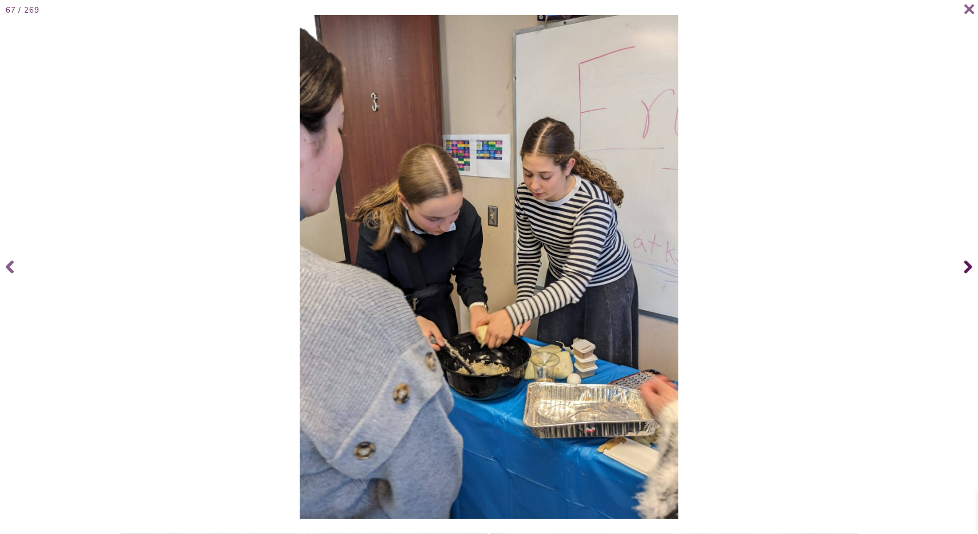
click at [964, 263] on span at bounding box center [967, 267] width 23 height 46
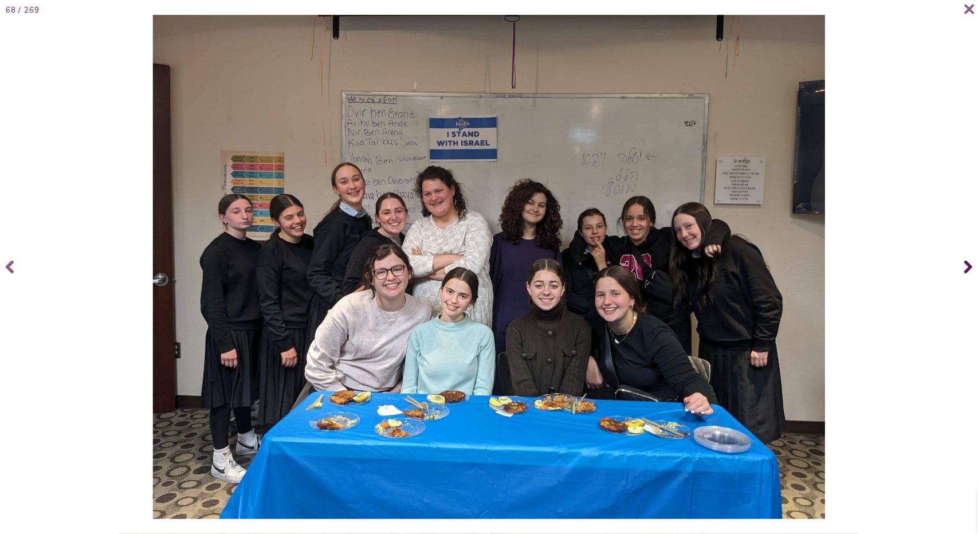
click at [964, 263] on span at bounding box center [967, 267] width 23 height 46
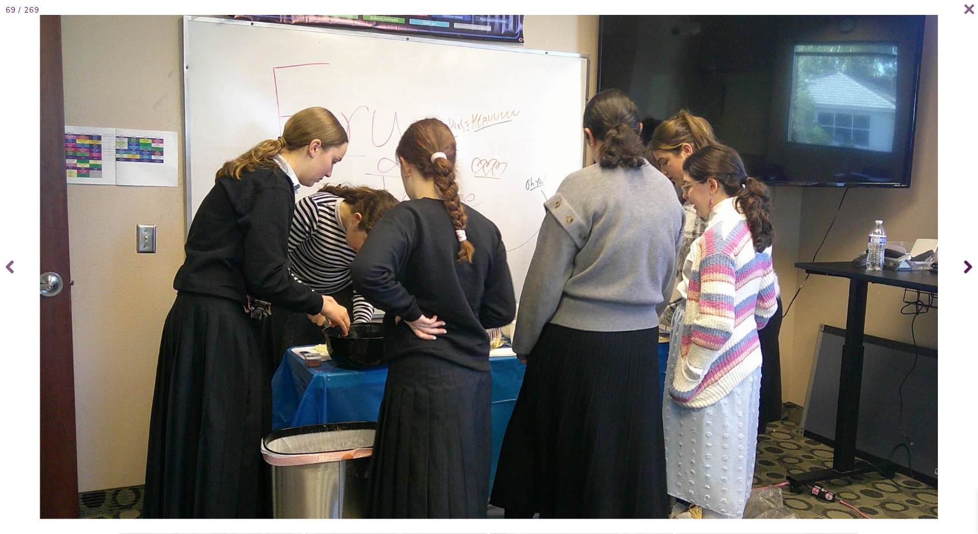
click at [964, 263] on span at bounding box center [967, 267] width 23 height 46
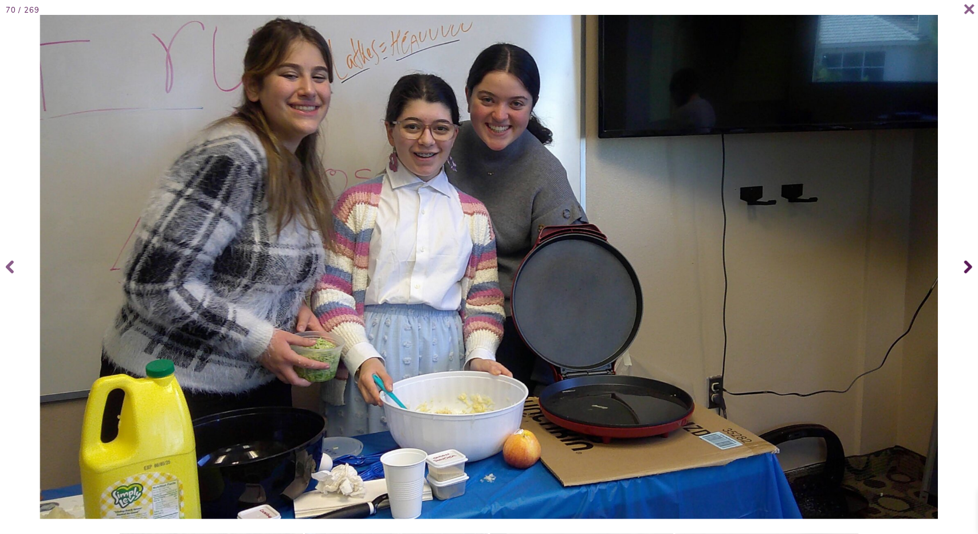
click at [964, 263] on span at bounding box center [967, 267] width 23 height 46
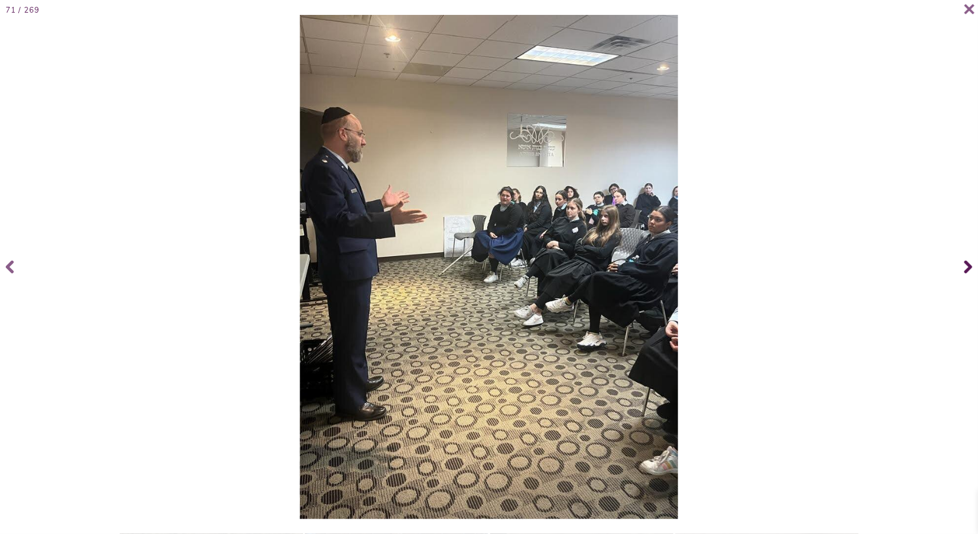
click at [964, 265] on span at bounding box center [967, 267] width 23 height 46
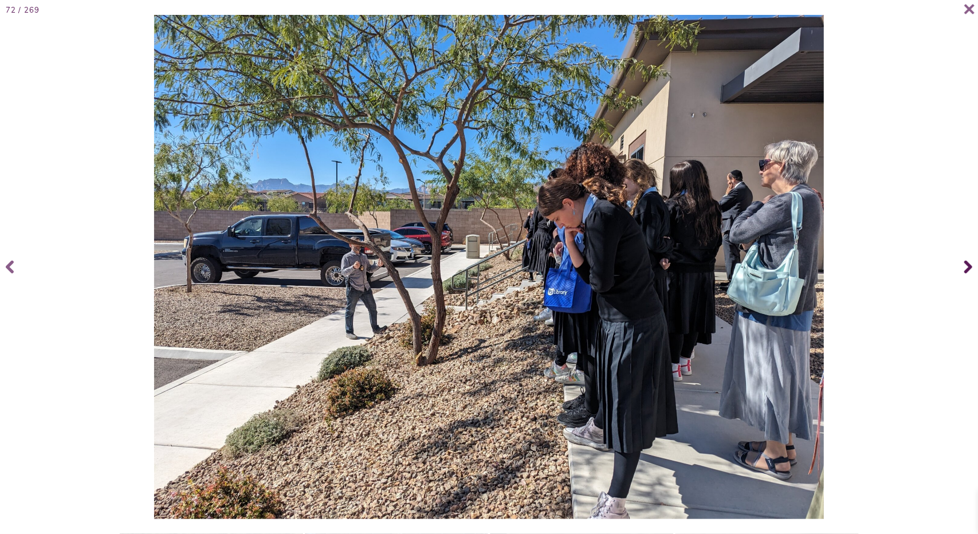
click at [965, 265] on icon at bounding box center [969, 267] width 8 height 46
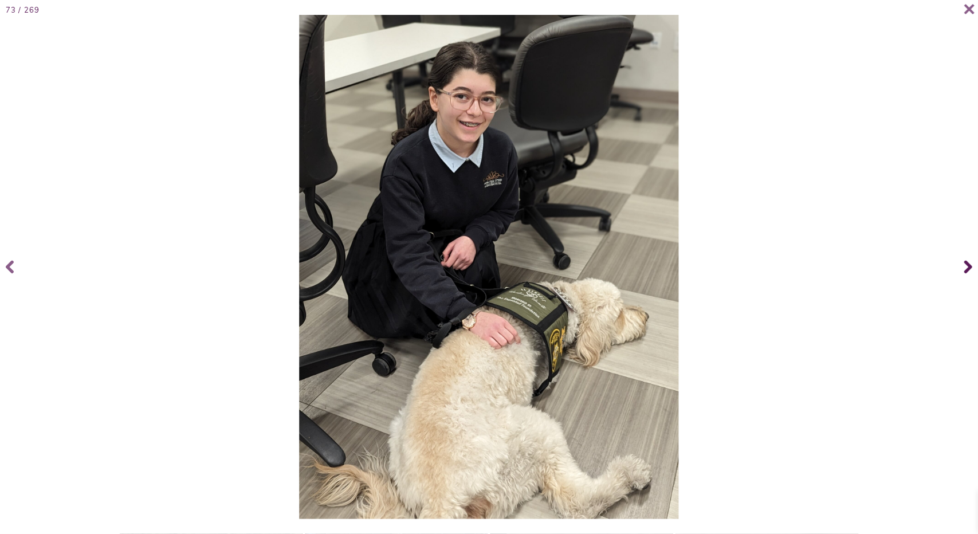
click at [965, 265] on icon at bounding box center [969, 267] width 8 height 46
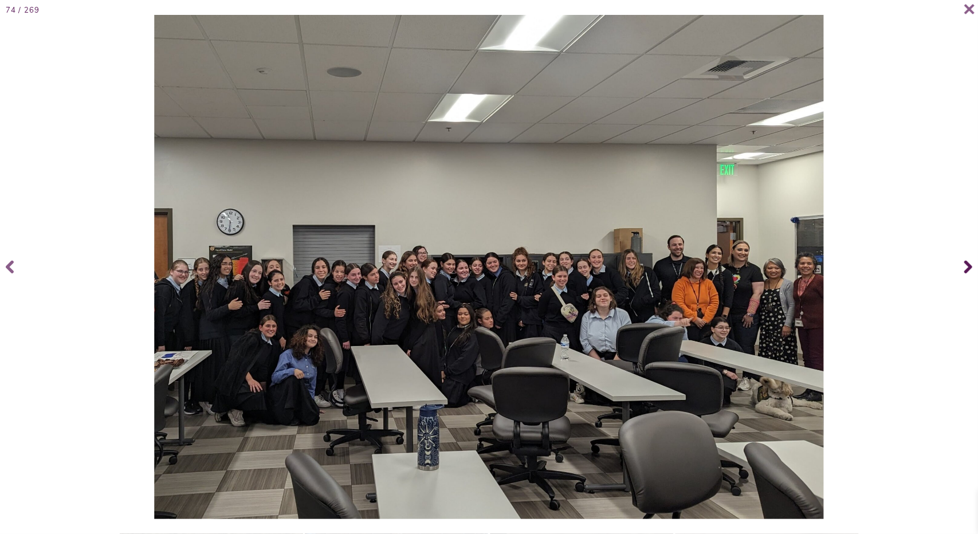
click at [965, 265] on icon at bounding box center [969, 267] width 8 height 46
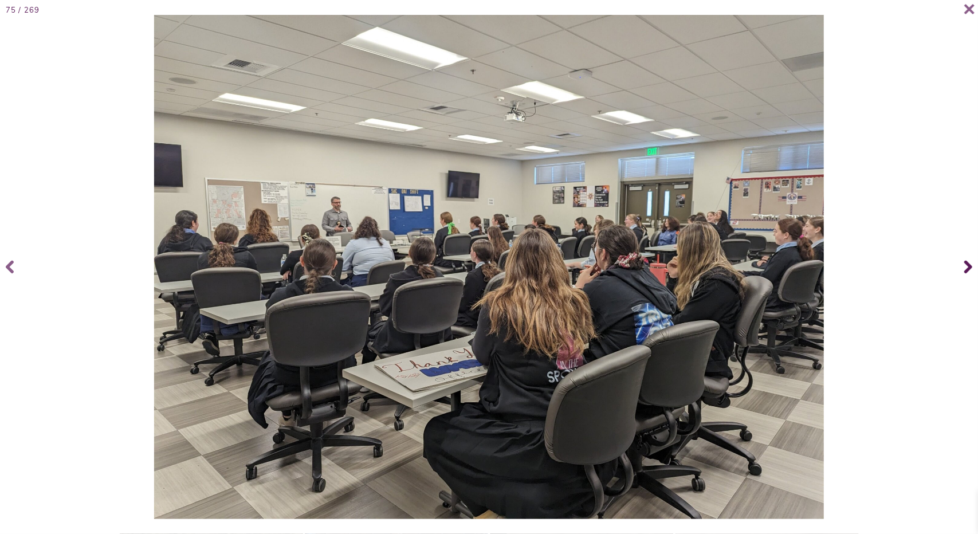
click at [965, 265] on icon at bounding box center [969, 267] width 8 height 46
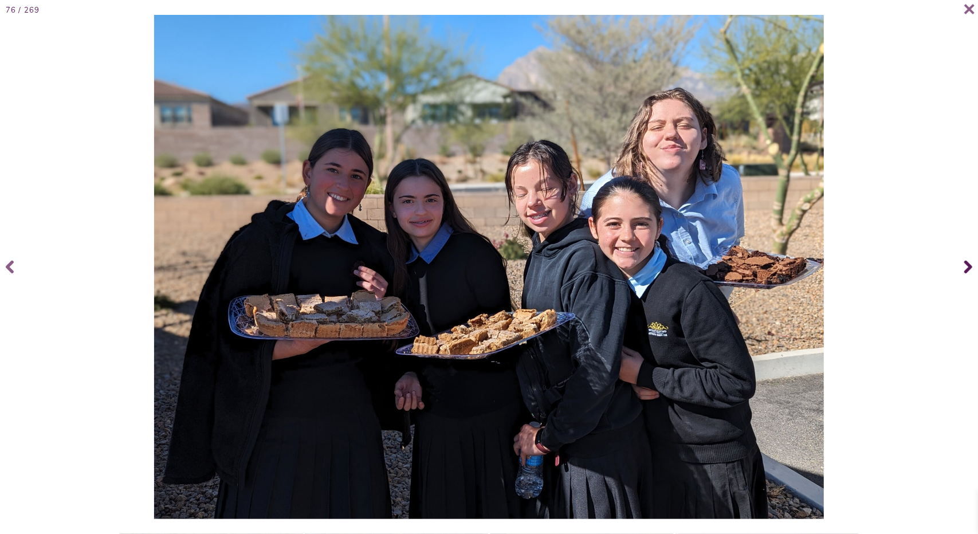
click at [965, 265] on icon at bounding box center [969, 267] width 8 height 46
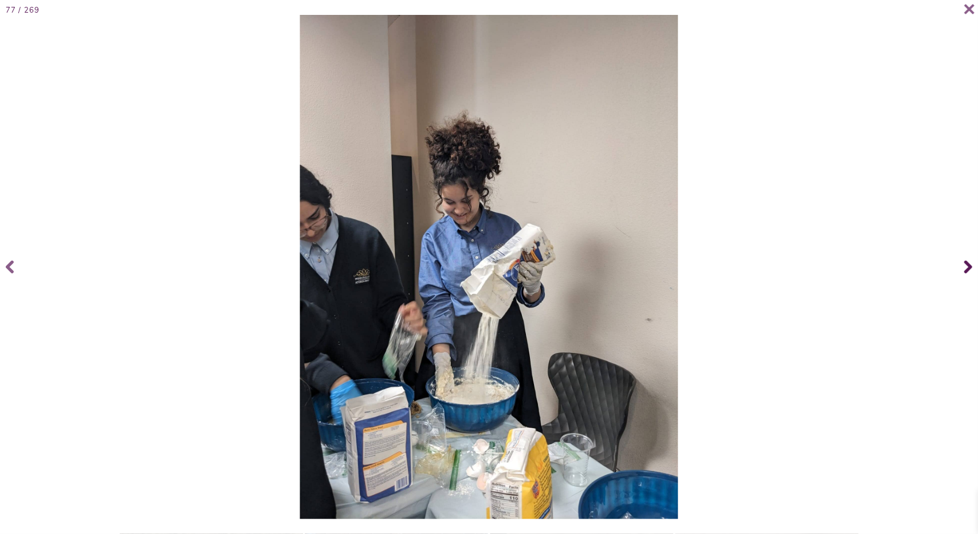
click at [965, 265] on icon at bounding box center [969, 267] width 8 height 46
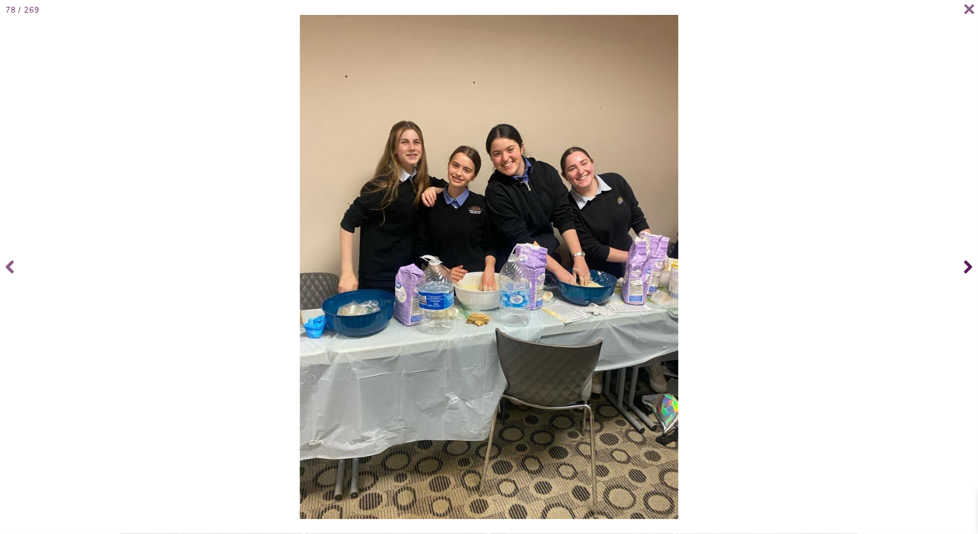
click at [965, 265] on icon at bounding box center [969, 267] width 8 height 46
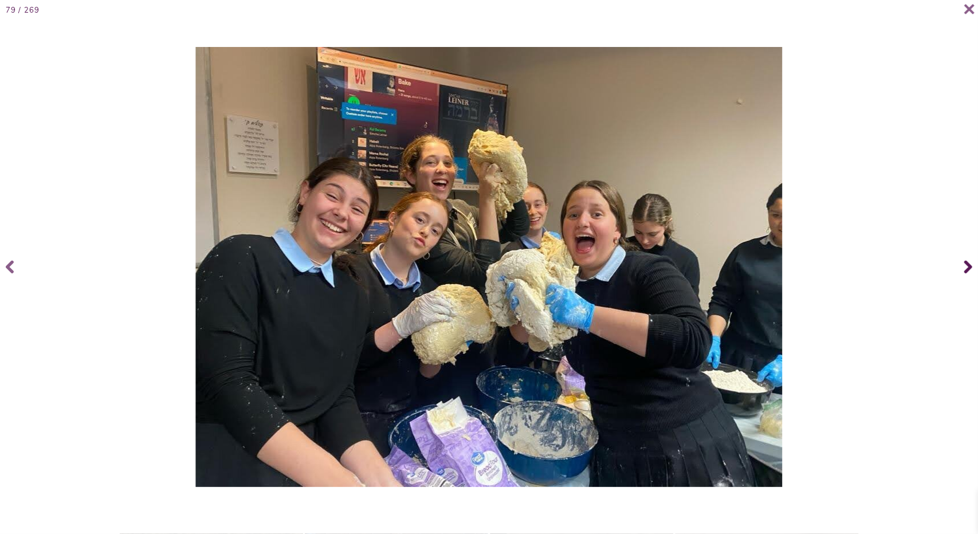
click at [965, 265] on icon at bounding box center [969, 267] width 8 height 46
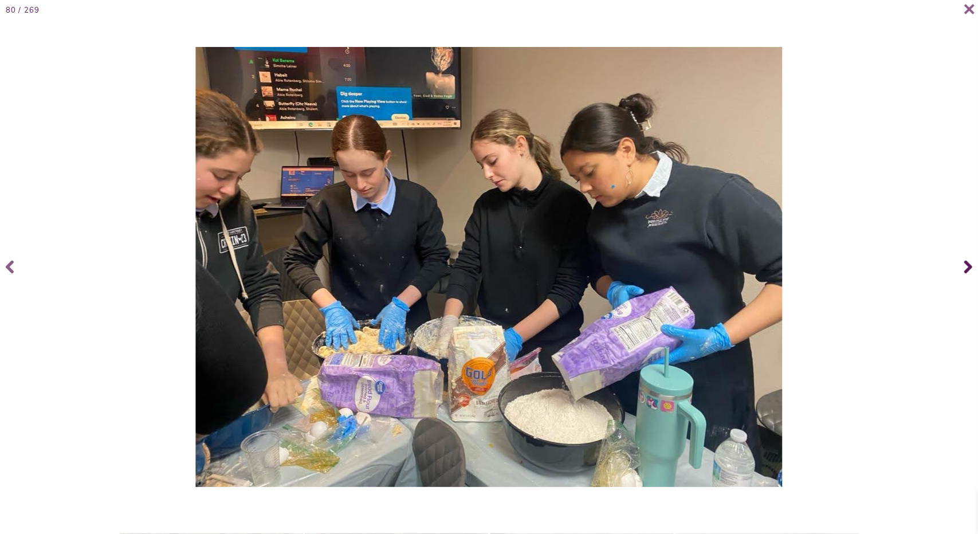
click at [965, 265] on icon at bounding box center [969, 267] width 8 height 46
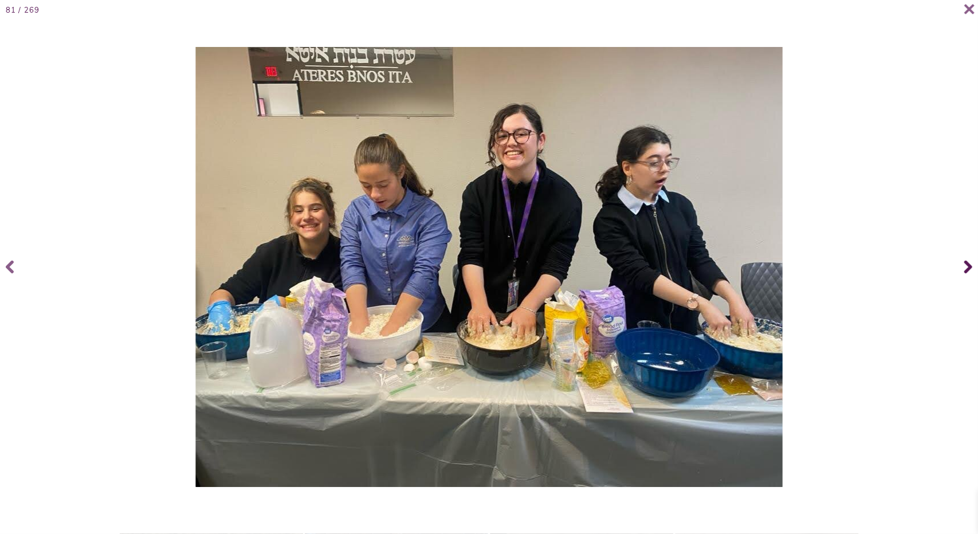
click at [965, 265] on icon at bounding box center [969, 267] width 8 height 46
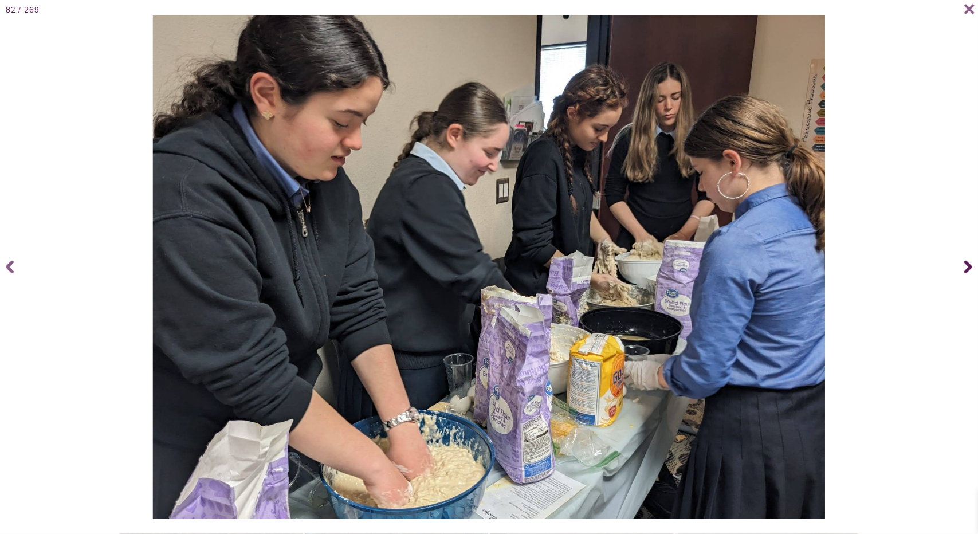
click at [965, 265] on icon at bounding box center [969, 267] width 8 height 46
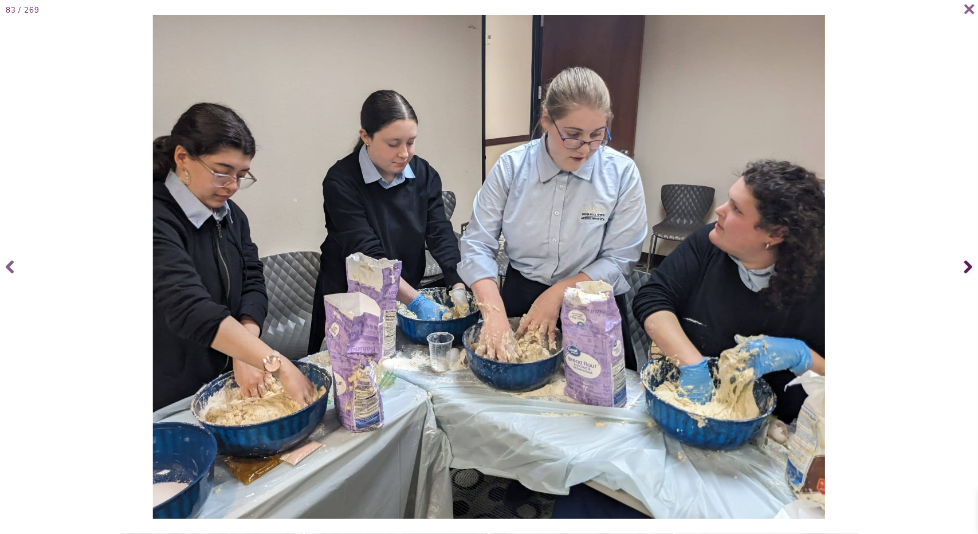
click at [965, 265] on icon at bounding box center [969, 267] width 8 height 46
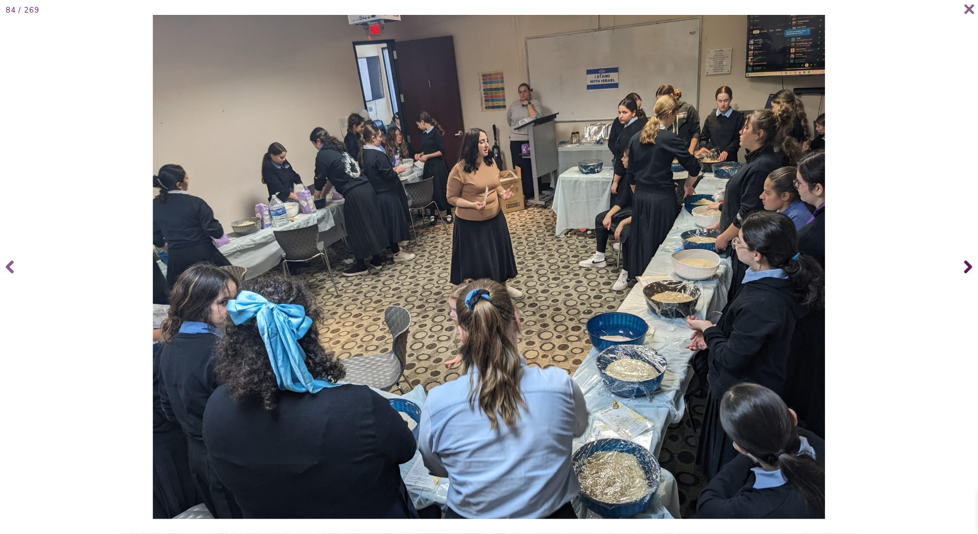
click at [965, 265] on icon at bounding box center [969, 267] width 8 height 46
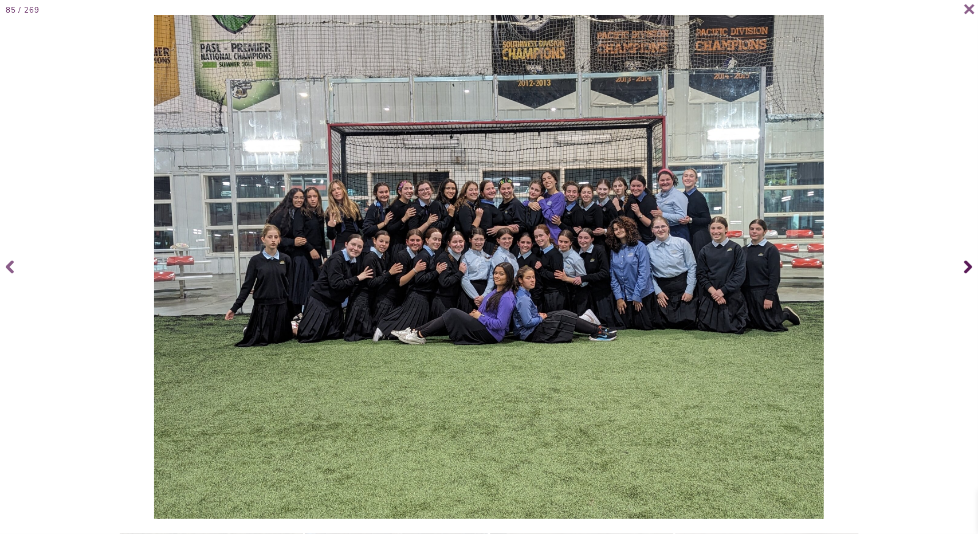
click at [966, 266] on icon at bounding box center [969, 267] width 8 height 46
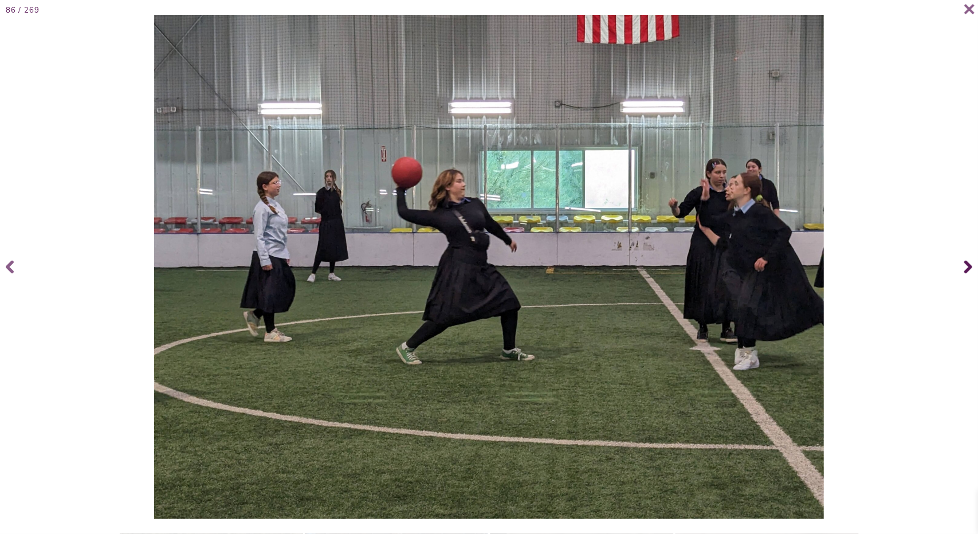
click at [966, 266] on icon at bounding box center [969, 267] width 8 height 46
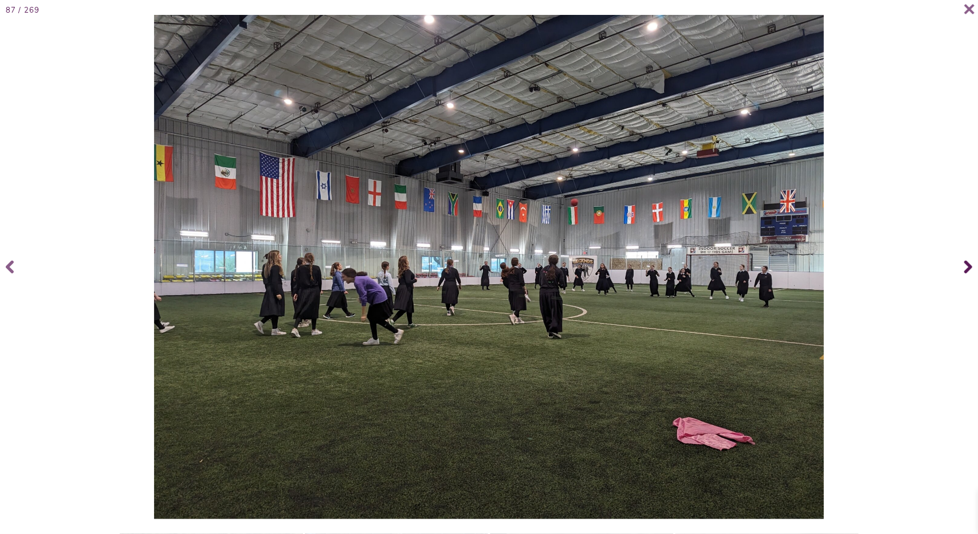
click at [966, 266] on icon at bounding box center [969, 267] width 8 height 46
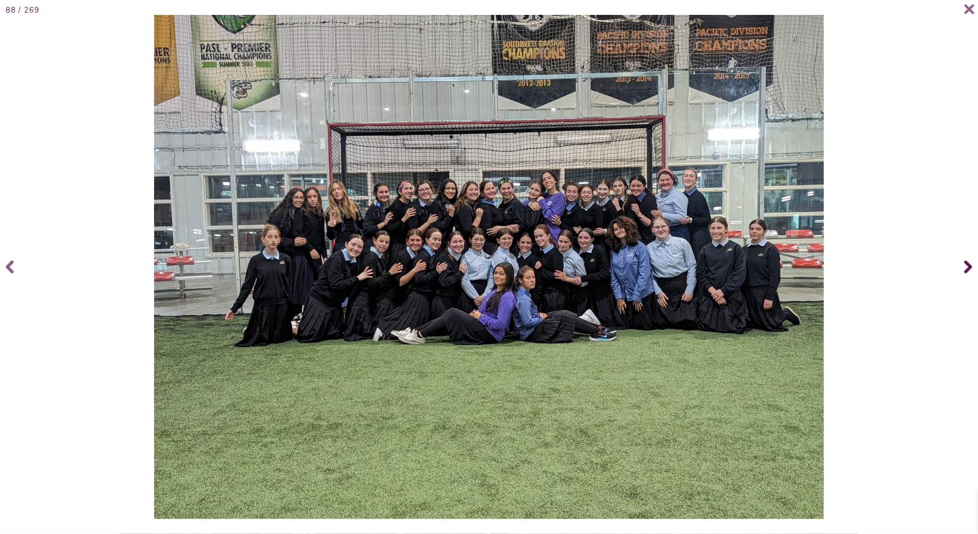
click at [969, 256] on span at bounding box center [967, 267] width 23 height 46
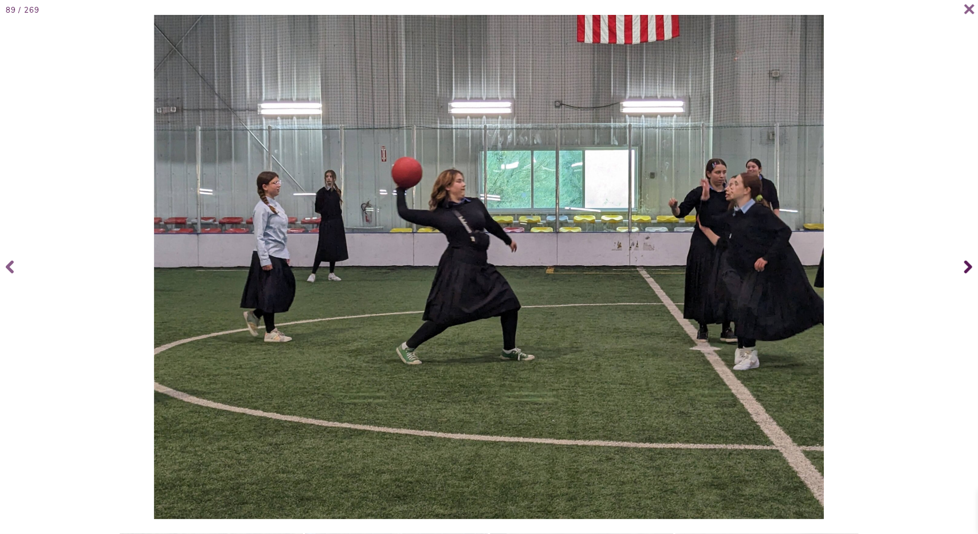
click at [969, 259] on icon at bounding box center [969, 267] width 8 height 46
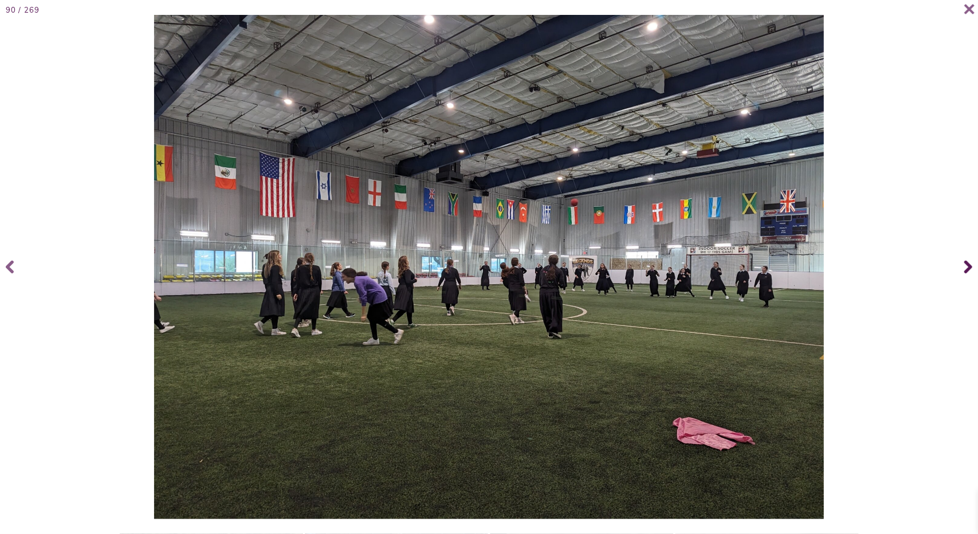
click at [969, 259] on icon at bounding box center [969, 267] width 8 height 46
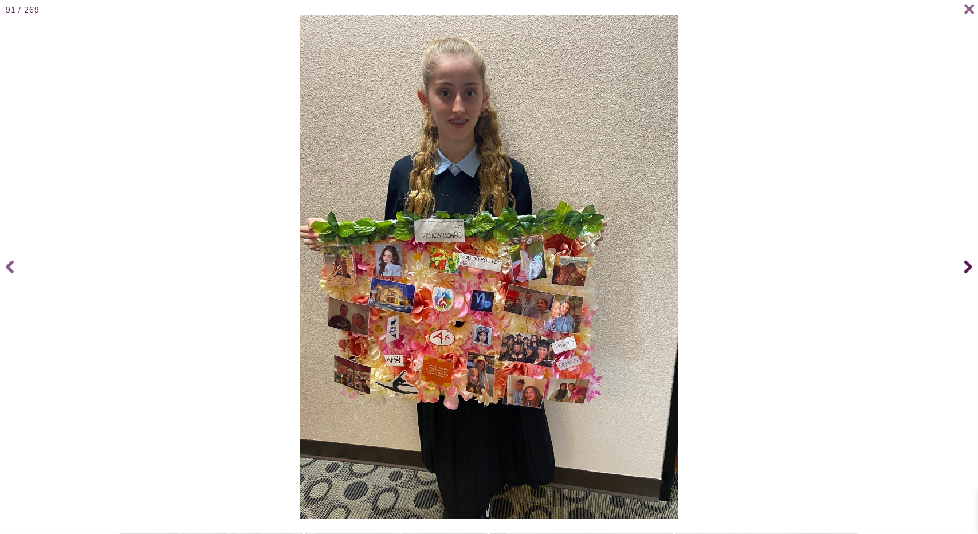
click at [969, 259] on icon at bounding box center [969, 267] width 8 height 46
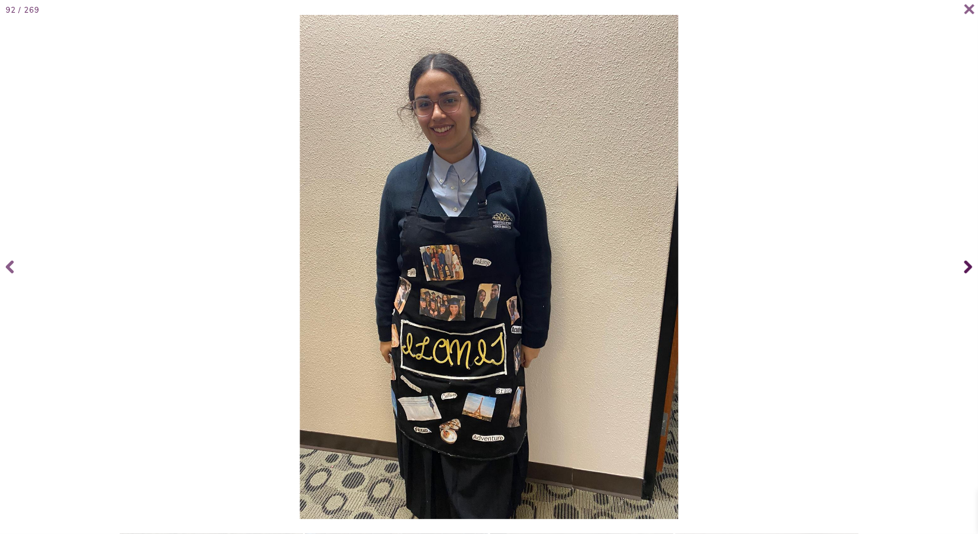
click at [969, 259] on icon at bounding box center [969, 267] width 8 height 46
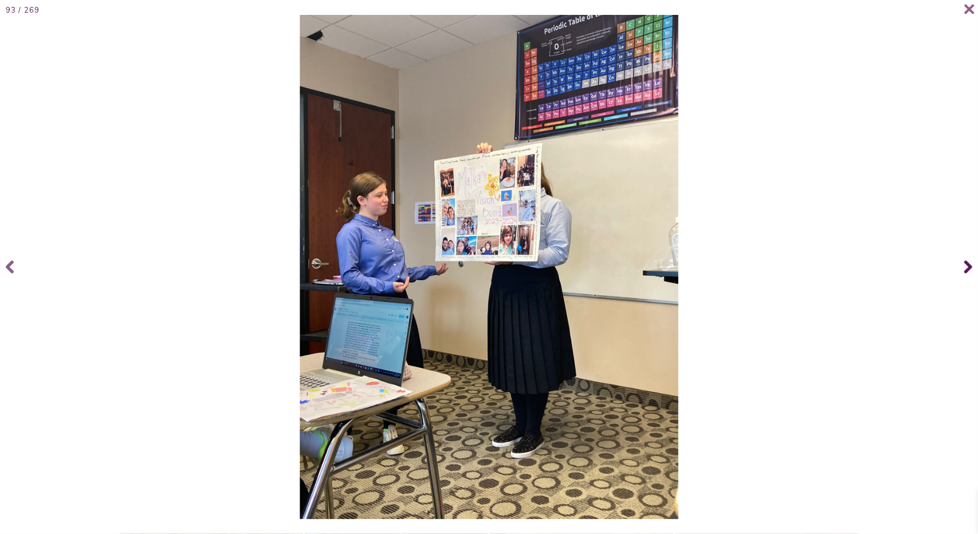
click at [969, 259] on icon at bounding box center [969, 267] width 8 height 46
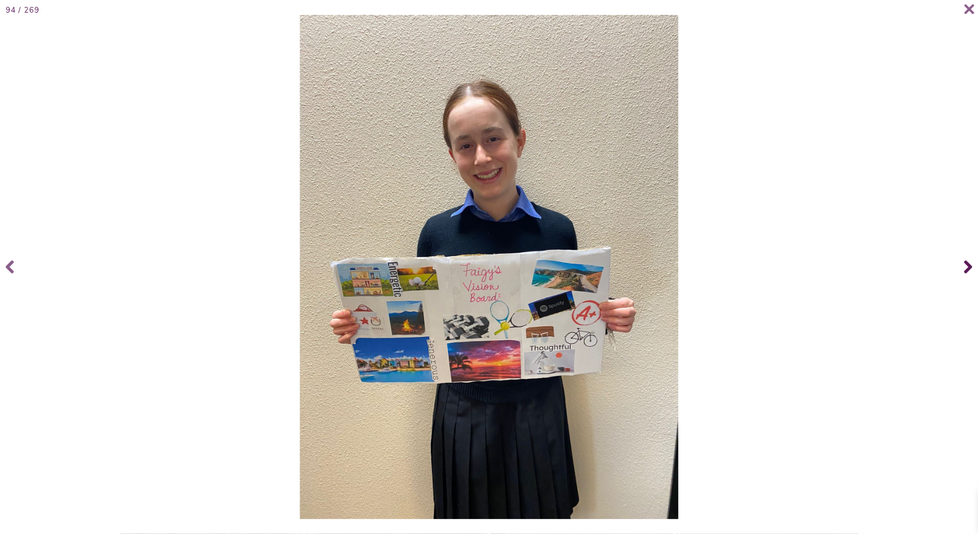
click at [969, 258] on span at bounding box center [967, 267] width 23 height 46
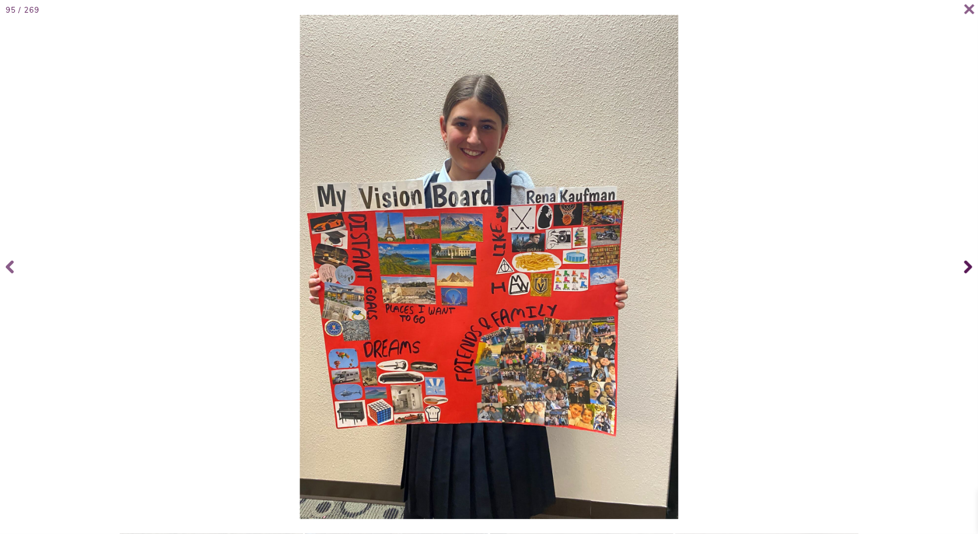
click at [969, 260] on span at bounding box center [967, 267] width 23 height 46
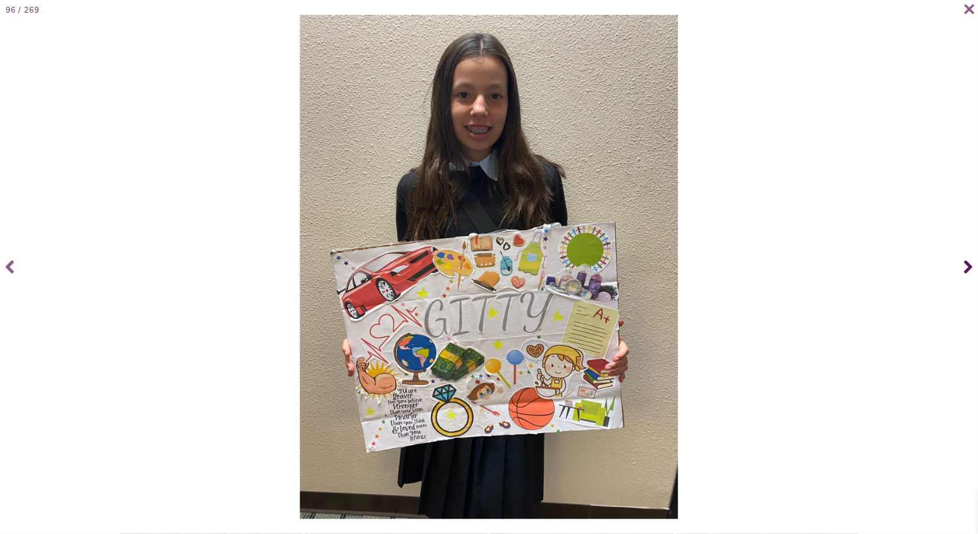
click at [964, 265] on span at bounding box center [967, 267] width 23 height 46
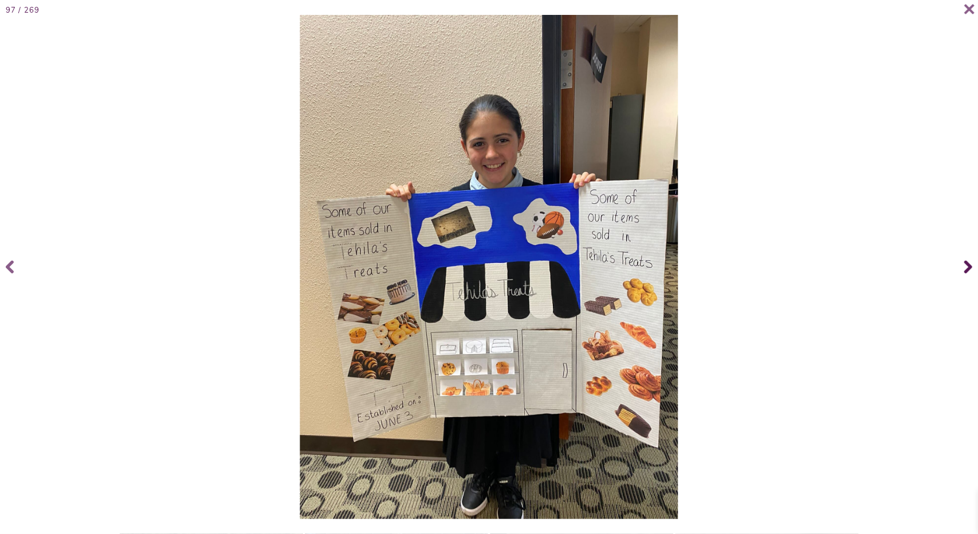
click at [964, 265] on span at bounding box center [967, 267] width 23 height 46
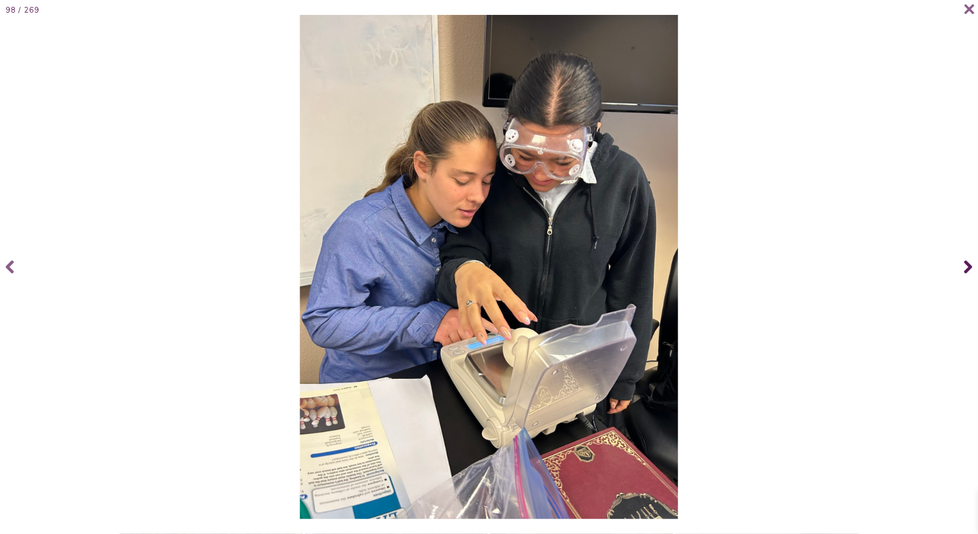
click at [965, 268] on icon at bounding box center [969, 267] width 8 height 46
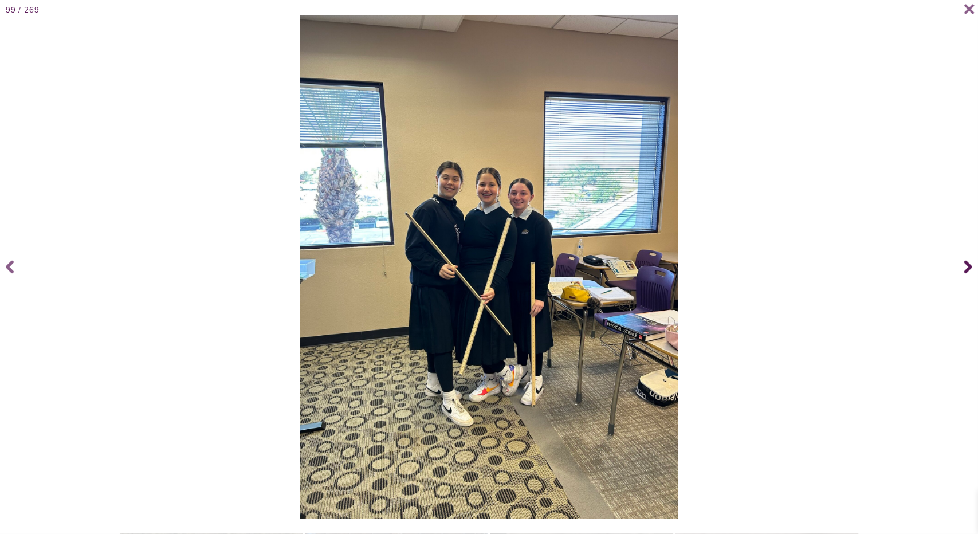
click at [966, 268] on icon at bounding box center [969, 267] width 8 height 46
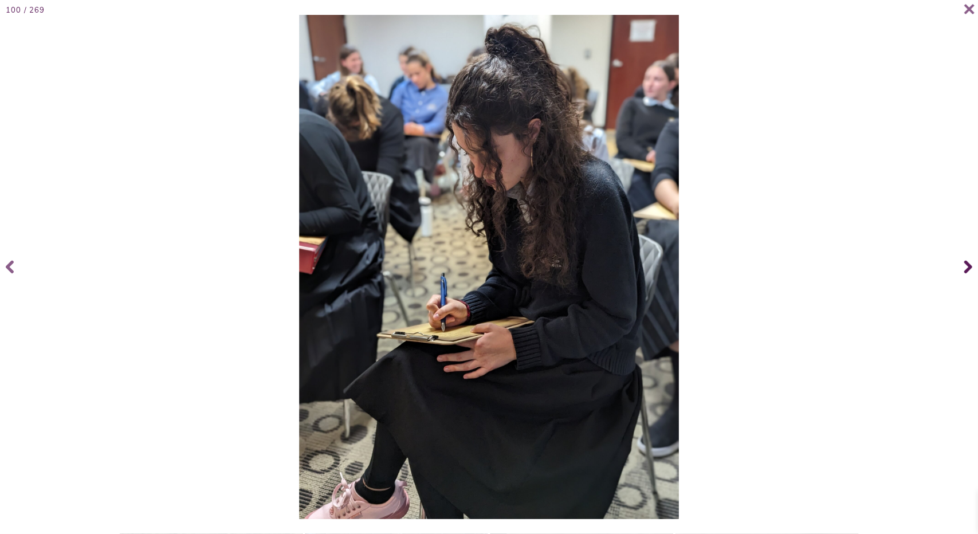
click at [966, 268] on icon at bounding box center [969, 267] width 8 height 46
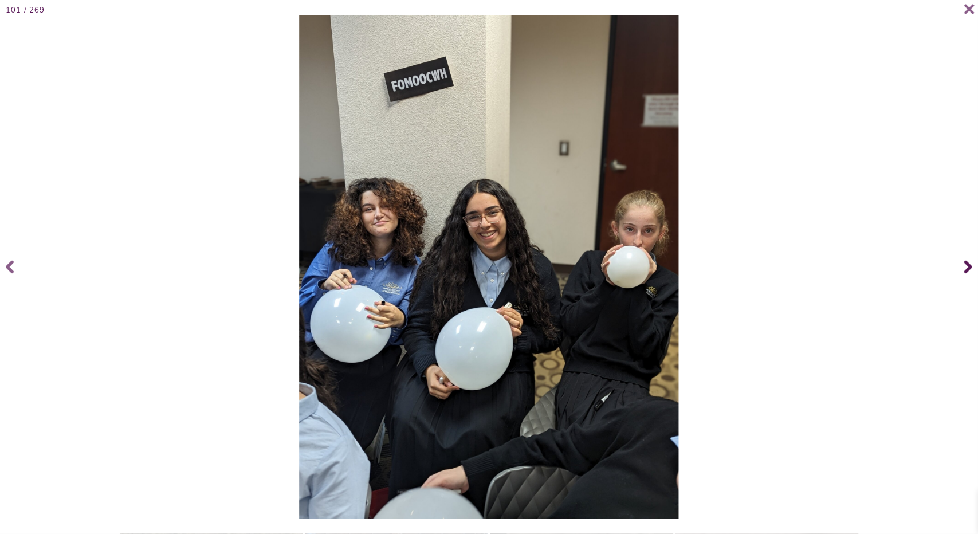
click at [966, 267] on icon at bounding box center [969, 267] width 8 height 46
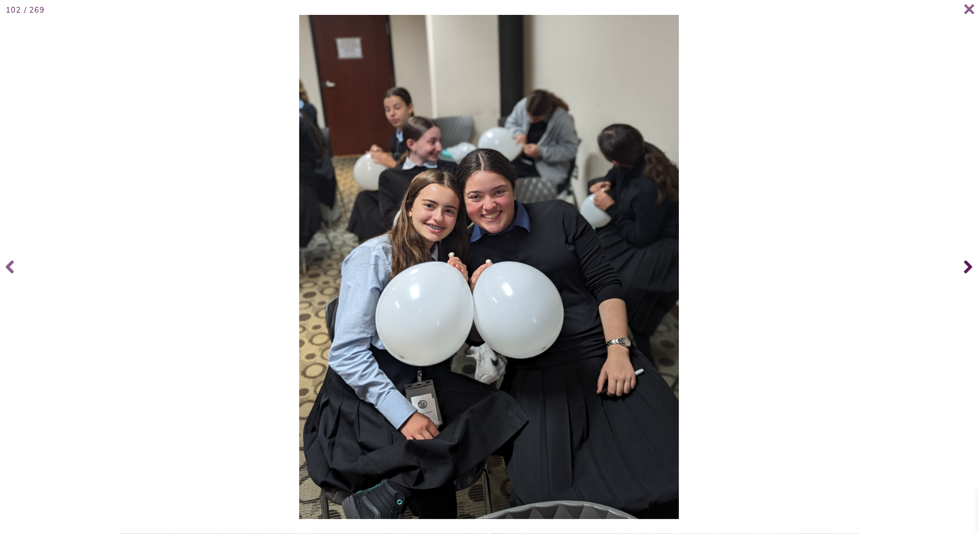
click at [966, 267] on icon at bounding box center [969, 267] width 8 height 46
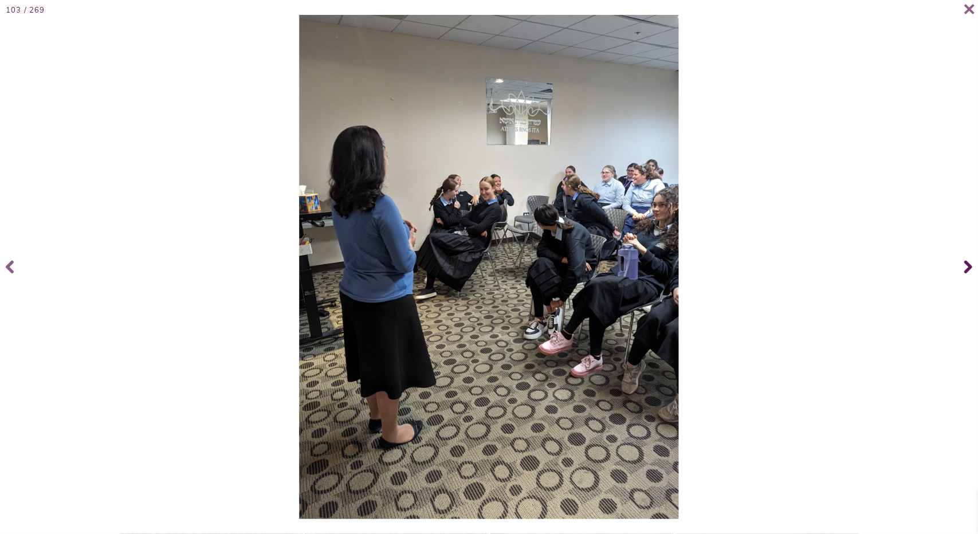
click at [966, 267] on icon at bounding box center [969, 267] width 8 height 46
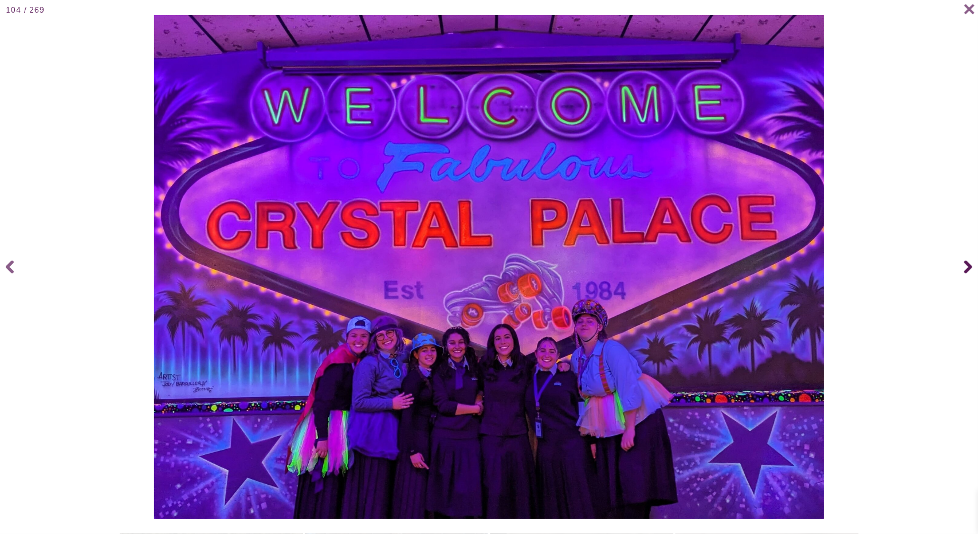
click at [965, 268] on icon at bounding box center [969, 267] width 8 height 46
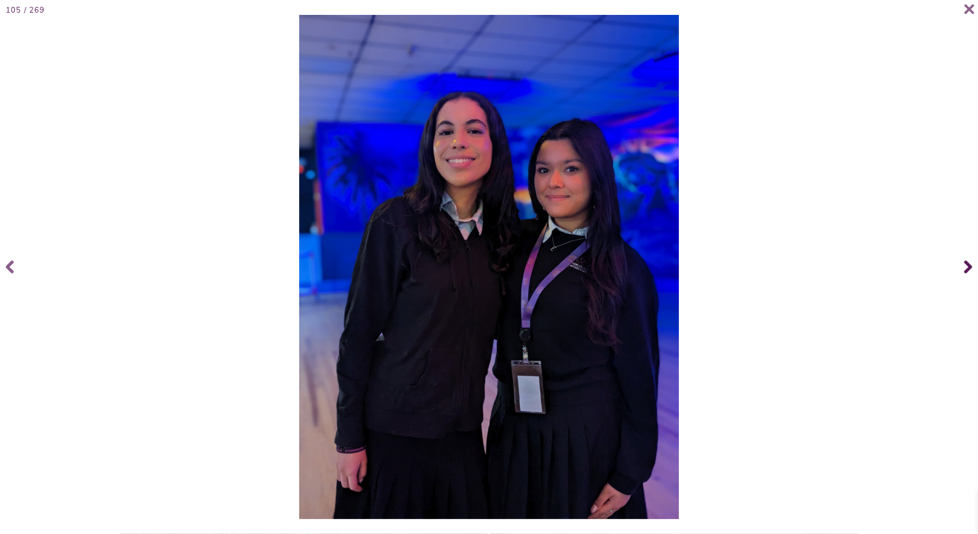
click at [965, 268] on icon at bounding box center [969, 267] width 8 height 46
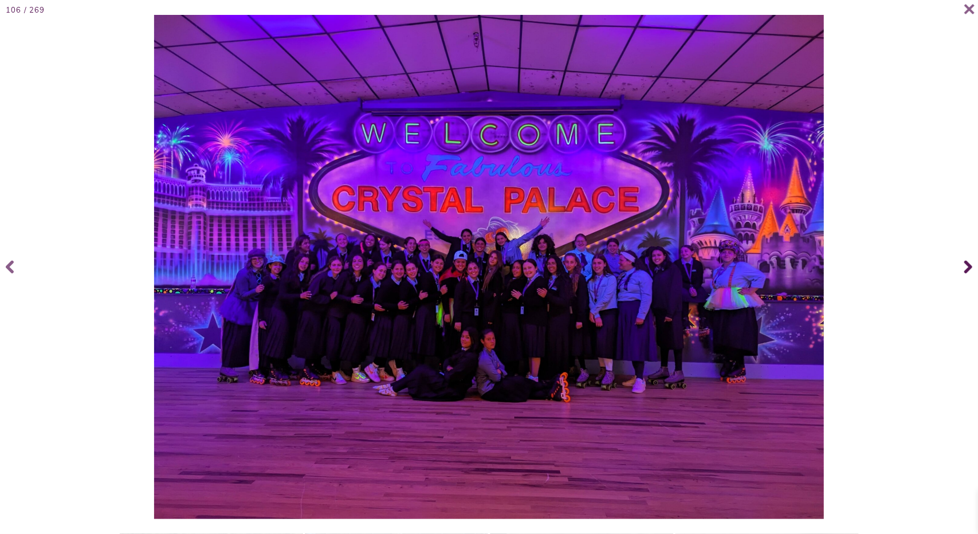
click at [969, 268] on icon at bounding box center [969, 267] width 8 height 13
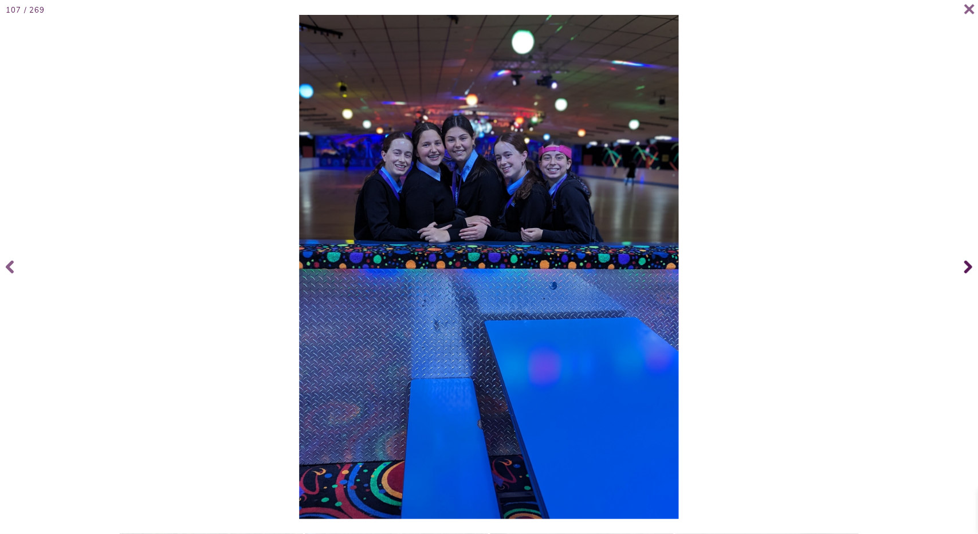
click at [969, 268] on icon at bounding box center [969, 267] width 8 height 13
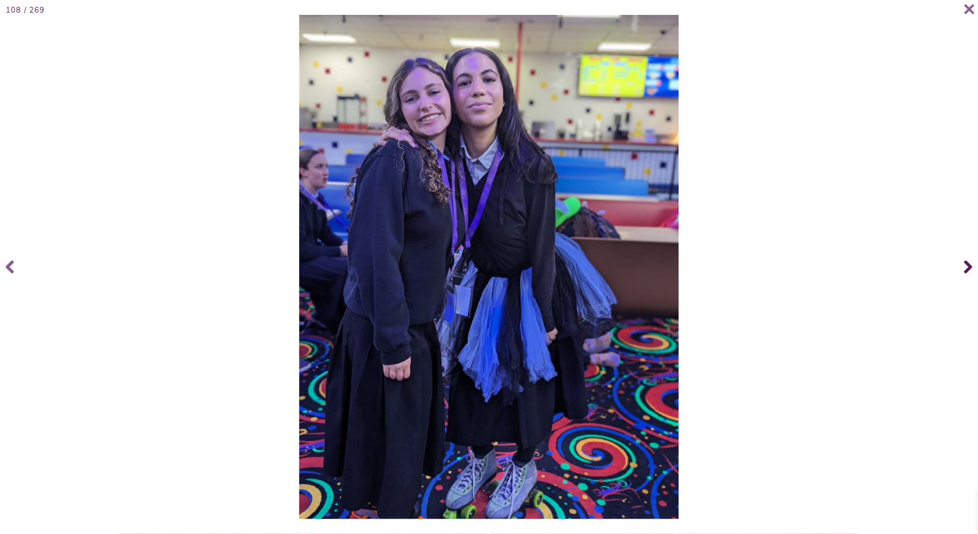
click at [969, 268] on icon at bounding box center [969, 267] width 8 height 13
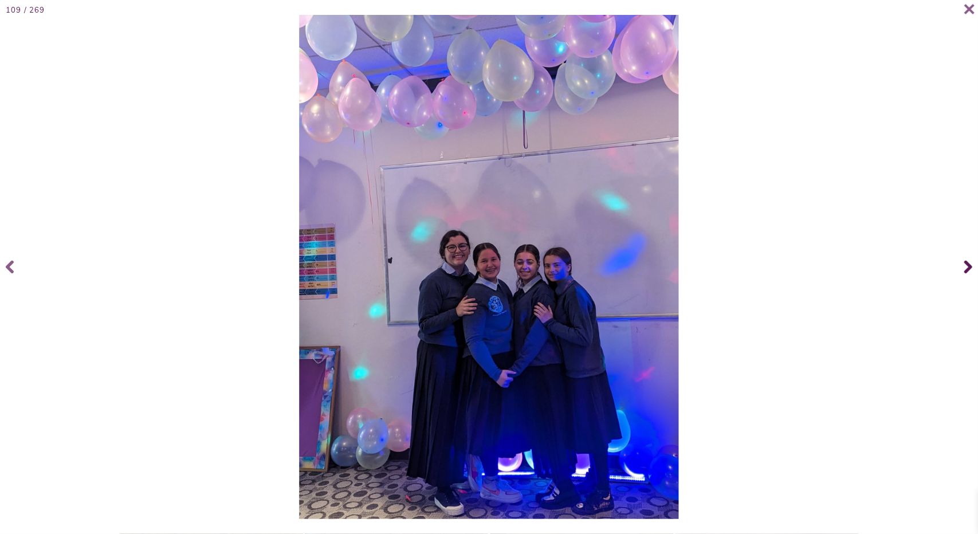
click at [969, 268] on icon at bounding box center [969, 267] width 8 height 13
